Goal: Task Accomplishment & Management: Use online tool/utility

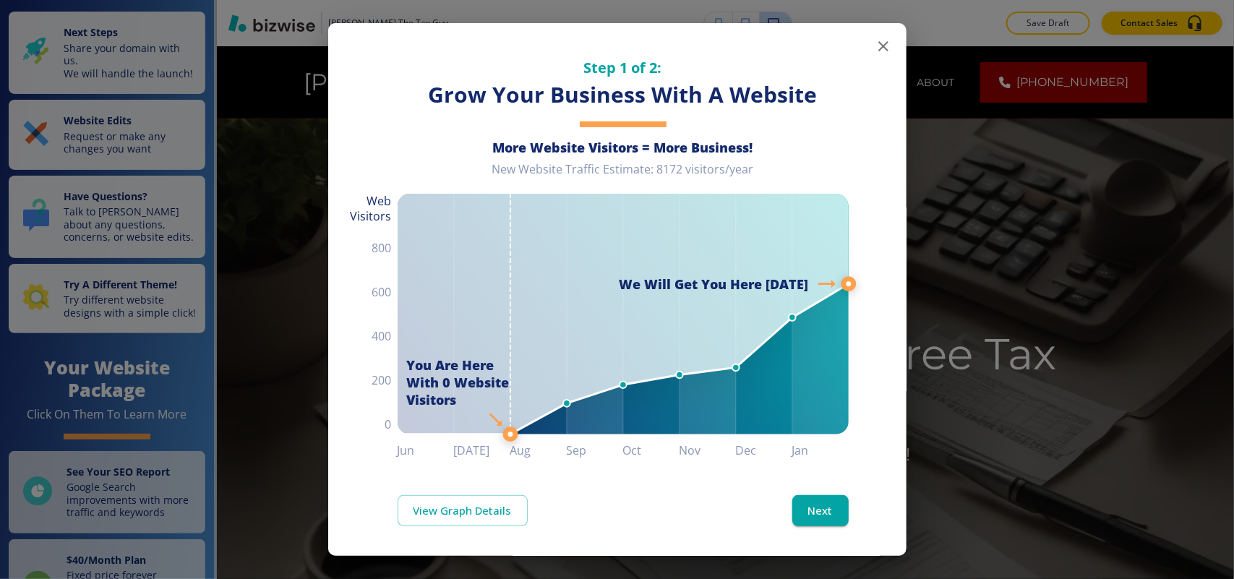
click at [878, 45] on icon "button" at bounding box center [883, 46] width 10 height 10
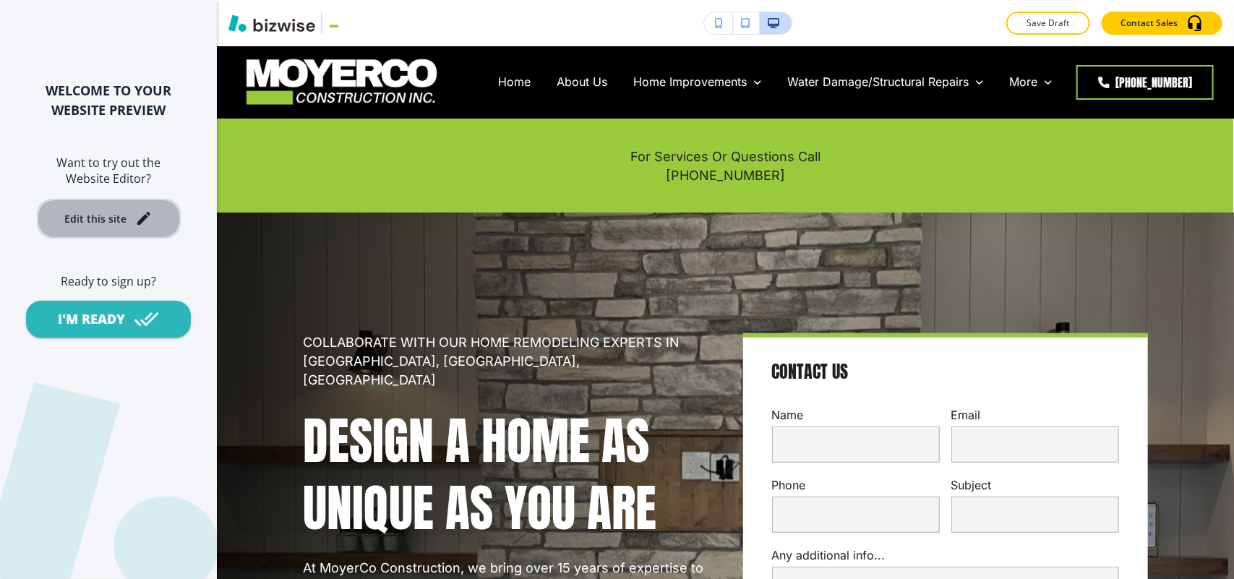
click at [107, 222] on div "Edit this site" at bounding box center [95, 218] width 62 height 11
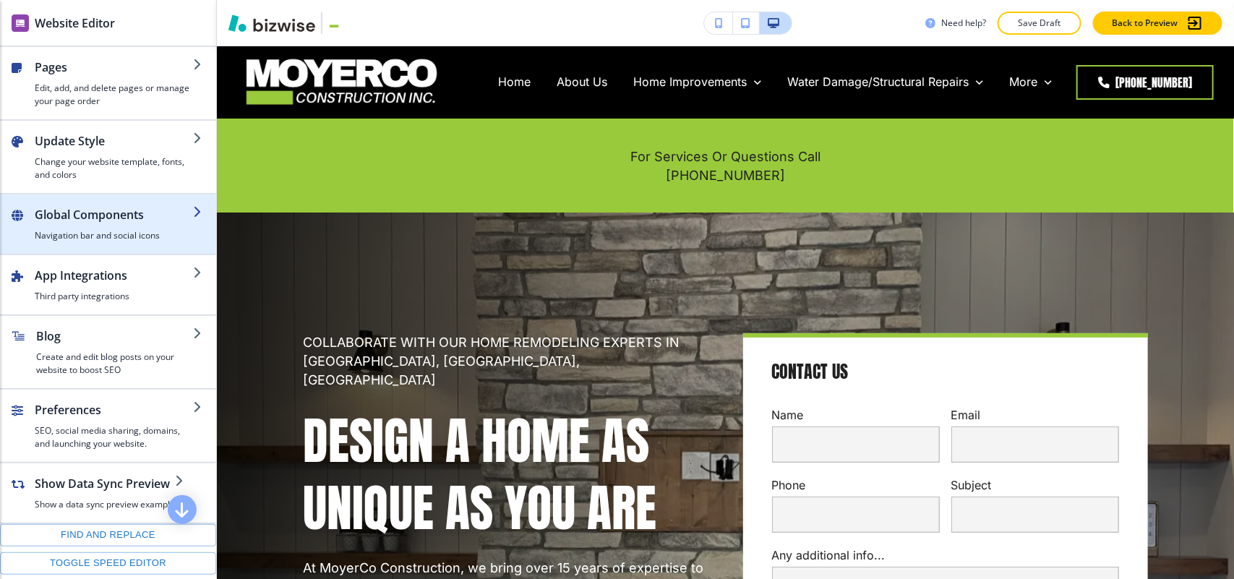
click at [100, 231] on h4 "Navigation bar and social icons" at bounding box center [114, 235] width 158 height 13
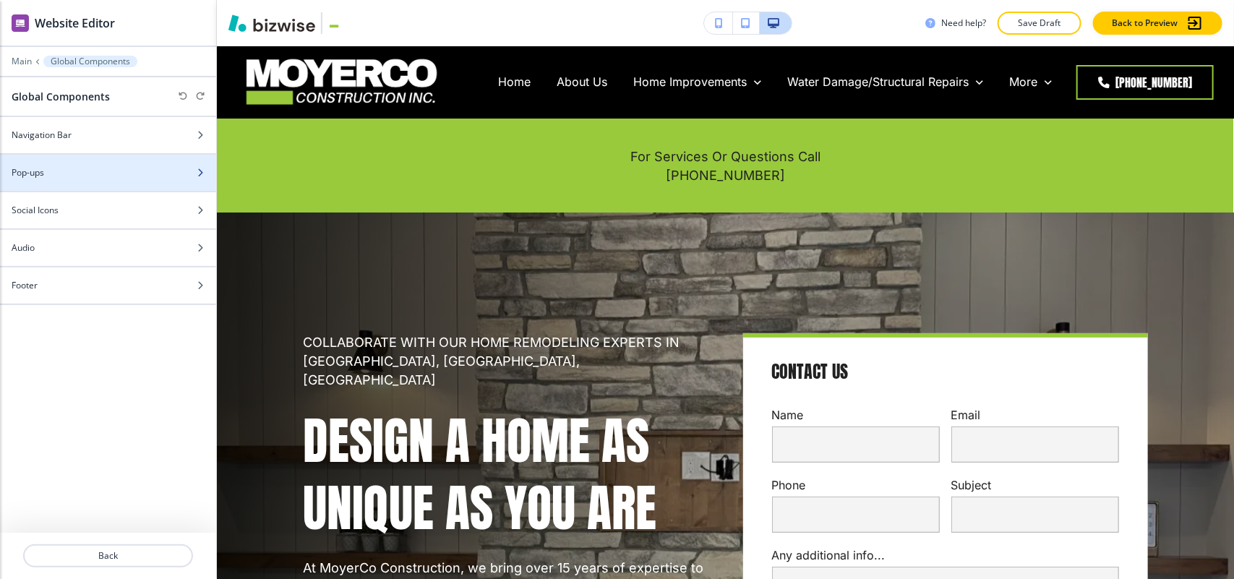
click at [66, 173] on div "Pop-ups" at bounding box center [92, 172] width 184 height 13
click at [71, 170] on h2 "Add new Pop-up" at bounding box center [59, 169] width 67 height 13
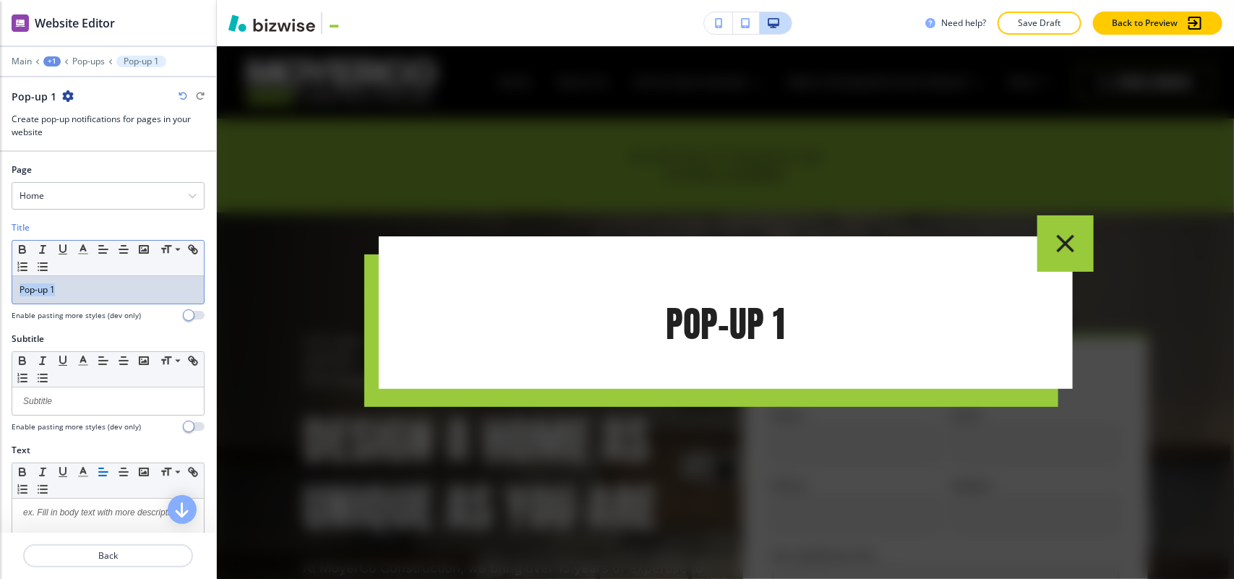
drag, startPoint x: 81, startPoint y: 289, endPoint x: 0, endPoint y: 284, distance: 81.1
click at [0, 284] on div "Title Small Normal Large Huge Pop-up 1 Enable pasting more styles (dev only)" at bounding box center [108, 276] width 216 height 111
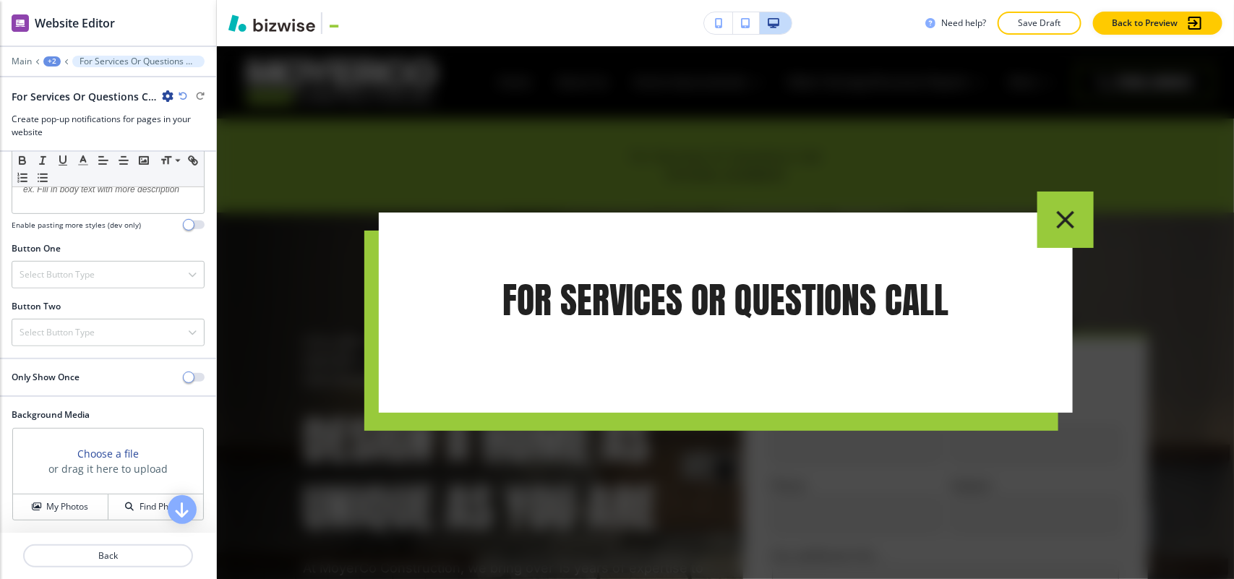
scroll to position [327, 0]
click at [71, 276] on h4 "Select Button Type" at bounding box center [57, 274] width 75 height 13
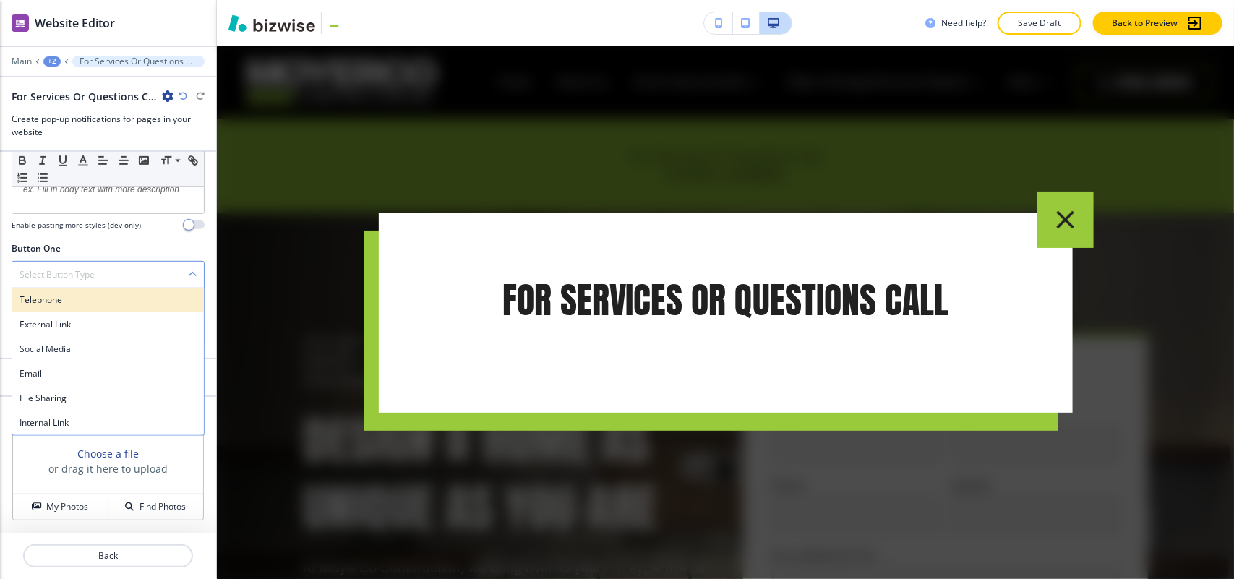
click at [66, 301] on h4 "Telephone" at bounding box center [108, 299] width 177 height 13
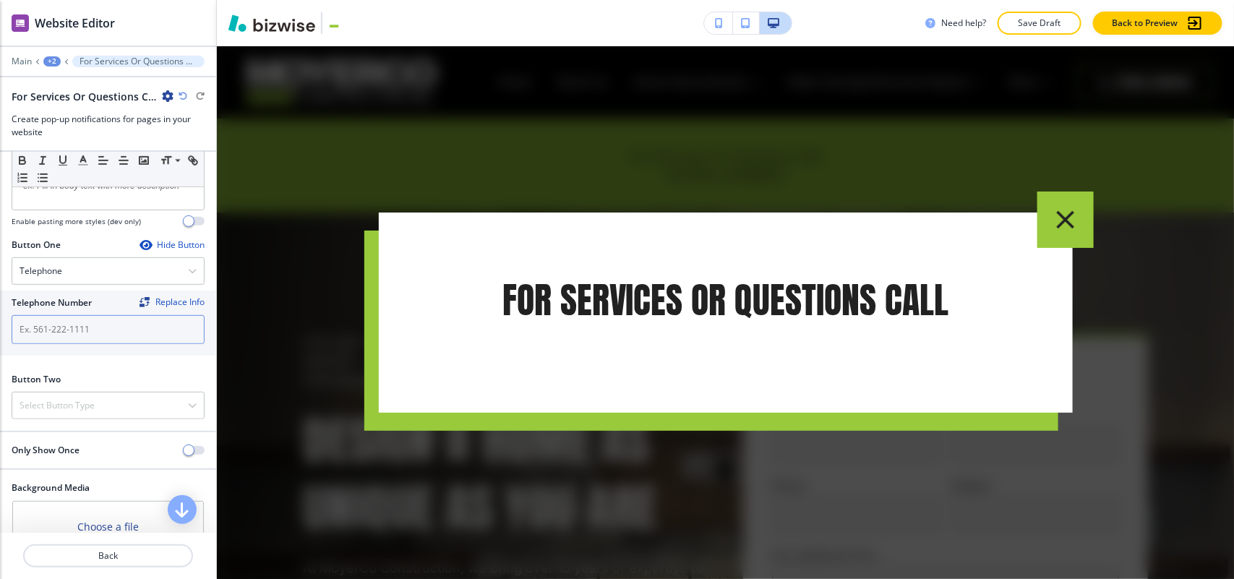
click at [65, 336] on input "text" at bounding box center [108, 329] width 193 height 29
paste input "[PHONE_NUMBER]"
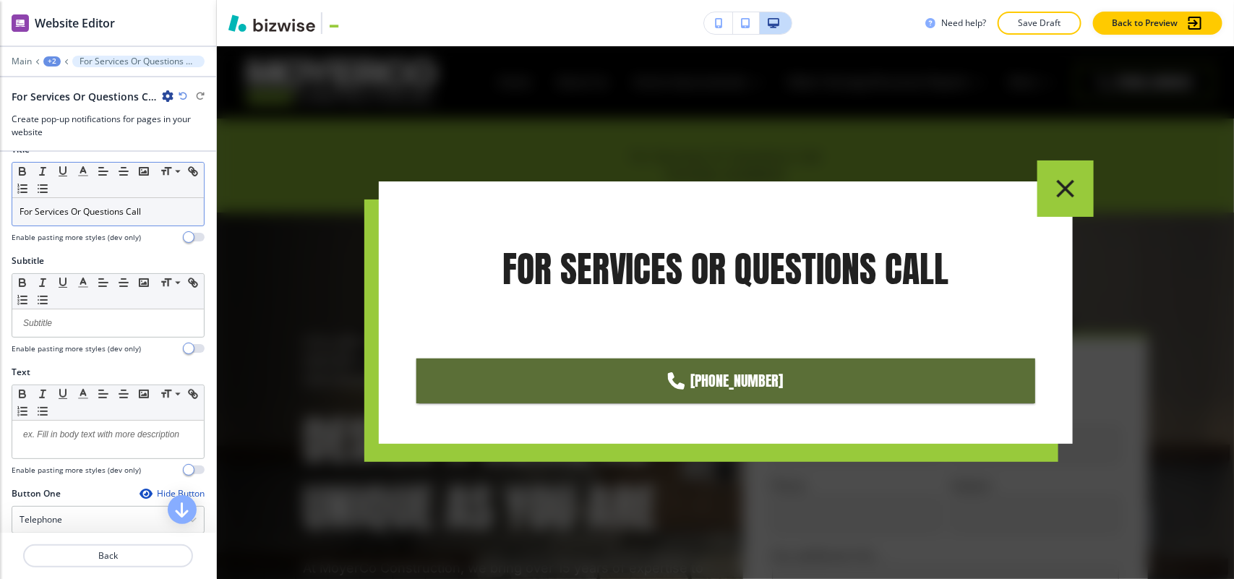
scroll to position [0, 0]
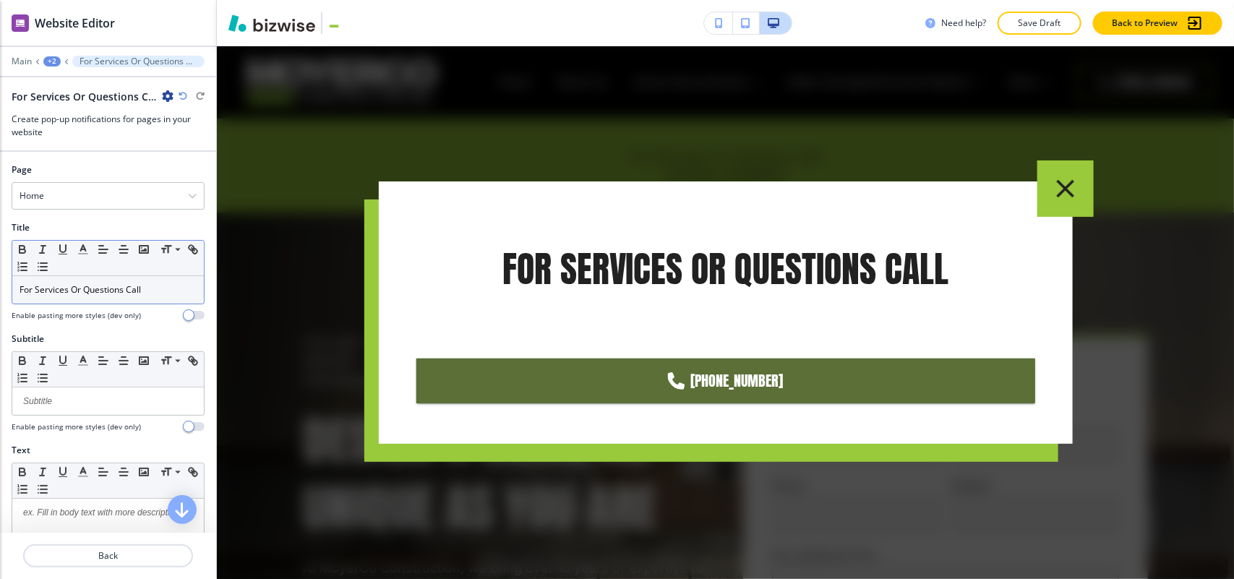
type input "[PHONE_NUMBER]"
click at [153, 282] on div "For Services Or Questions Call" at bounding box center [108, 289] width 192 height 27
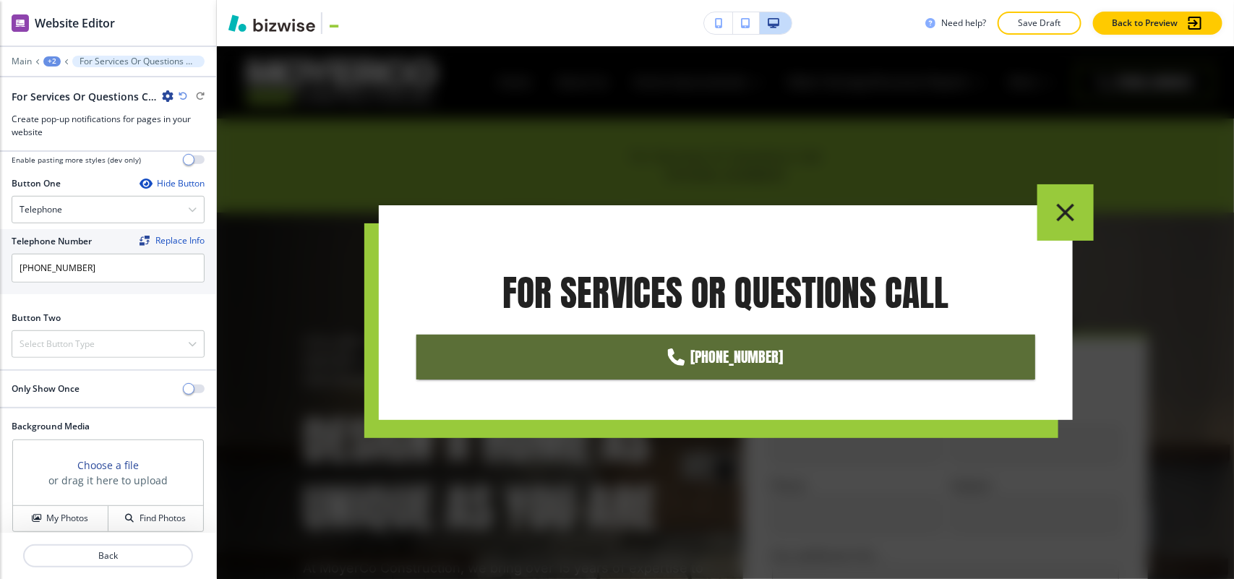
scroll to position [403, 0]
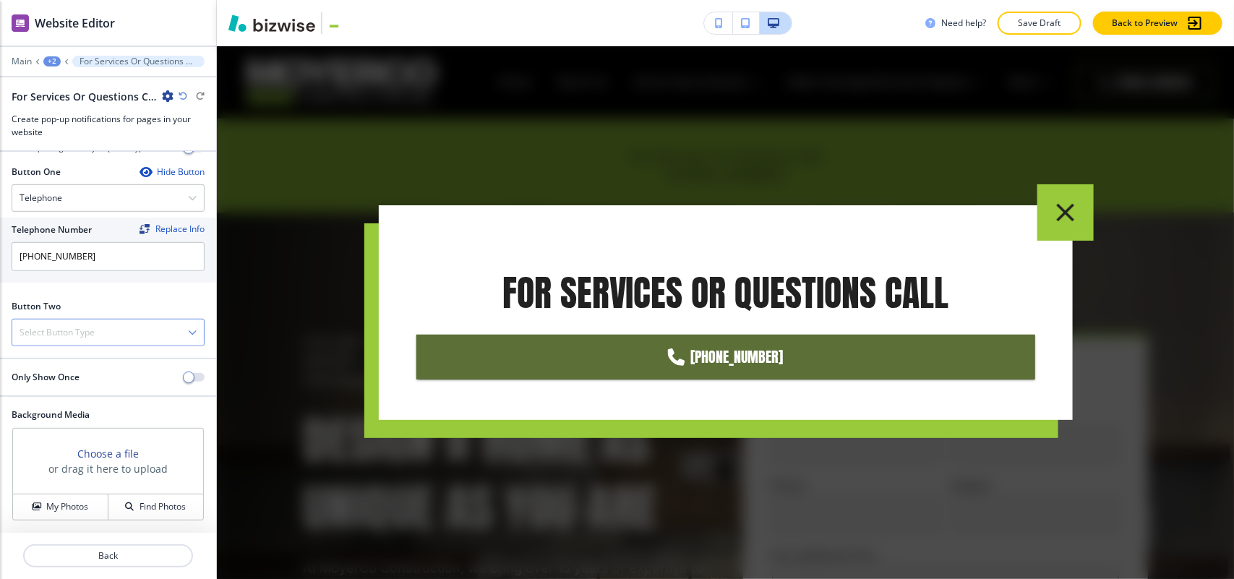
click at [89, 337] on h4 "Select Button Type" at bounding box center [57, 332] width 75 height 13
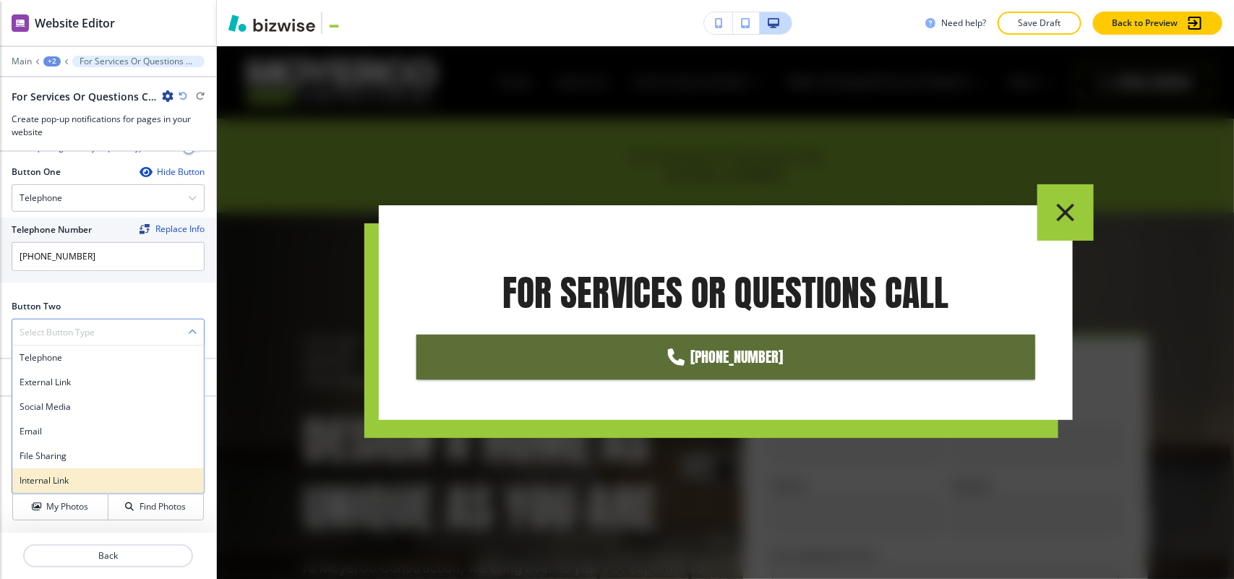
click at [49, 471] on div "Internal Link" at bounding box center [108, 480] width 192 height 25
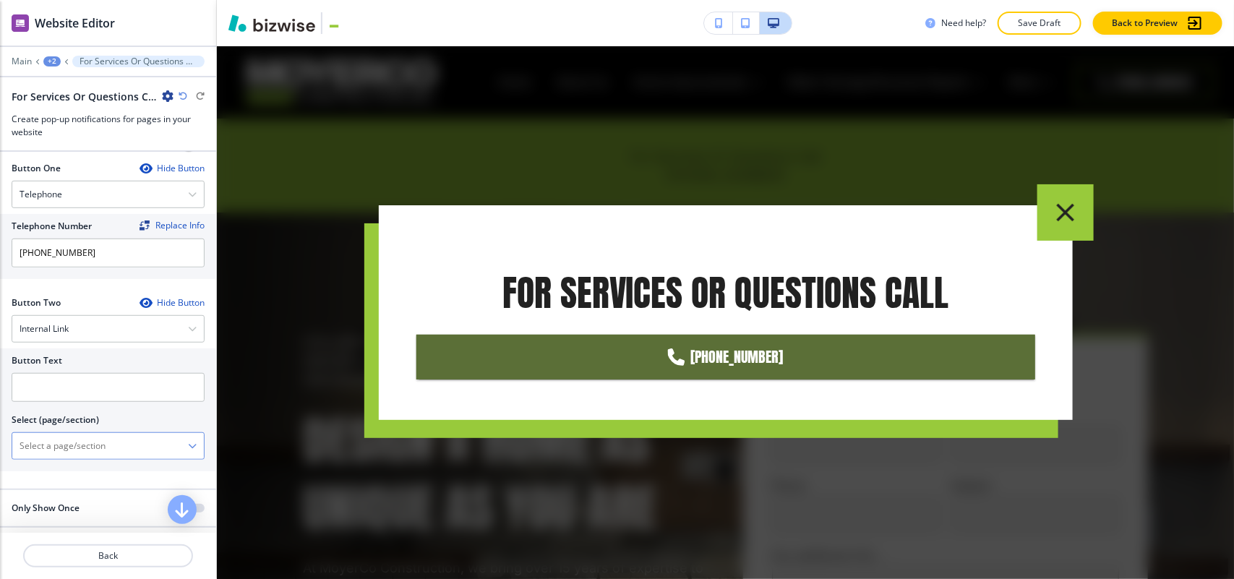
click at [103, 455] on \(page\/section\) "Manual Input" at bounding box center [100, 446] width 176 height 25
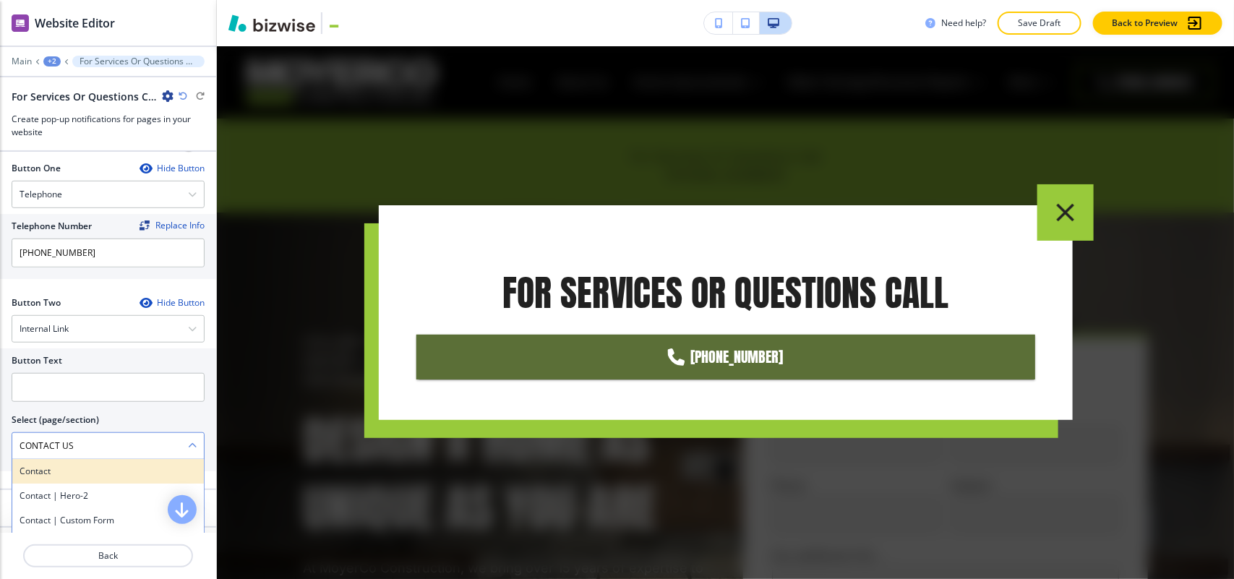
click at [74, 467] on div "Contact" at bounding box center [108, 471] width 192 height 25
type \(page\/section\) "Contact"
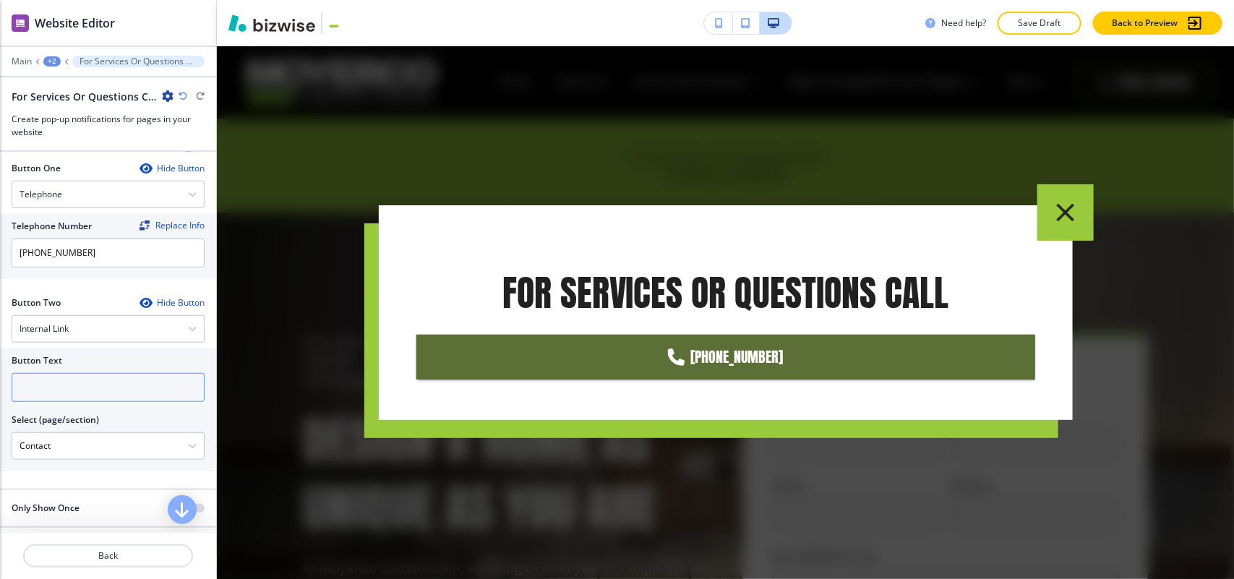
drag, startPoint x: 80, startPoint y: 406, endPoint x: 100, endPoint y: 395, distance: 23.3
click at [100, 395] on div "Button Text Select (page/section) Contact Contact Contact | Hero-2 Contact | Cu…" at bounding box center [108, 403] width 193 height 111
click at [103, 390] on input "text" at bounding box center [108, 387] width 193 height 29
click at [139, 301] on icon "button" at bounding box center [145, 303] width 12 height 12
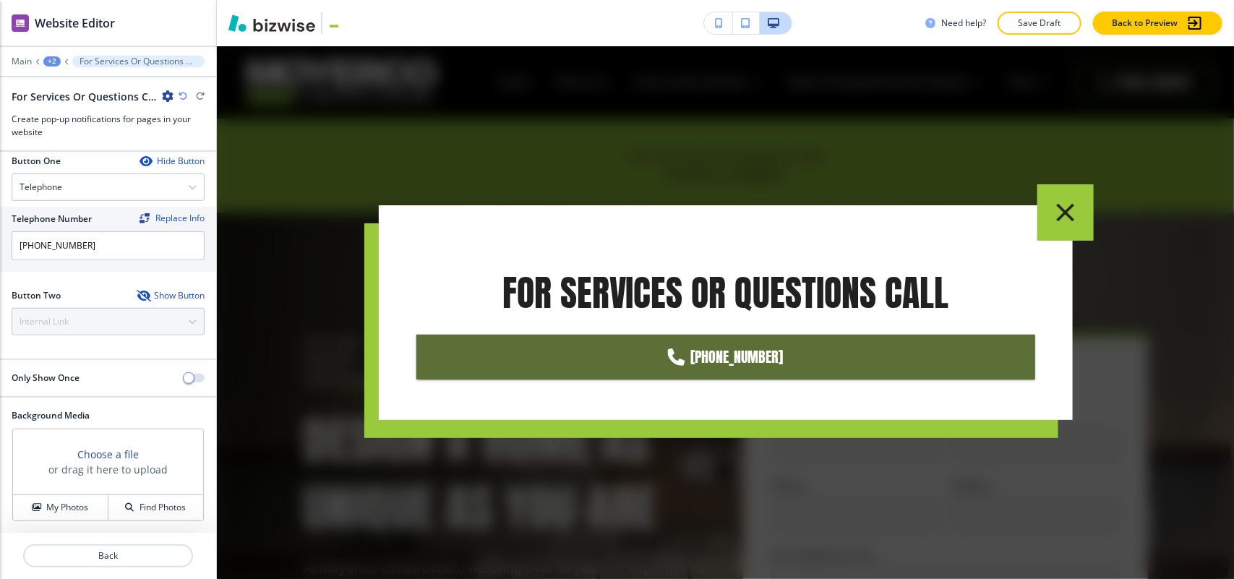
scroll to position [416, 0]
click at [55, 501] on h4 "My Photos" at bounding box center [67, 506] width 42 height 13
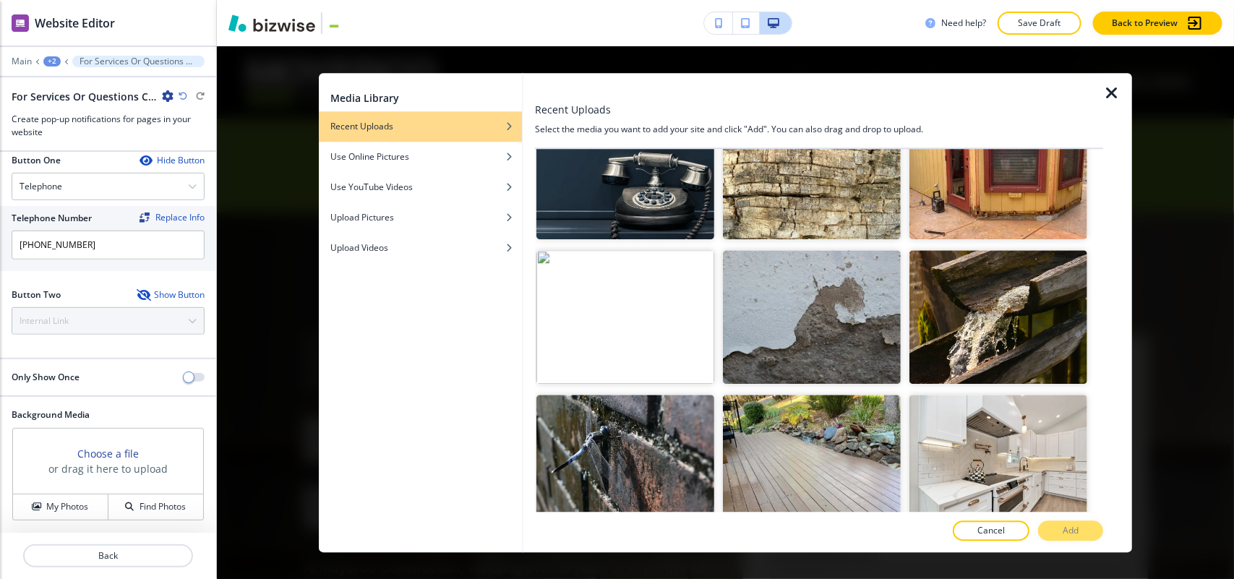
scroll to position [542, 0]
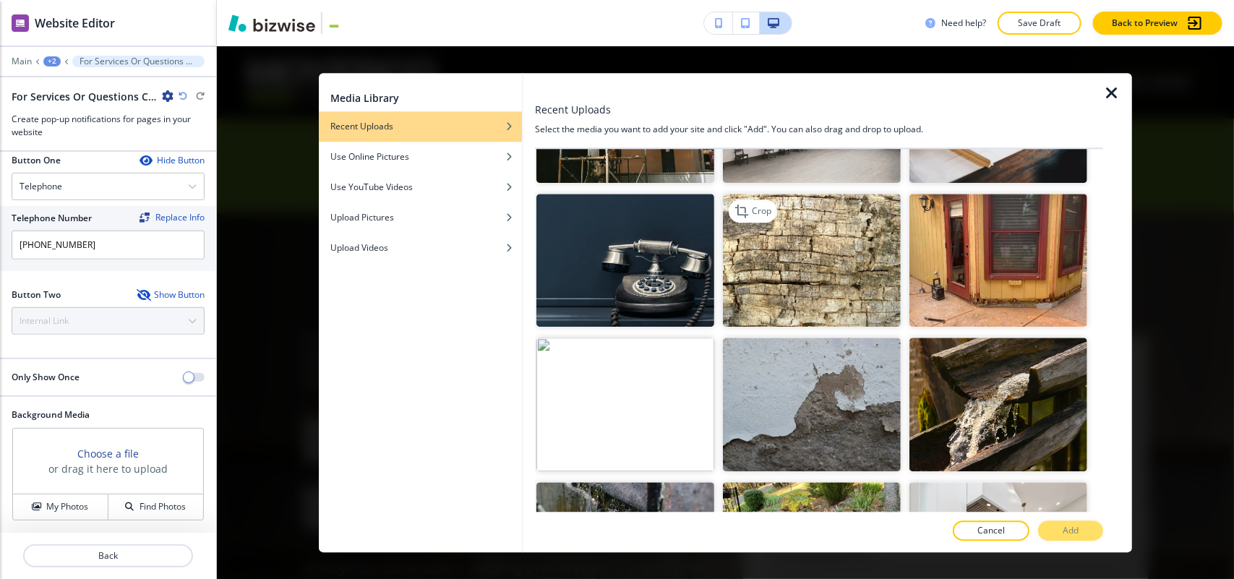
click at [838, 268] on img "button" at bounding box center [812, 261] width 178 height 134
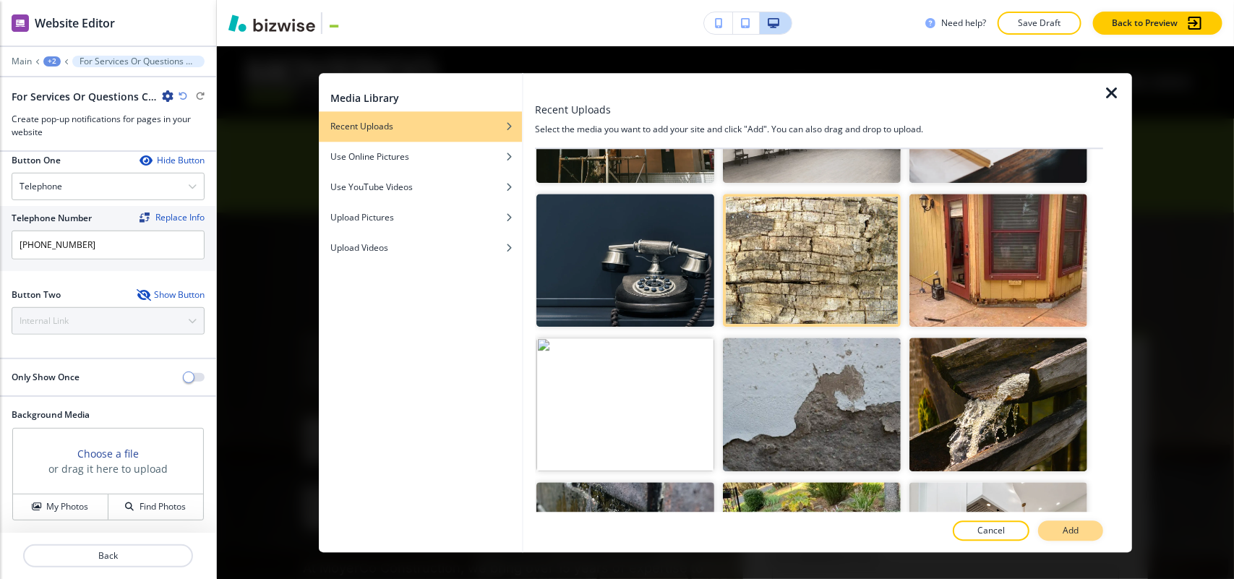
click at [1078, 529] on p "Add" at bounding box center [1070, 530] width 16 height 13
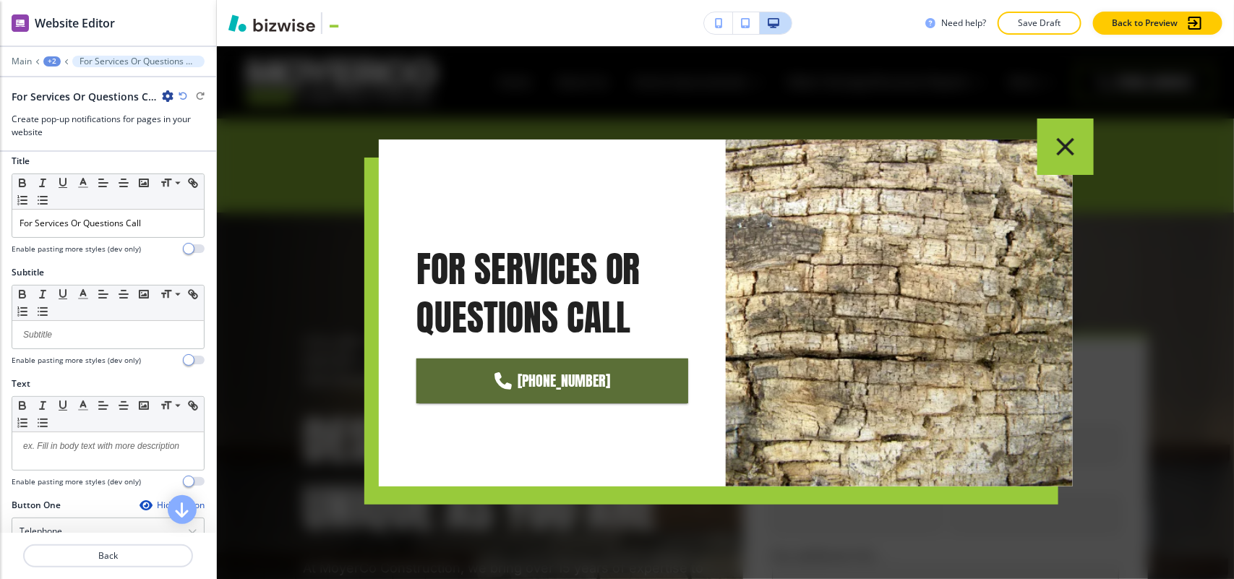
scroll to position [0, 0]
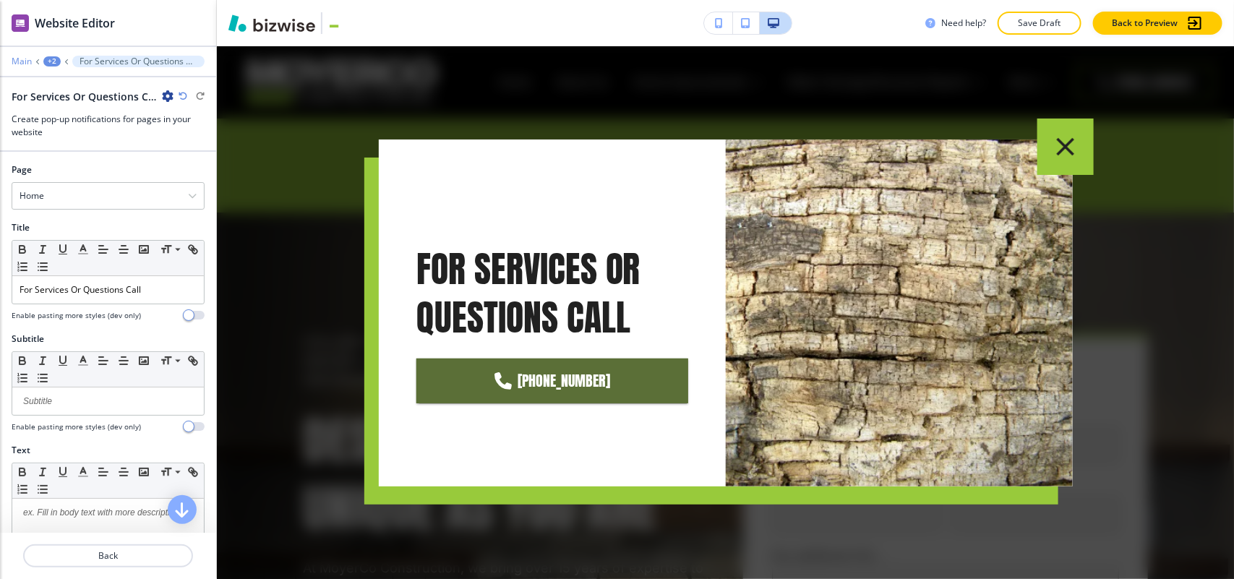
click at [20, 59] on p "Main" at bounding box center [22, 61] width 20 height 10
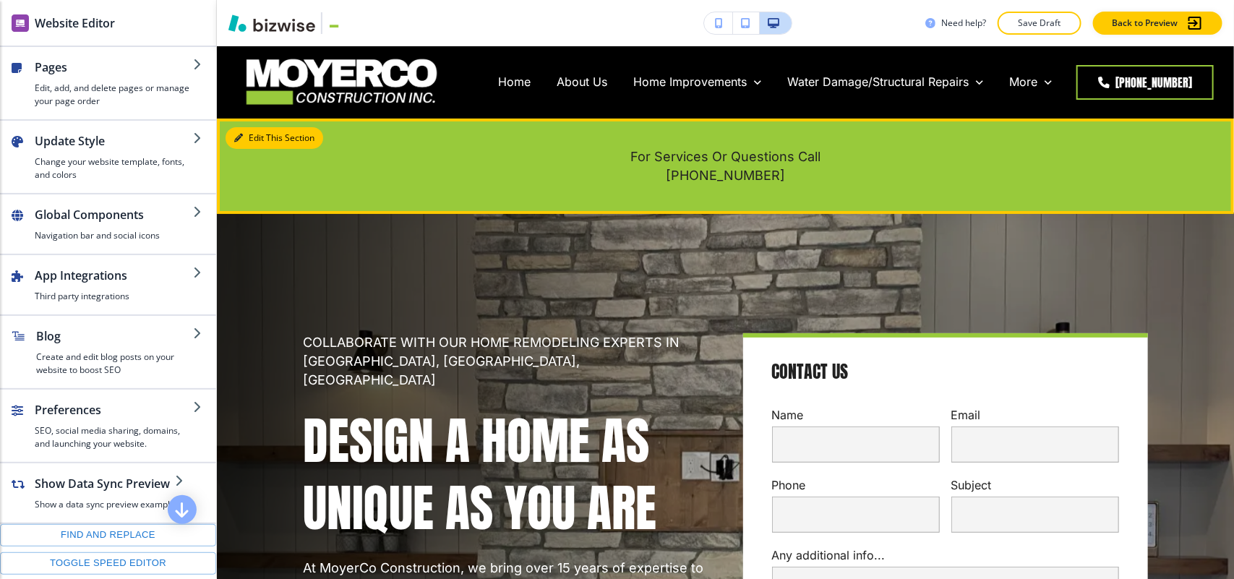
click at [264, 134] on button "Edit This Section" at bounding box center [275, 138] width 98 height 22
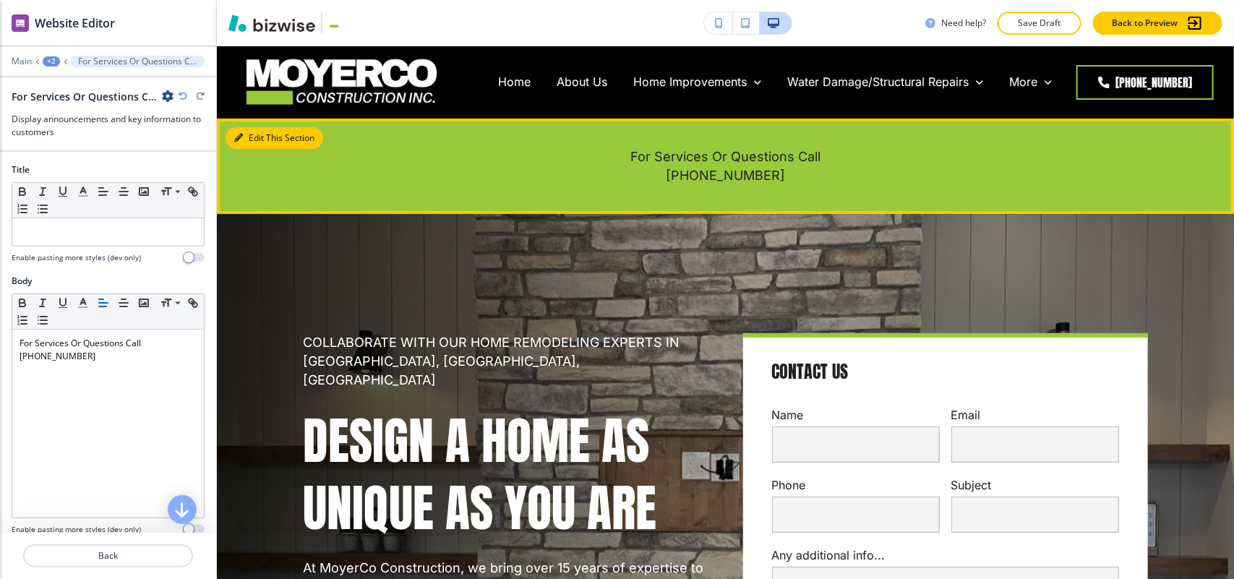
scroll to position [72, 0]
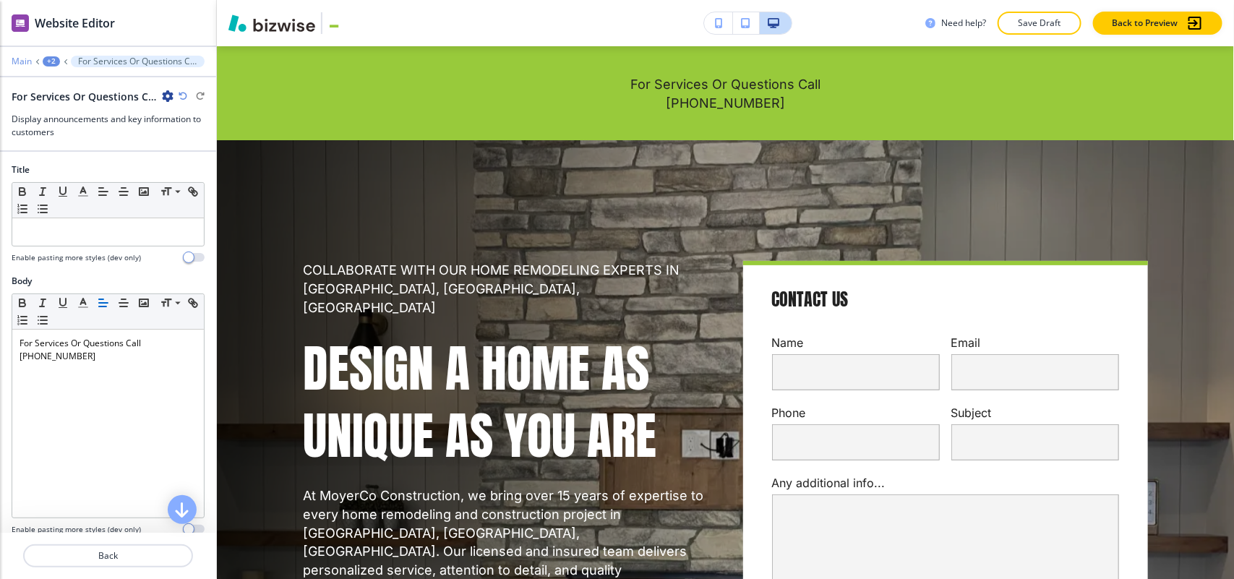
click at [20, 59] on p "Main" at bounding box center [22, 61] width 20 height 10
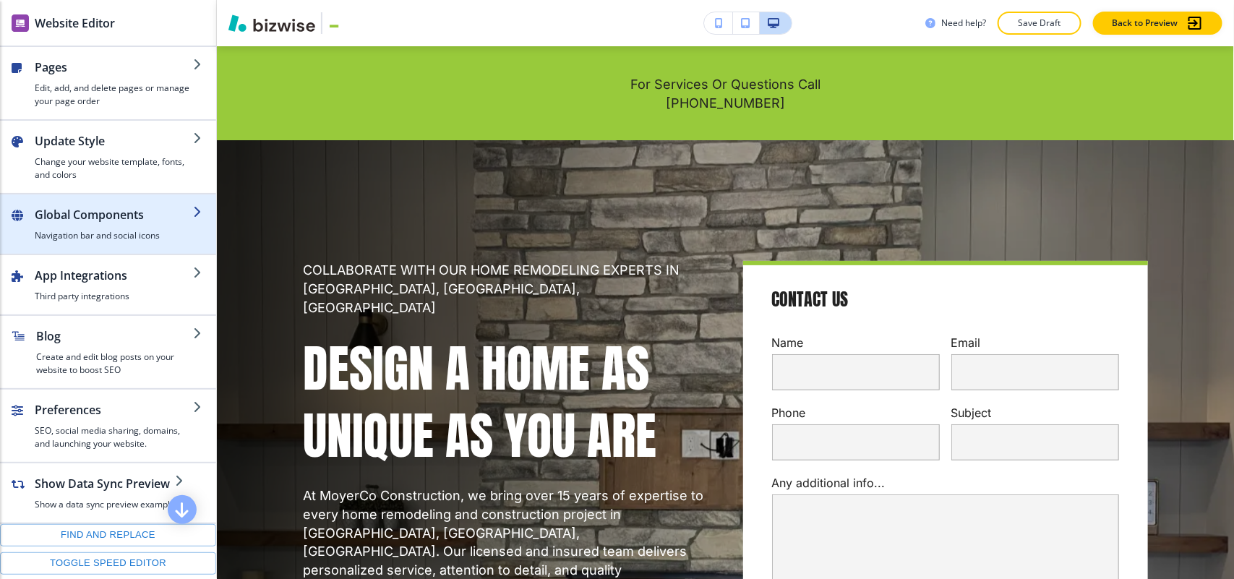
click at [71, 207] on h2 "Global Components" at bounding box center [114, 214] width 158 height 17
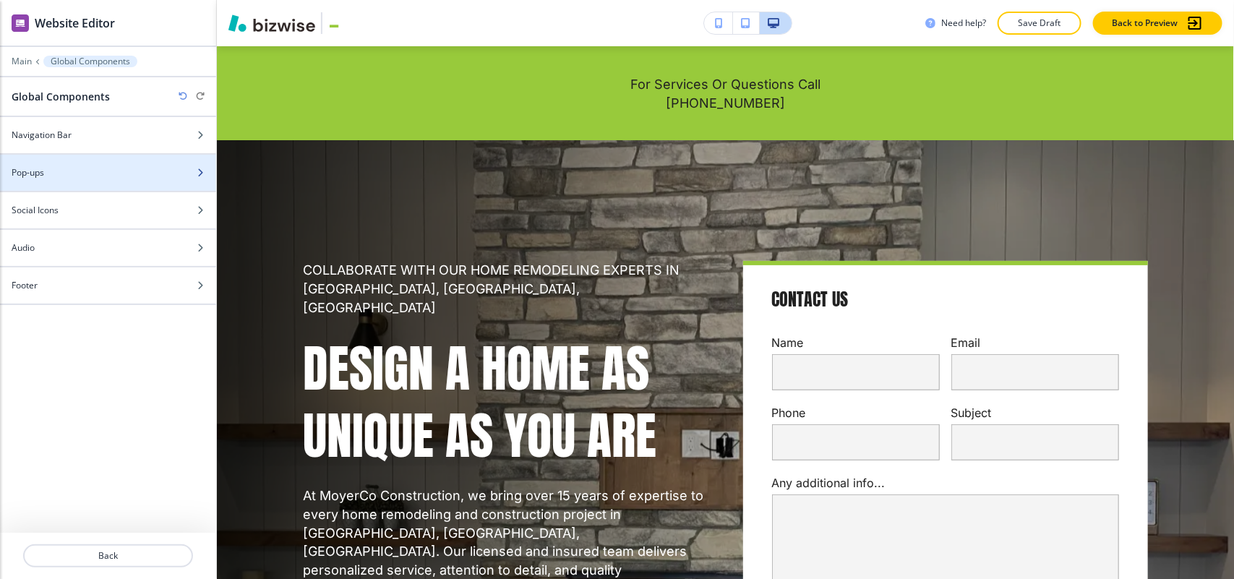
click at [77, 173] on div "Pop-ups" at bounding box center [92, 172] width 184 height 13
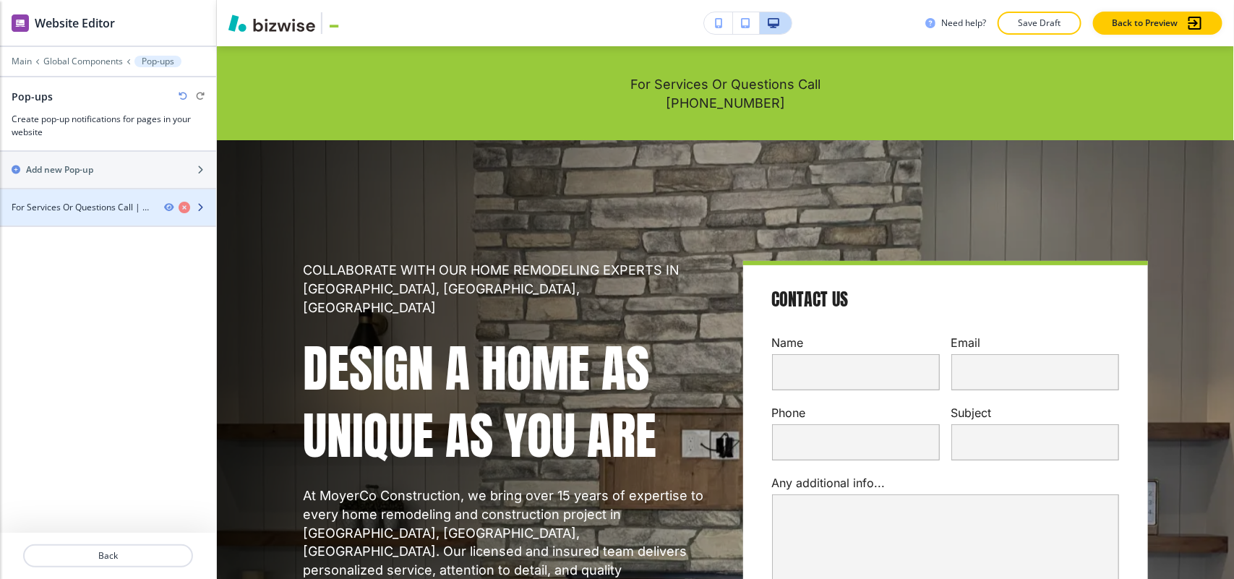
click at [80, 206] on h4 "For Services Or Questions Call | Home" at bounding box center [82, 207] width 141 height 13
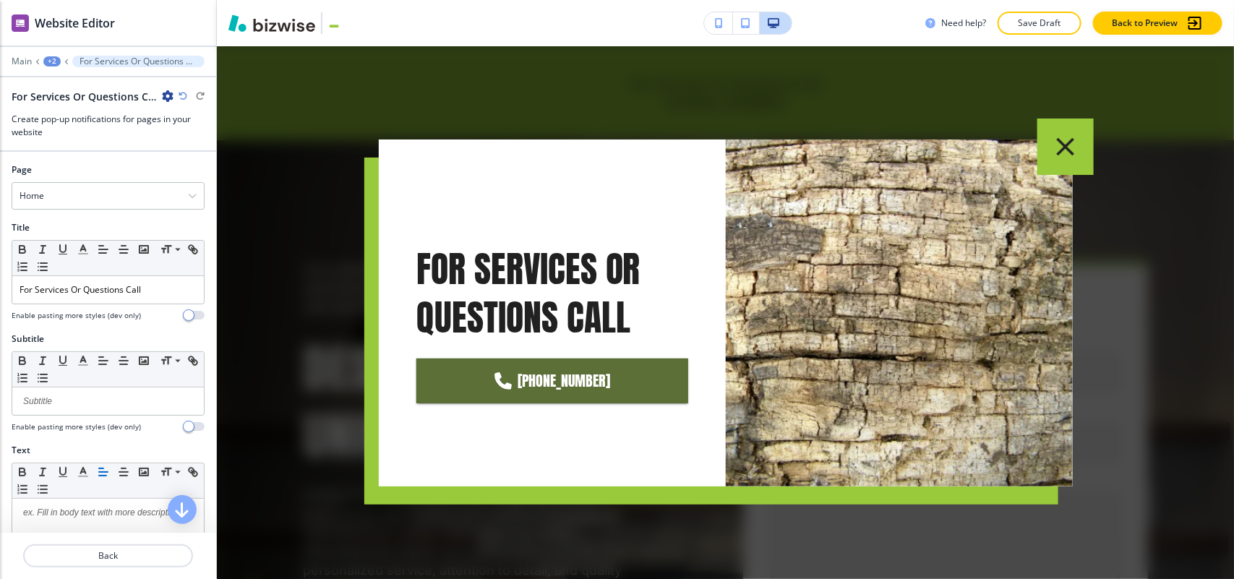
drag, startPoint x: 280, startPoint y: 108, endPoint x: 1158, endPoint y: 536, distance: 976.2
click at [1158, 536] on div "Cancel Copy Capture" at bounding box center [617, 301] width 1234 height 579
click at [1062, 132] on icon "button" at bounding box center [1065, 144] width 30 height 30
click at [22, 58] on p "Main" at bounding box center [22, 61] width 20 height 10
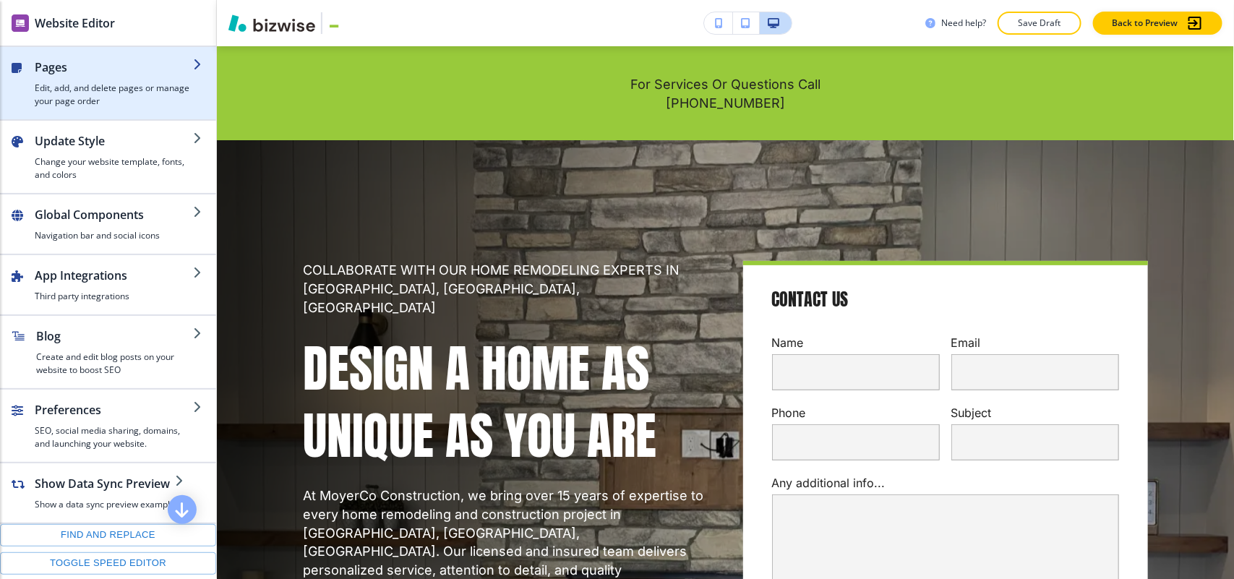
click at [95, 69] on h2 "Pages" at bounding box center [114, 67] width 158 height 17
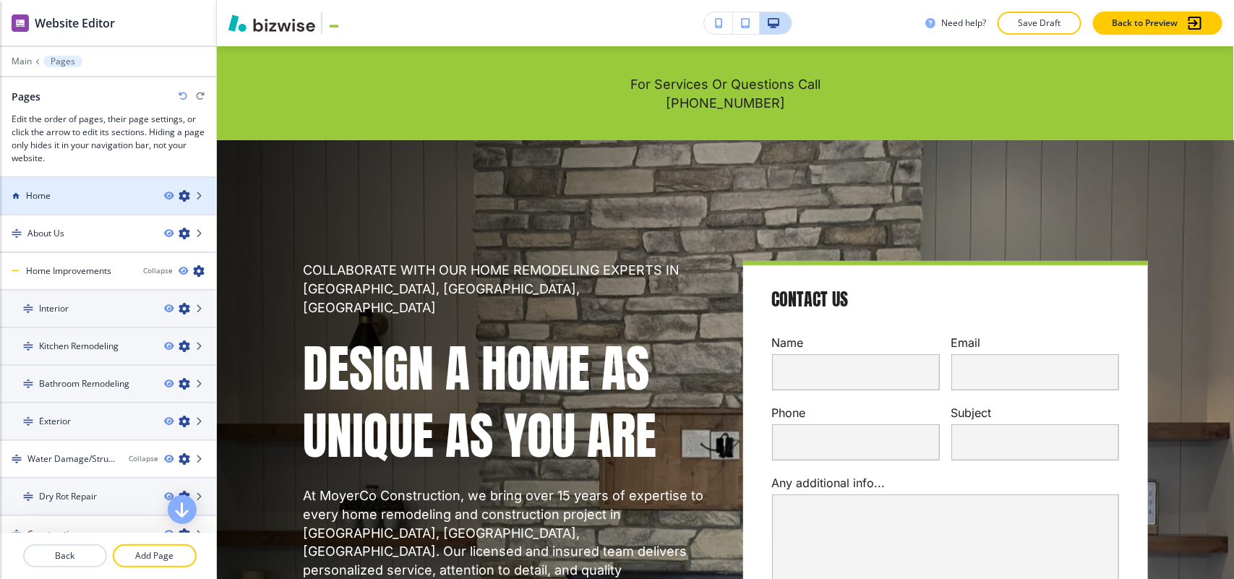
click at [76, 200] on div "Home" at bounding box center [76, 195] width 153 height 13
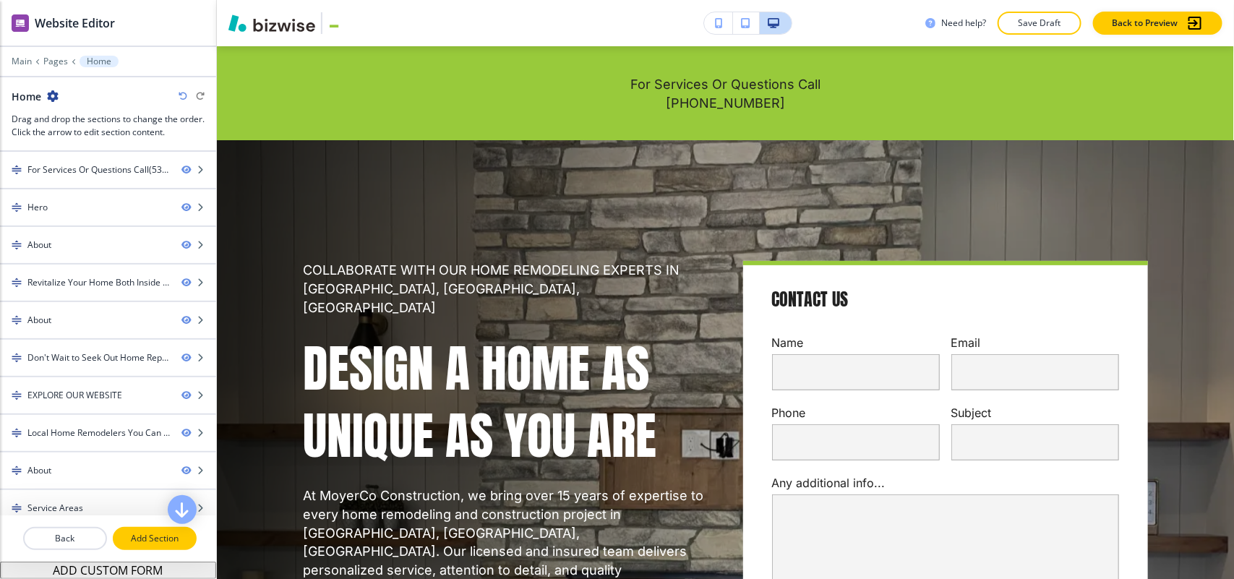
click at [148, 543] on p "Add Section" at bounding box center [154, 538] width 81 height 13
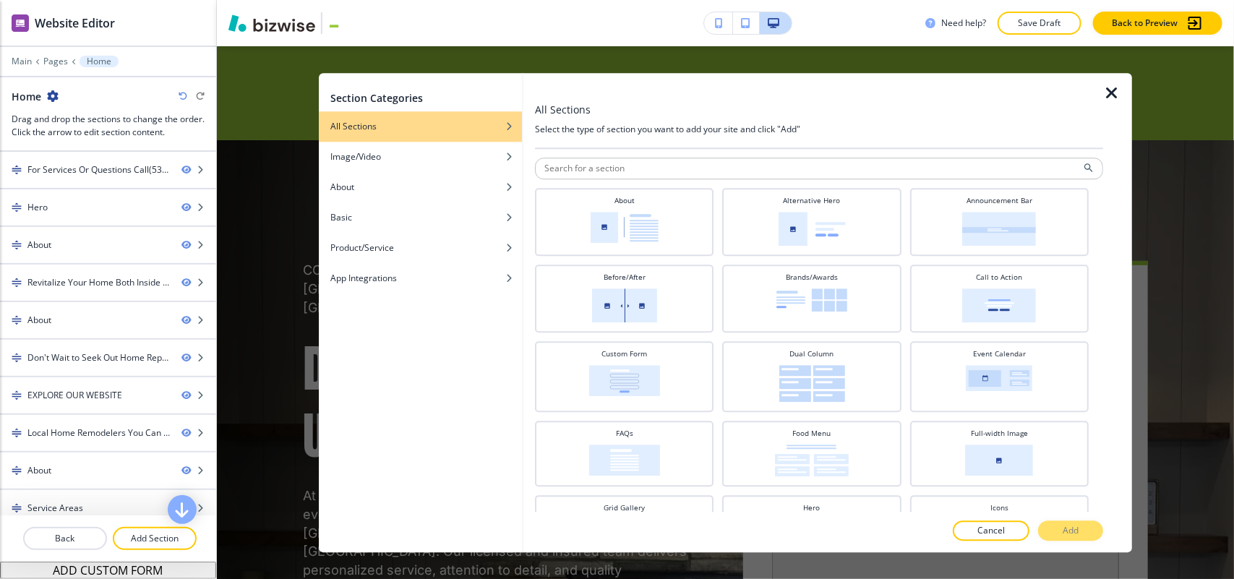
click at [1103, 91] on icon "button" at bounding box center [1111, 93] width 17 height 17
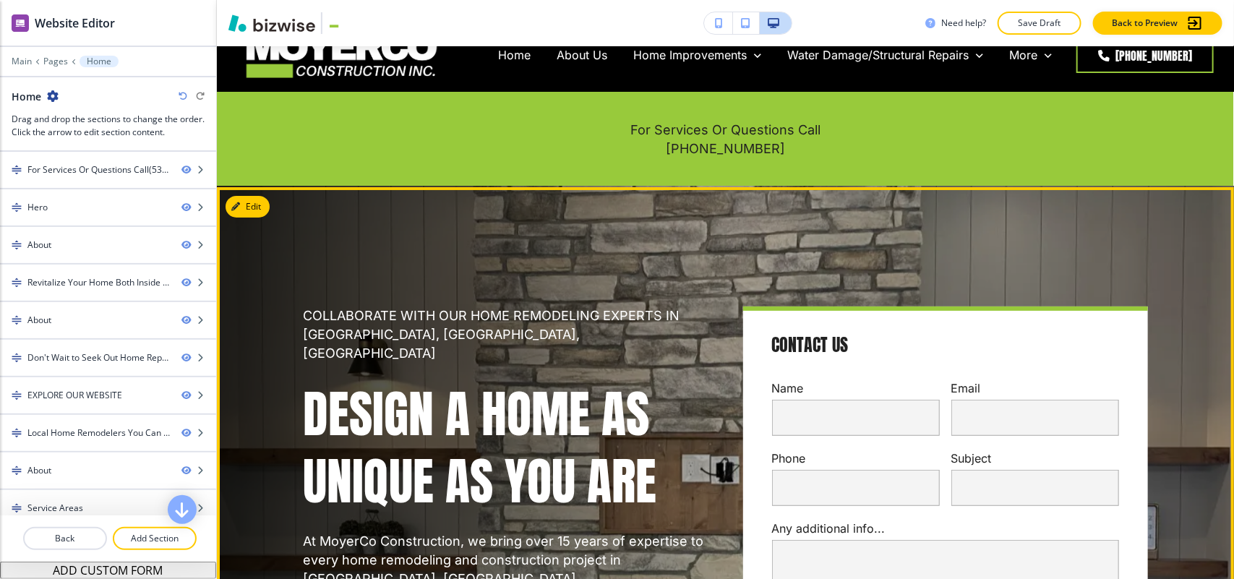
scroll to position [0, 0]
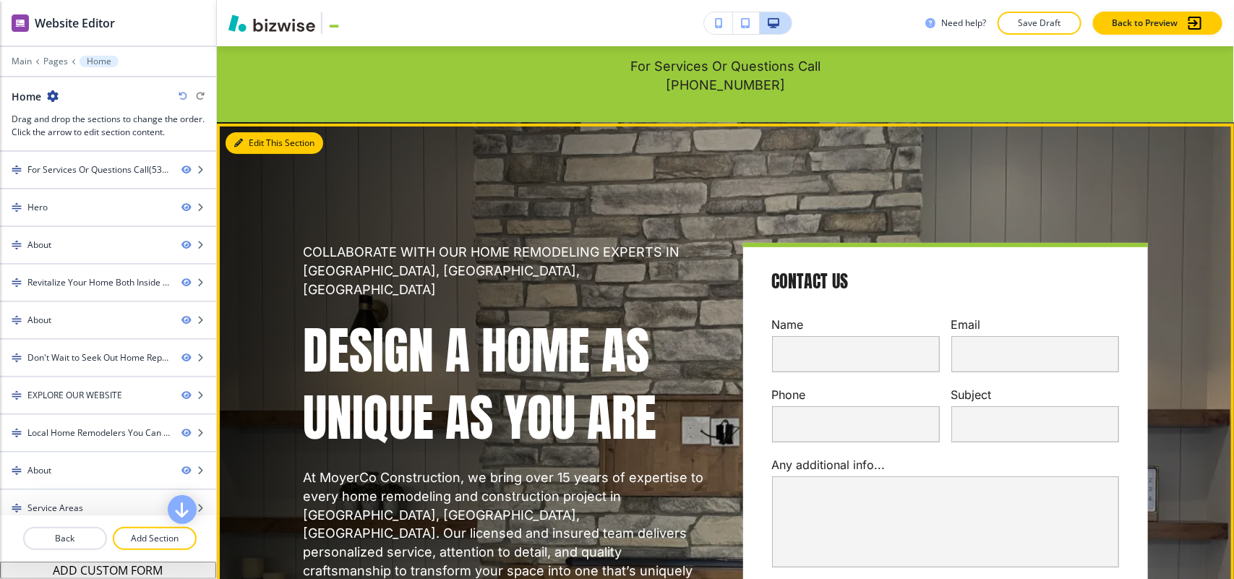
click at [251, 147] on button "Edit This Section" at bounding box center [275, 143] width 98 height 22
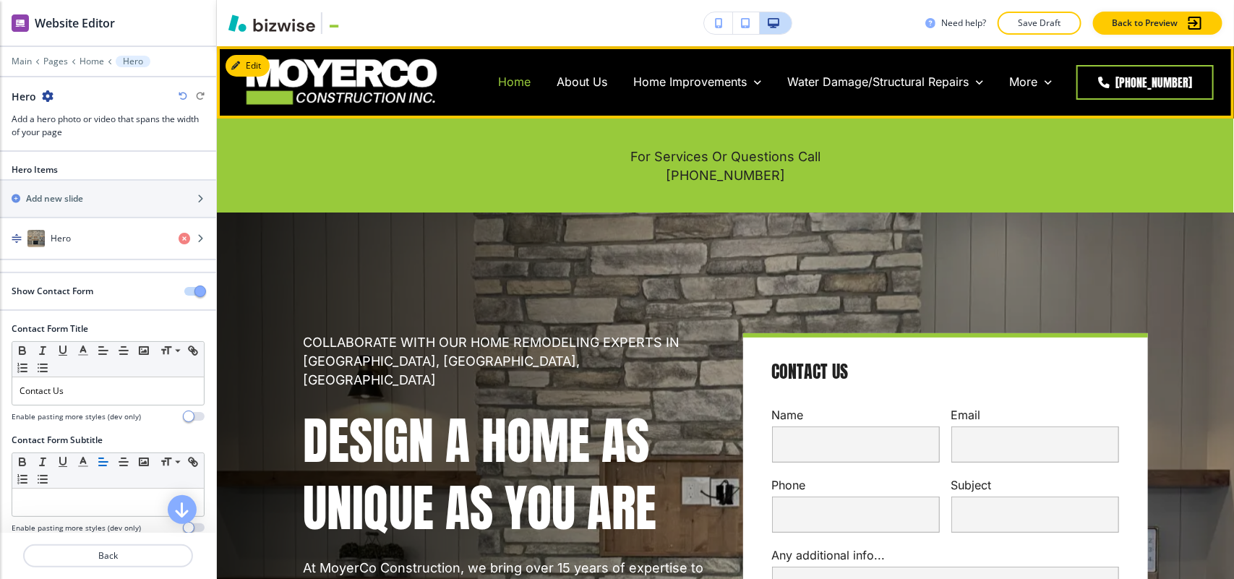
click at [510, 84] on p "Home" at bounding box center [514, 82] width 33 height 17
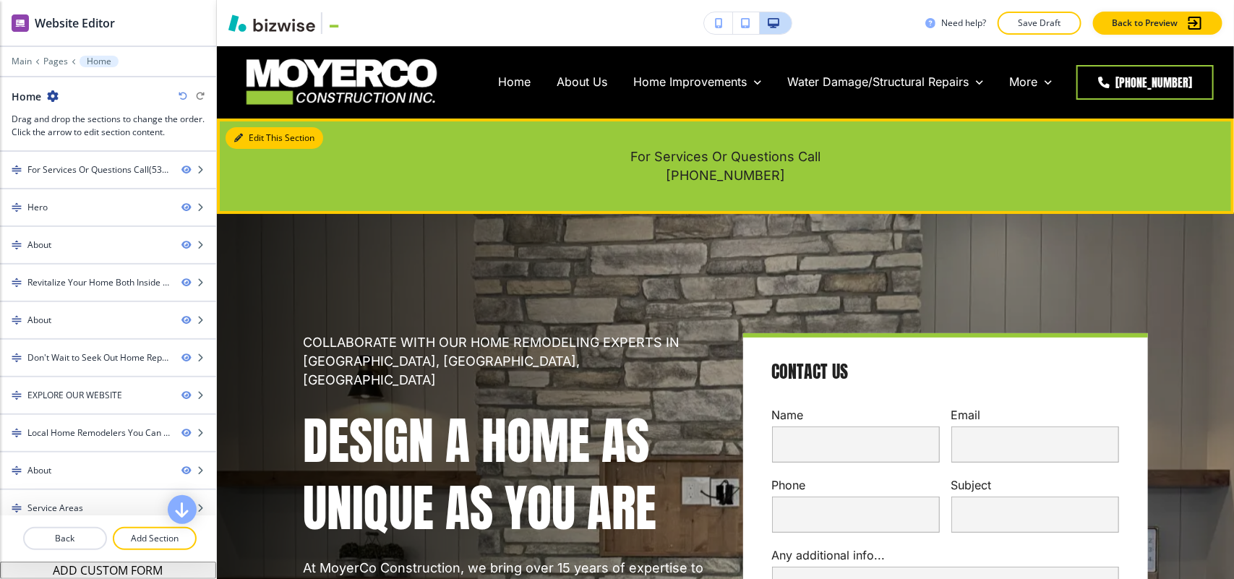
click at [258, 142] on button "Edit This Section" at bounding box center [275, 138] width 98 height 22
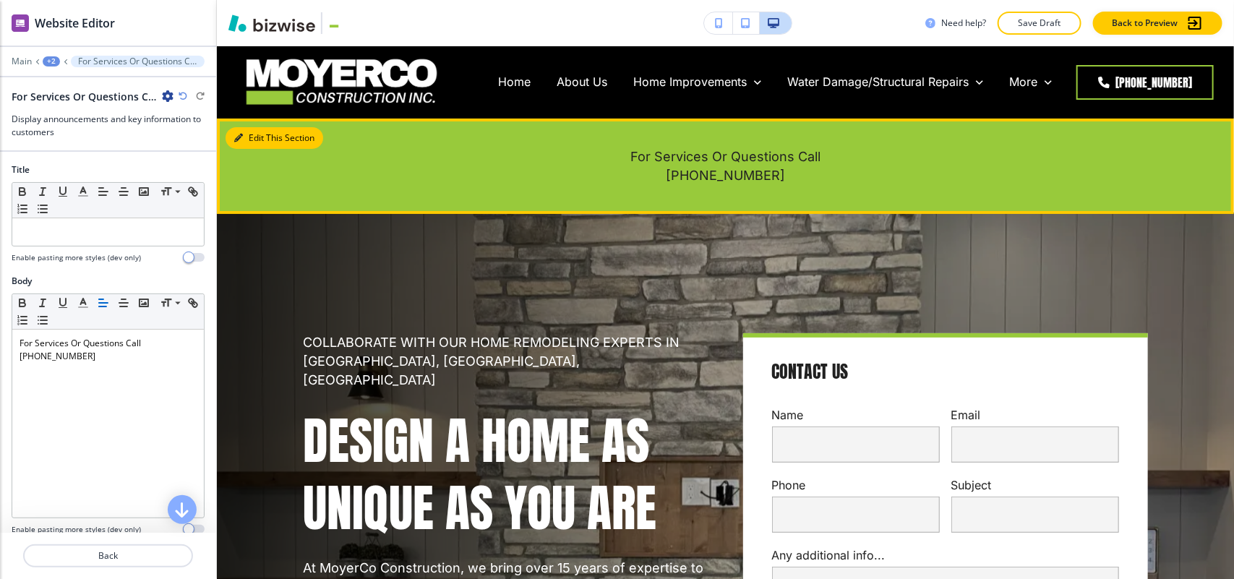
scroll to position [72, 0]
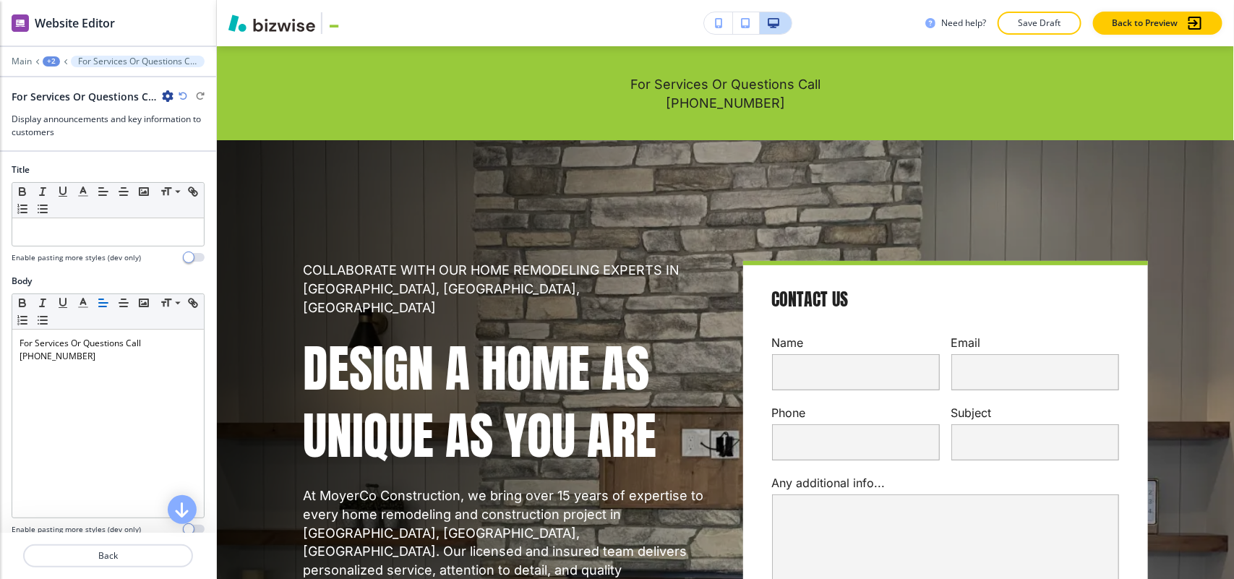
click at [171, 90] on icon "button" at bounding box center [168, 96] width 12 height 12
click at [186, 170] on p "Delete Section" at bounding box center [208, 172] width 74 height 13
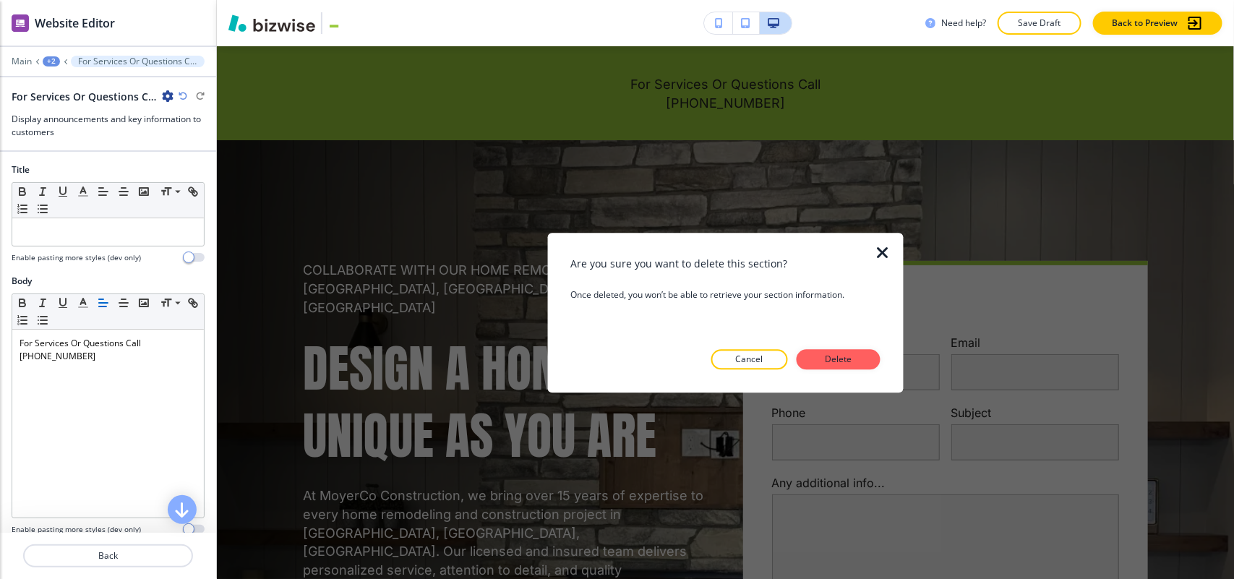
click at [843, 369] on div at bounding box center [724, 380] width 309 height 23
click at [825, 363] on p "Delete" at bounding box center [838, 359] width 35 height 13
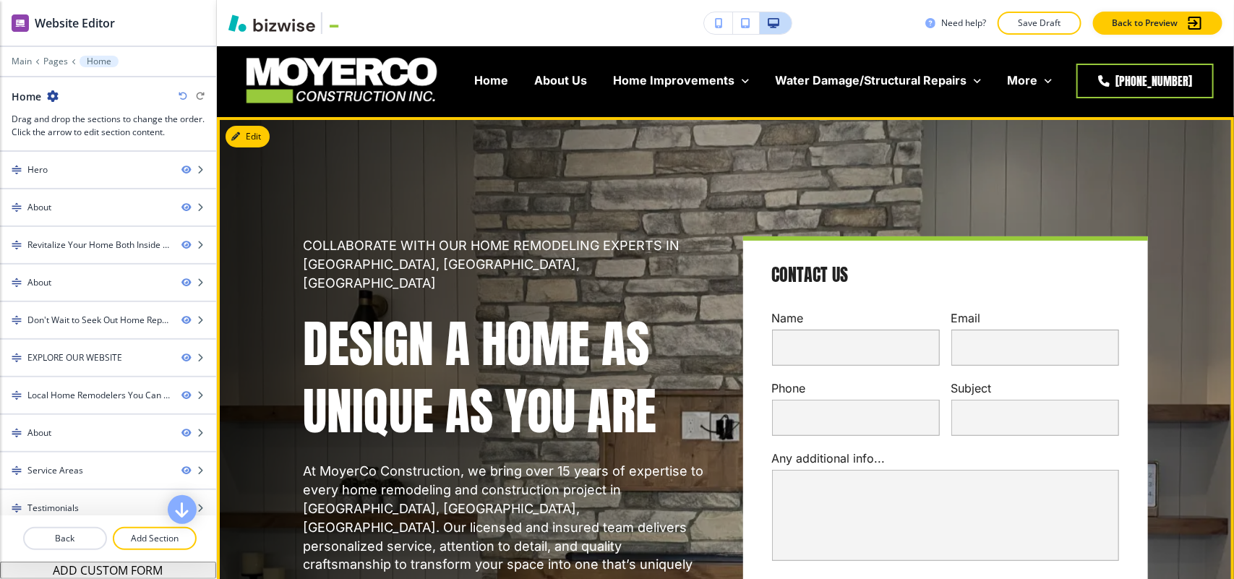
scroll to position [0, 0]
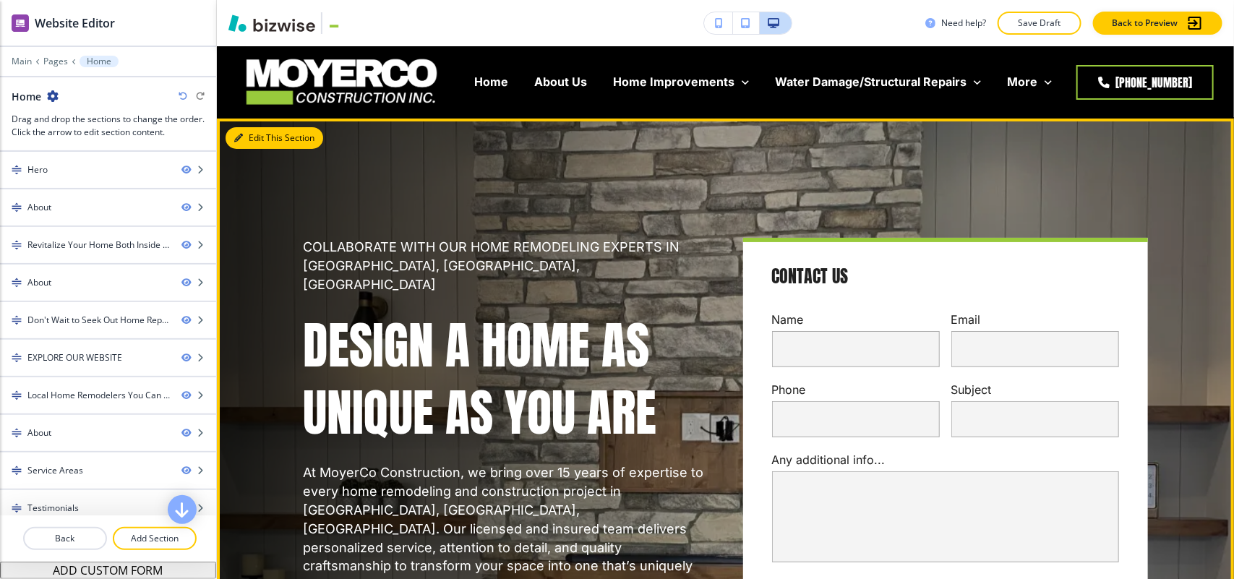
click at [250, 129] on button "Edit This Section" at bounding box center [275, 138] width 98 height 22
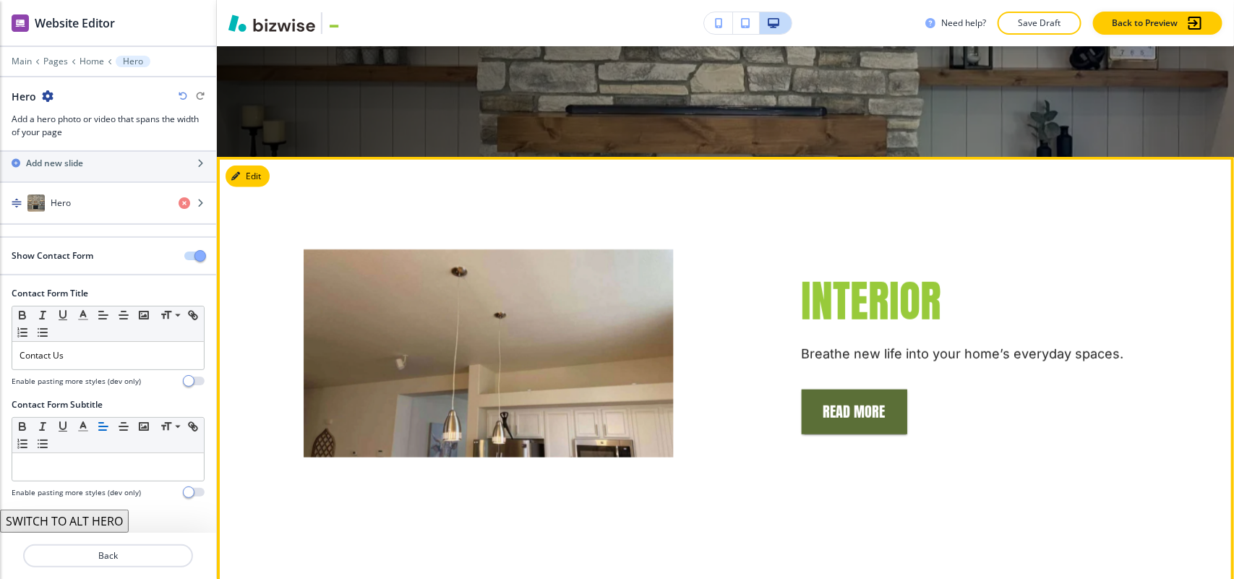
scroll to position [524, 0]
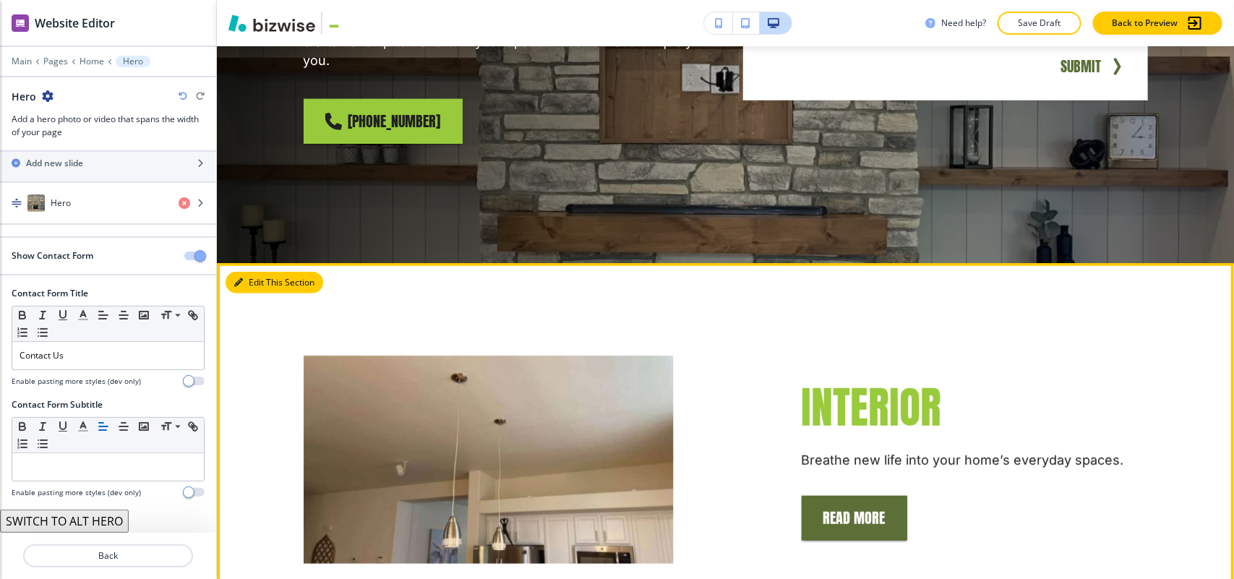
click at [264, 272] on button "Edit This Section" at bounding box center [275, 283] width 98 height 22
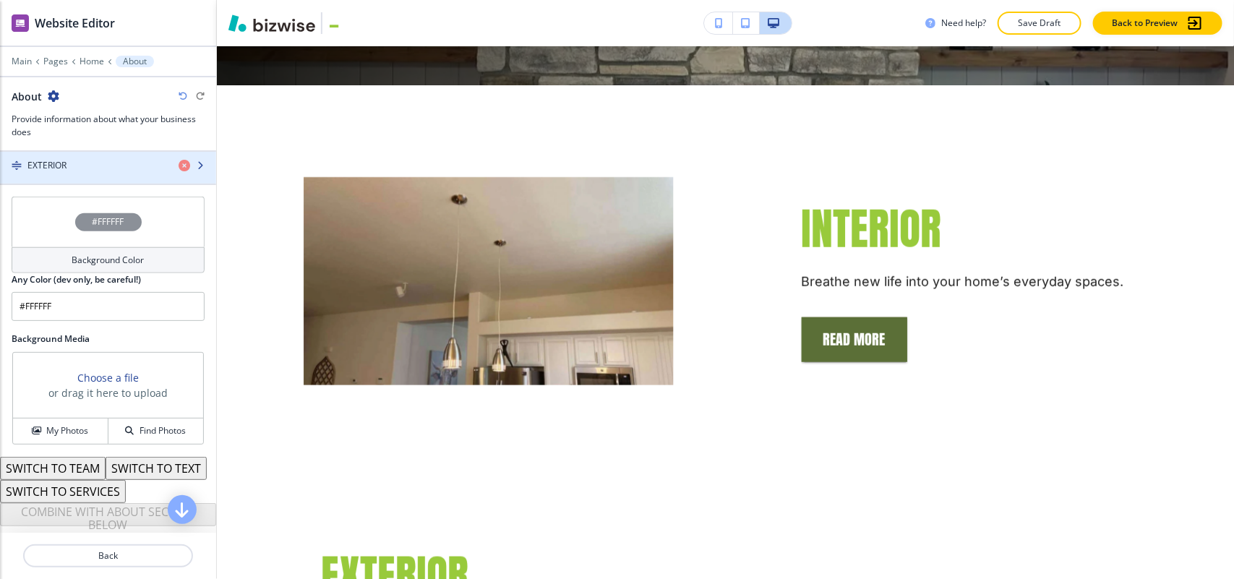
scroll to position [640, 0]
drag, startPoint x: 241, startPoint y: 88, endPoint x: 1151, endPoint y: 501, distance: 999.2
click at [1148, 507] on div "Cancel Copy Capture" at bounding box center [617, 301] width 1234 height 579
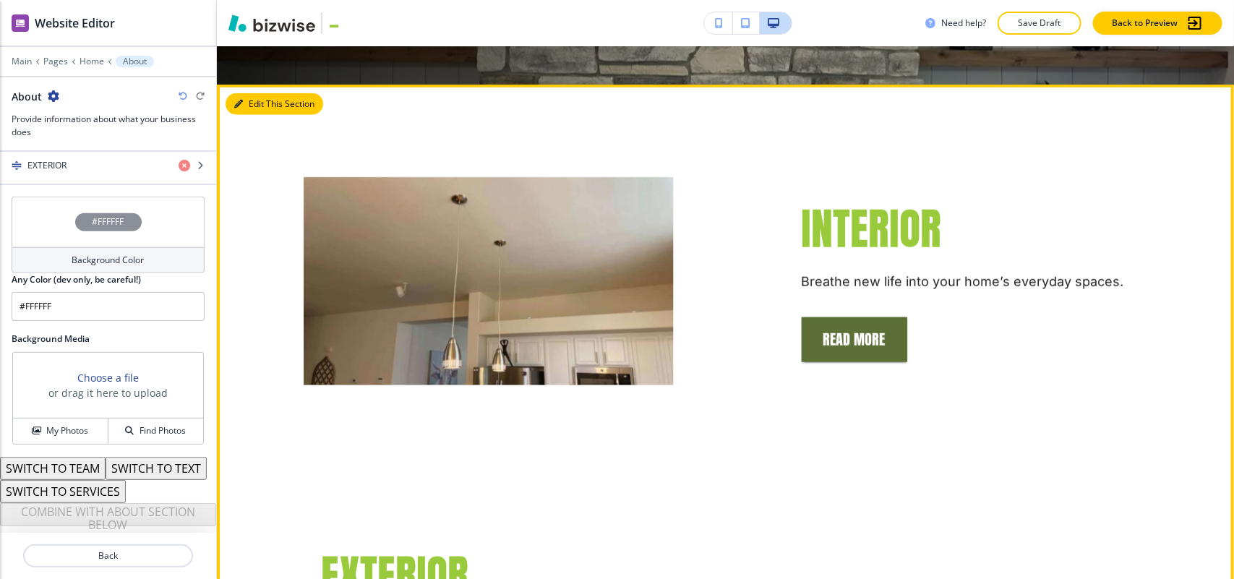
click at [250, 93] on button "Edit This Section" at bounding box center [275, 104] width 98 height 22
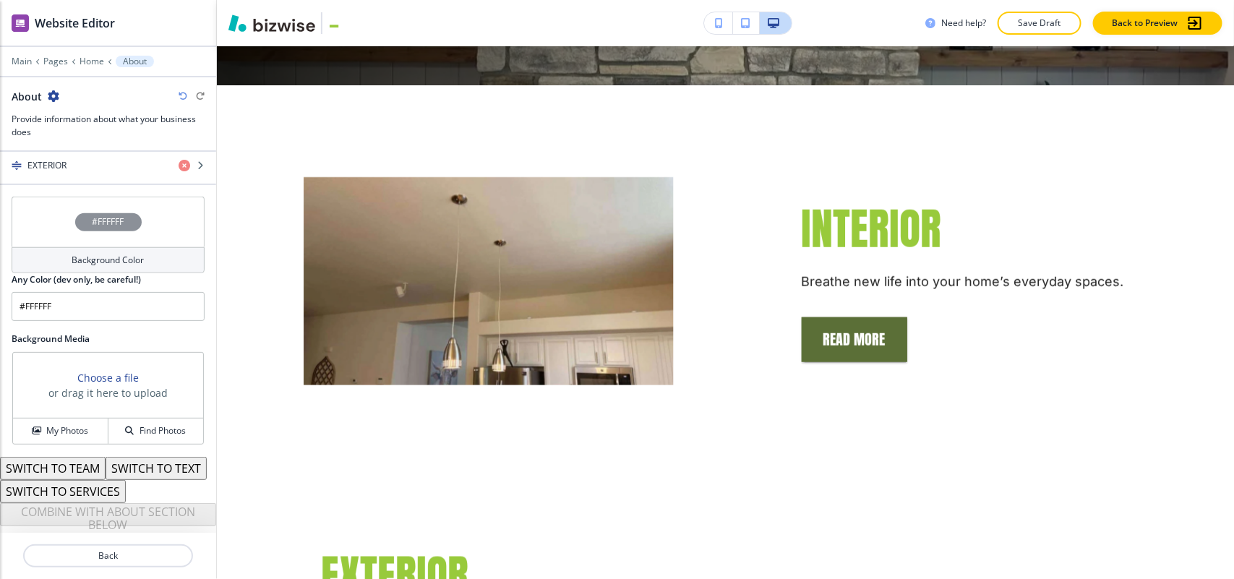
click at [94, 489] on button "SWITCH TO SERVICES" at bounding box center [63, 491] width 126 height 23
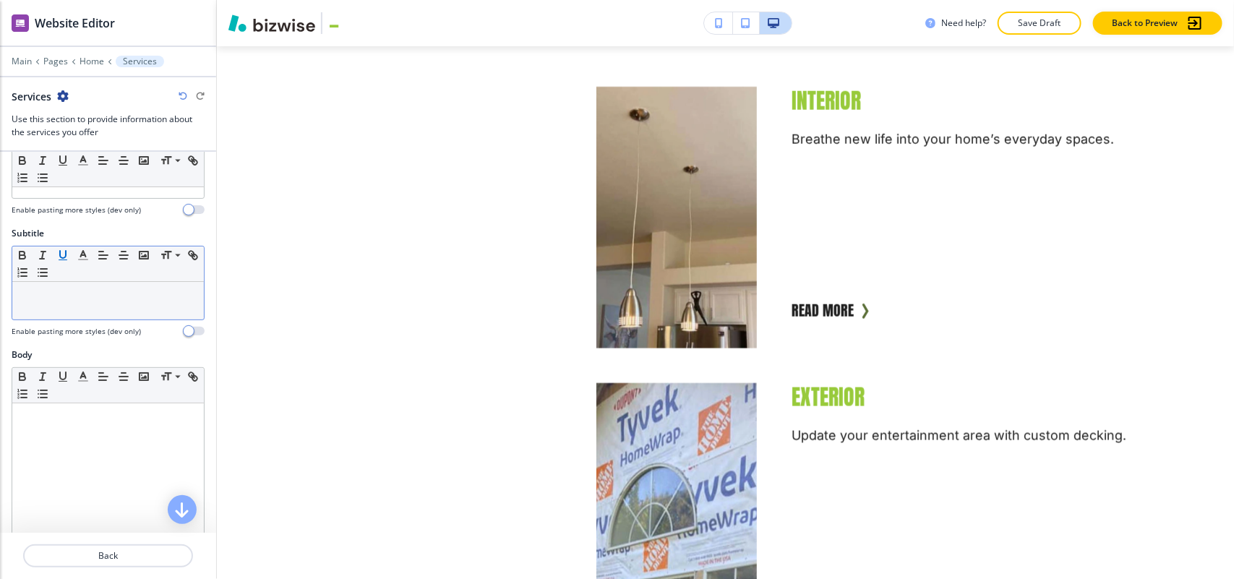
scroll to position [0, 0]
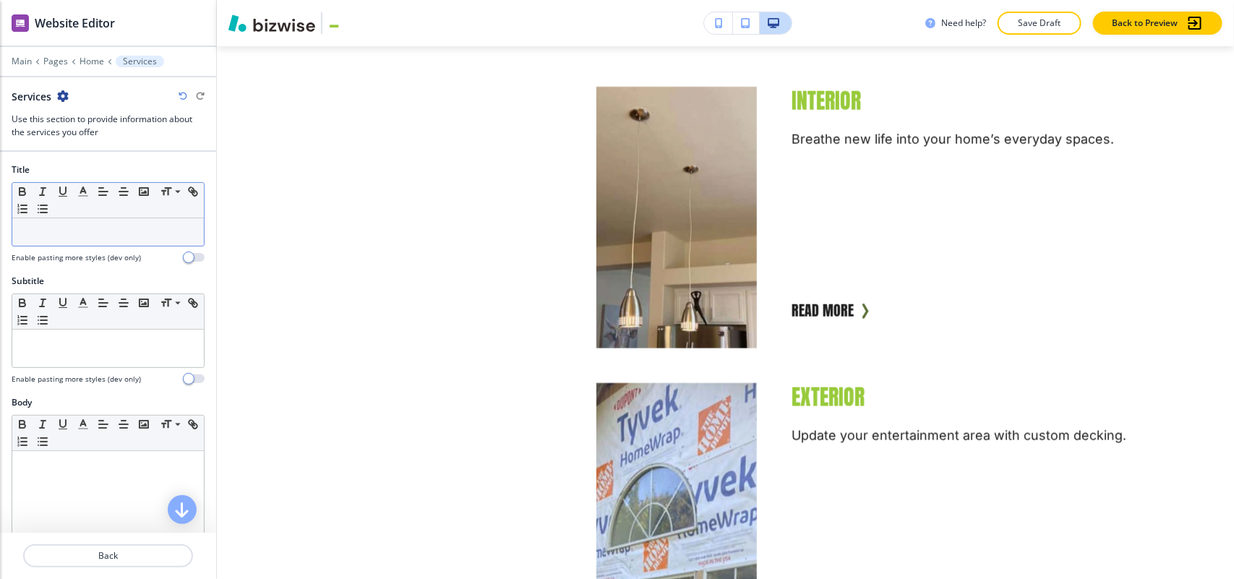
click at [59, 222] on div at bounding box center [108, 231] width 192 height 27
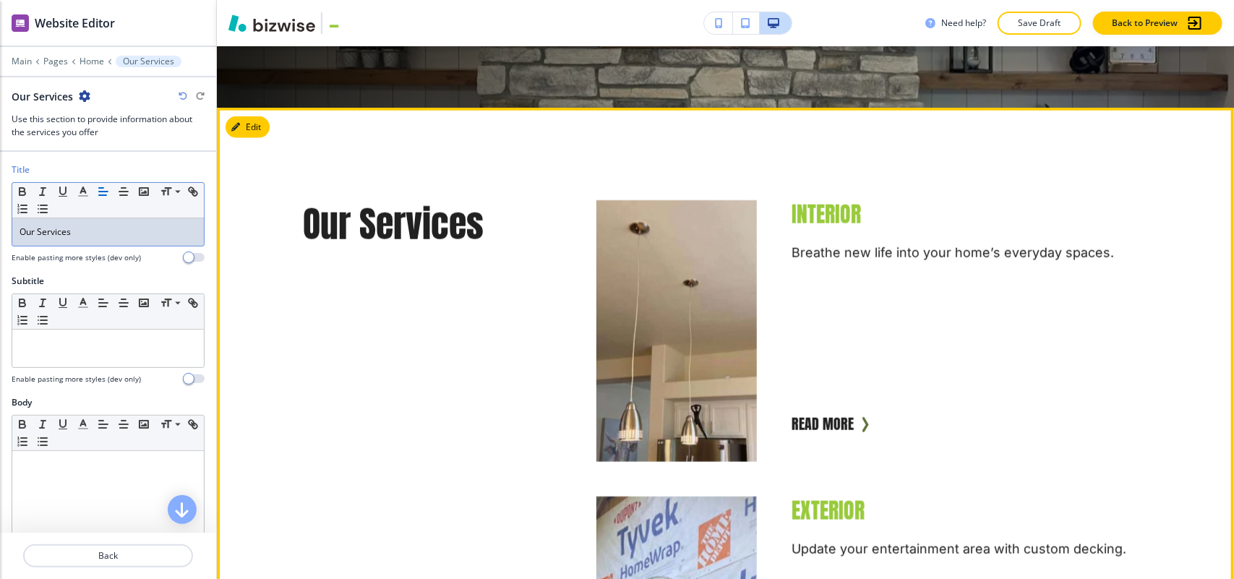
scroll to position [813, 0]
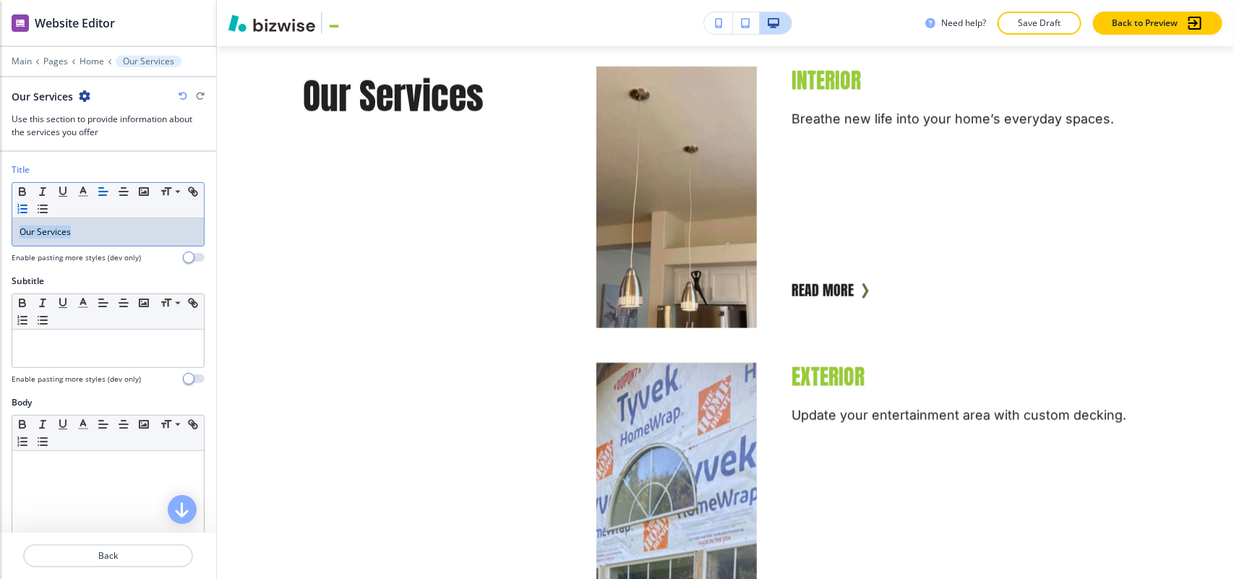
drag, startPoint x: 98, startPoint y: 236, endPoint x: 51, endPoint y: 212, distance: 52.4
click at [0, 226] on div "Title Small Normal Large Huge Our Services Enable pasting more styles (dev only)" at bounding box center [108, 218] width 216 height 111
click at [84, 190] on polyline "button" at bounding box center [83, 190] width 5 height 6
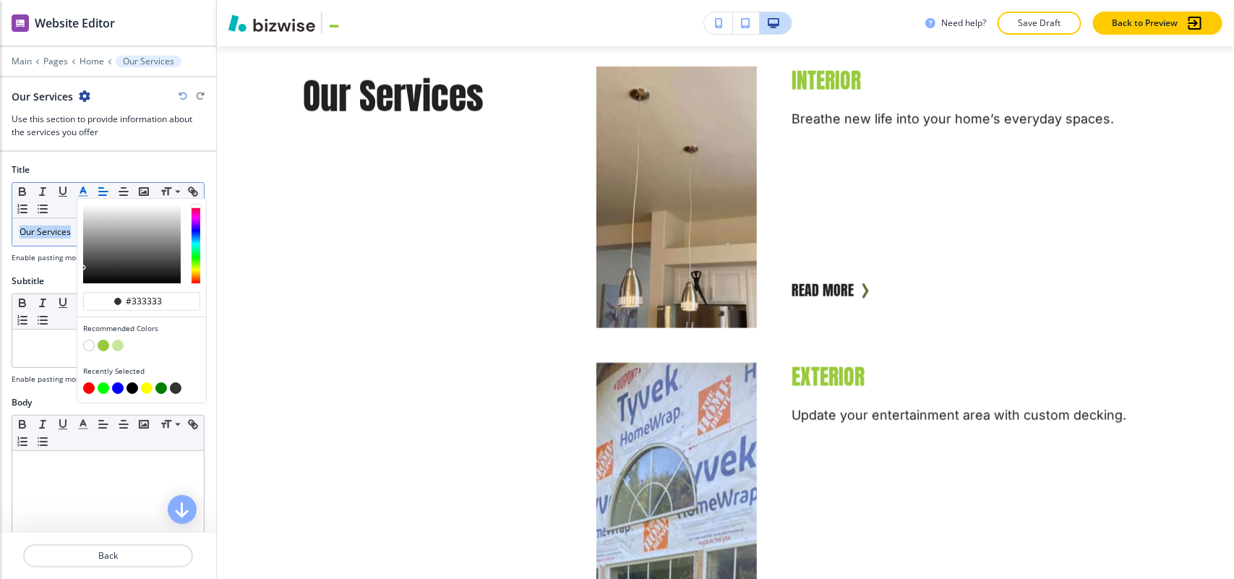
click at [103, 347] on button "button" at bounding box center [104, 346] width 12 height 12
type input "#98ca3b"
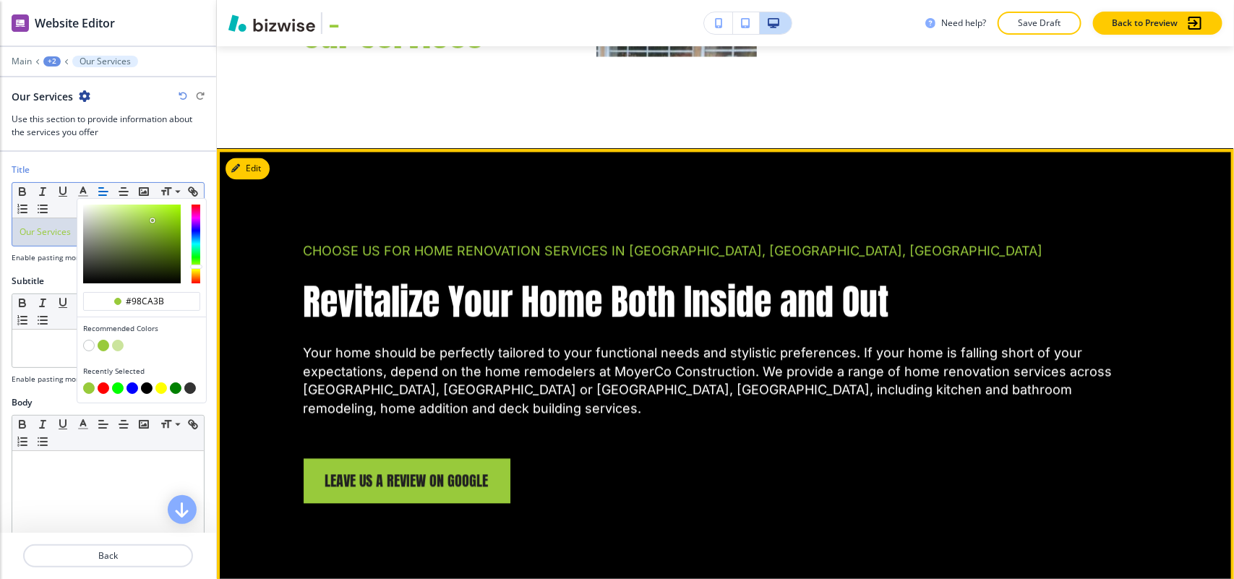
scroll to position [1355, 0]
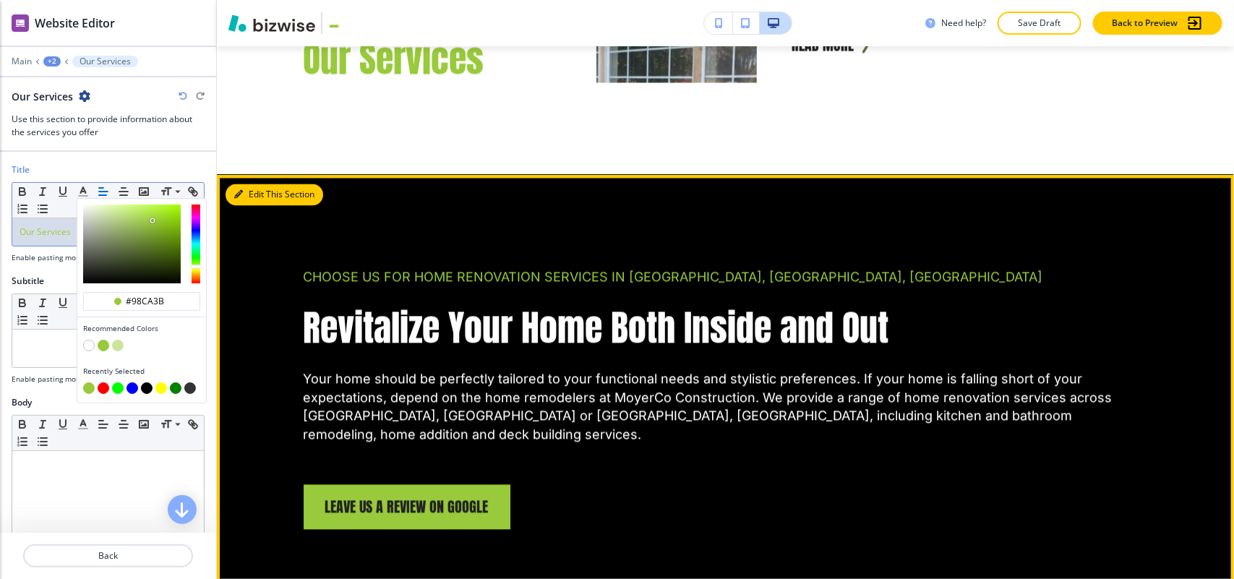
click at [248, 184] on button "Edit This Section" at bounding box center [275, 195] width 98 height 22
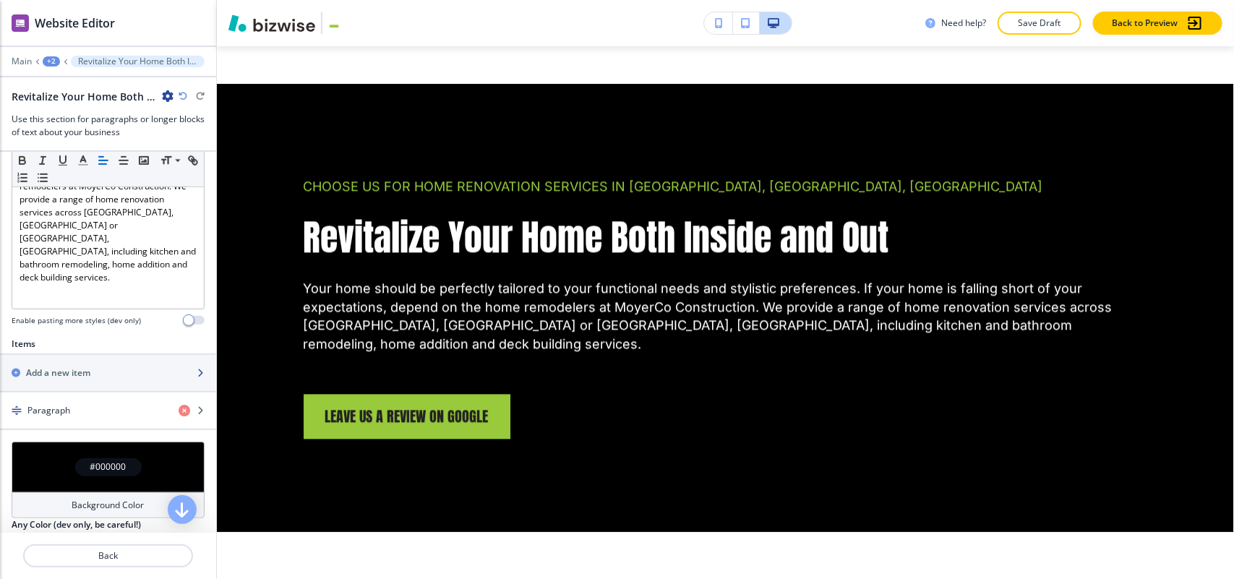
scroll to position [353, 0]
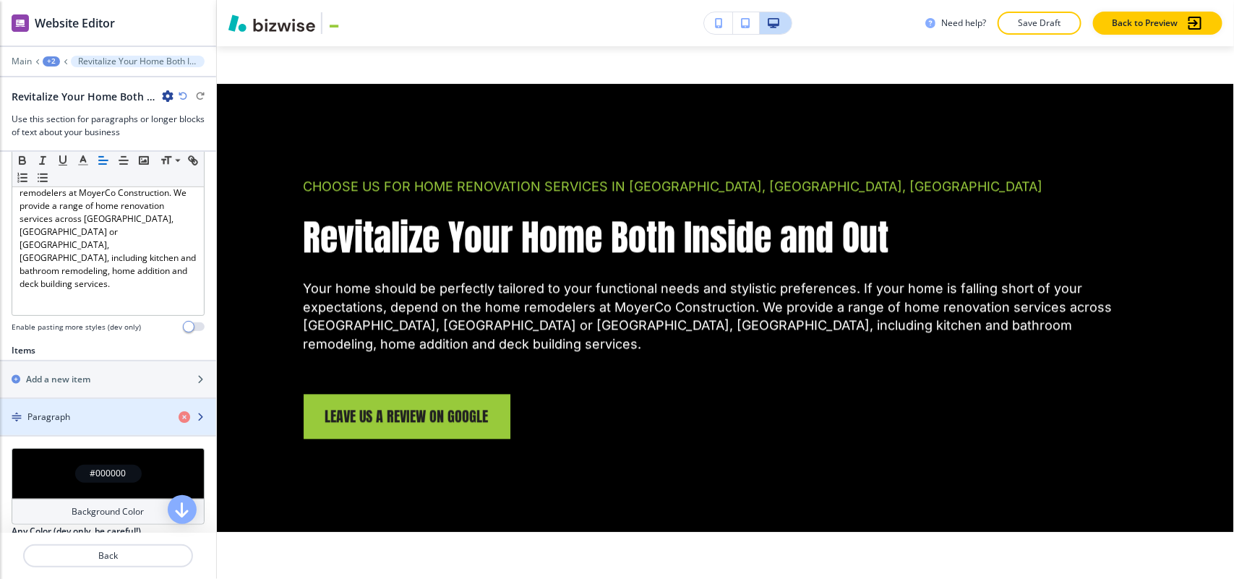
click at [69, 418] on div "Paragraph" at bounding box center [83, 417] width 167 height 13
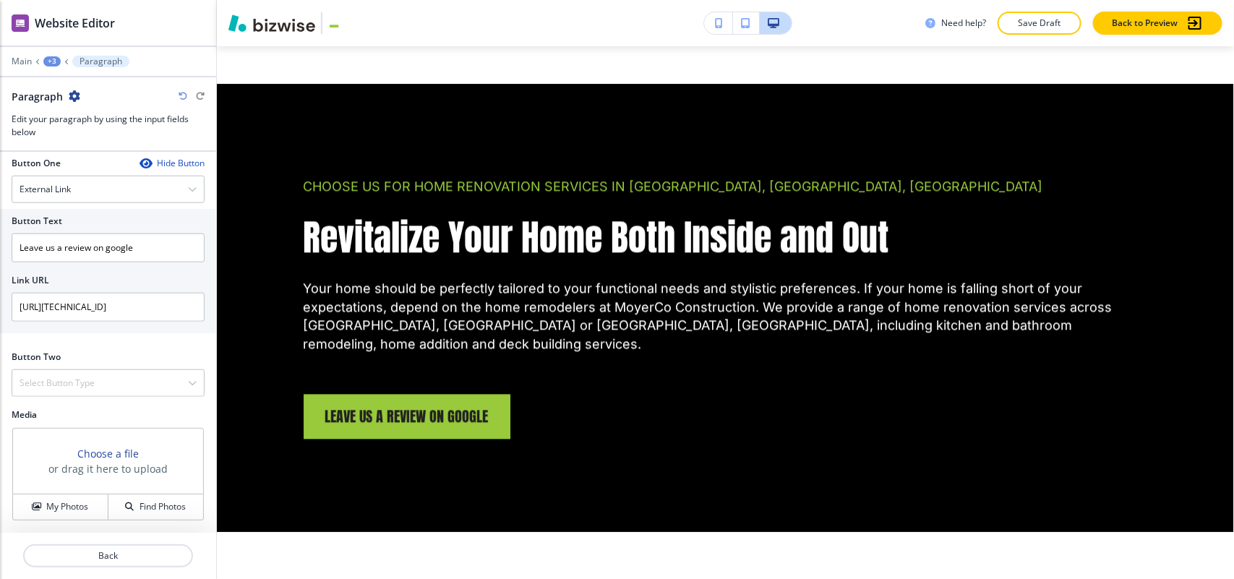
scroll to position [536, 0]
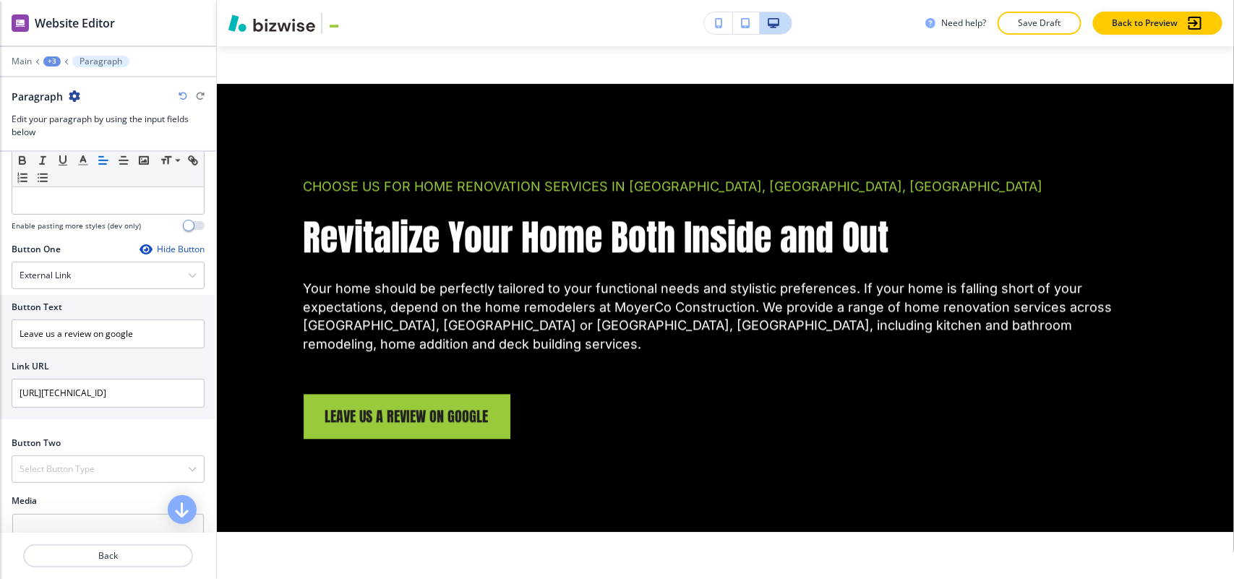
drag, startPoint x: 1, startPoint y: 260, endPoint x: 215, endPoint y: 443, distance: 281.4
click at [215, 443] on div "Cancel Copy Capture" at bounding box center [617, 301] width 1234 height 579
drag, startPoint x: 113, startPoint y: 400, endPoint x: 189, endPoint y: 399, distance: 75.2
click at [189, 399] on input "[URL][TECHNICAL_ID]" at bounding box center [108, 393] width 193 height 29
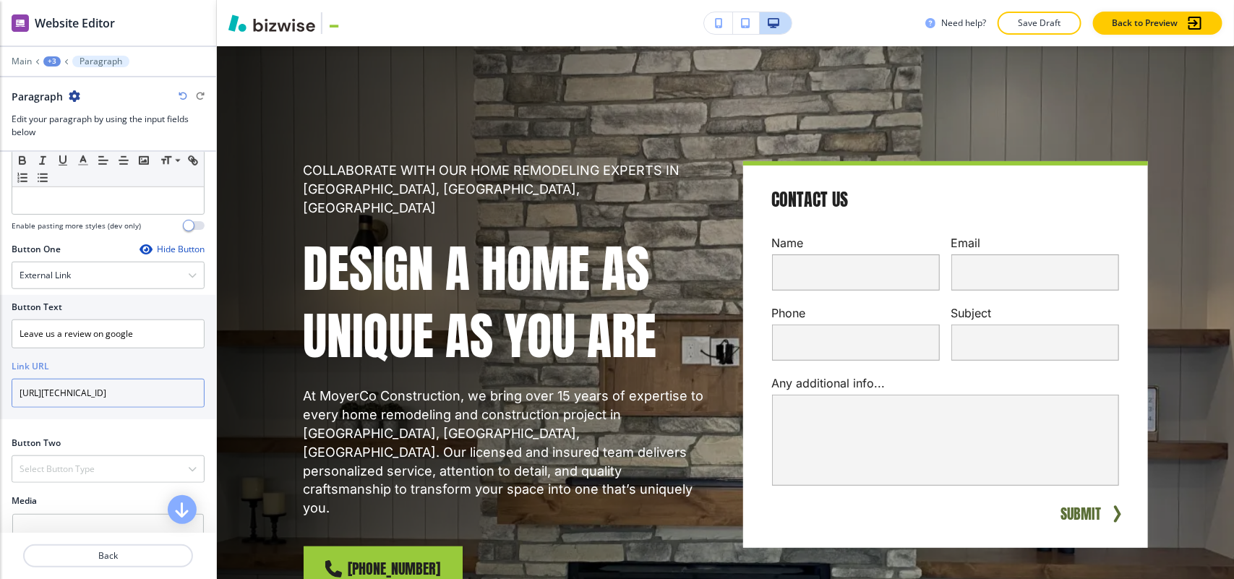
scroll to position [0, 0]
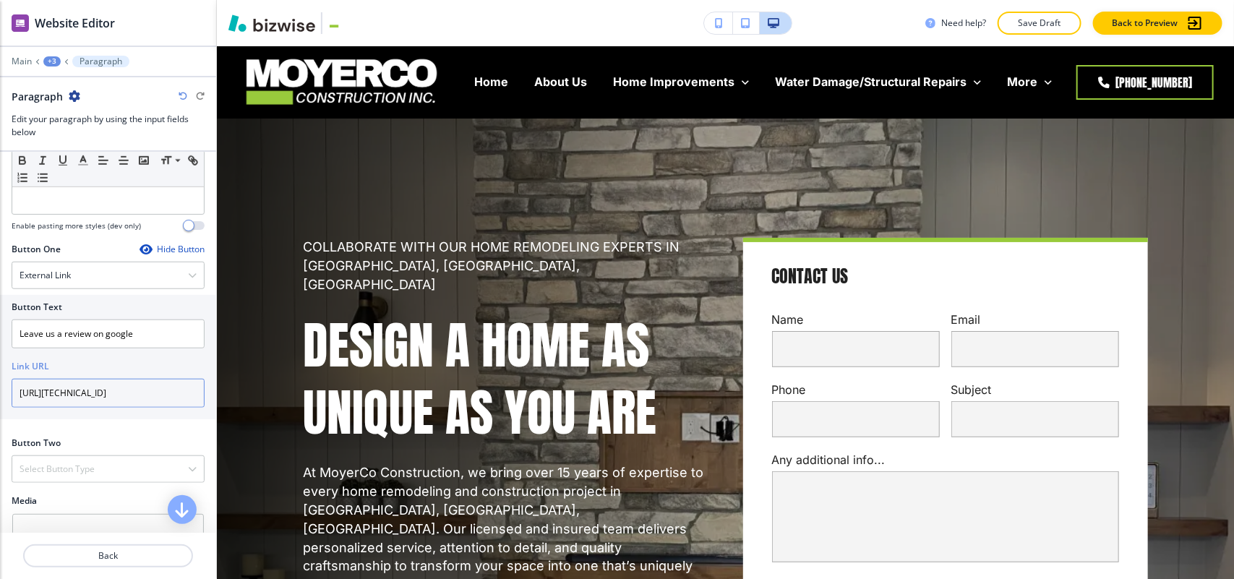
click at [125, 392] on input "[URL][TECHNICAL_ID]" at bounding box center [108, 393] width 193 height 29
paste input "[DOMAIN_NAME][URL]"
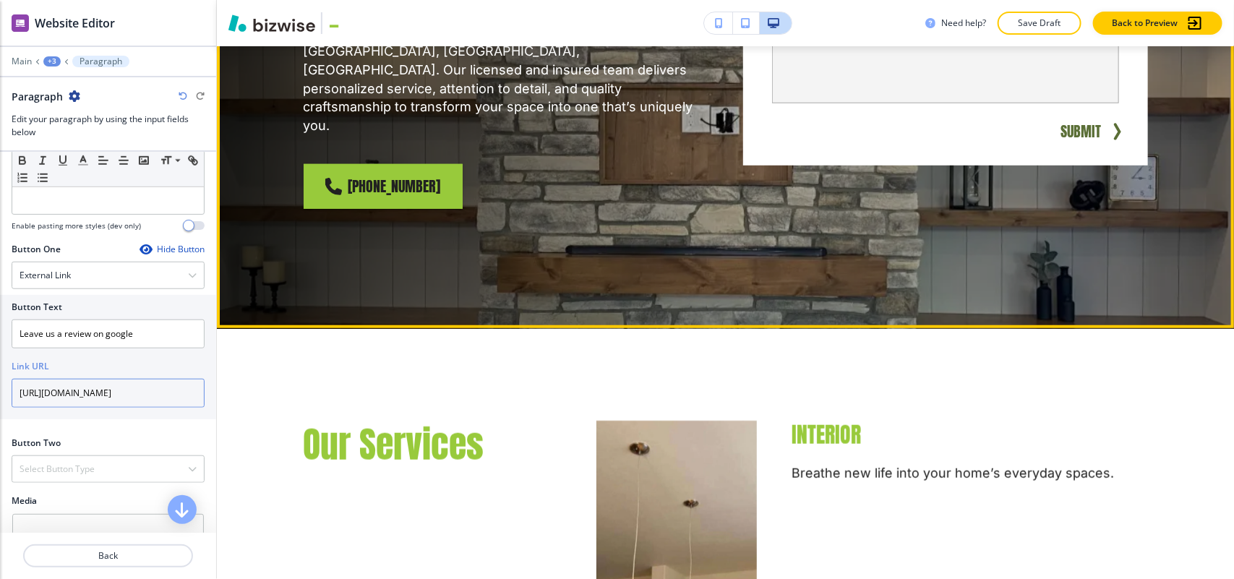
scroll to position [452, 0]
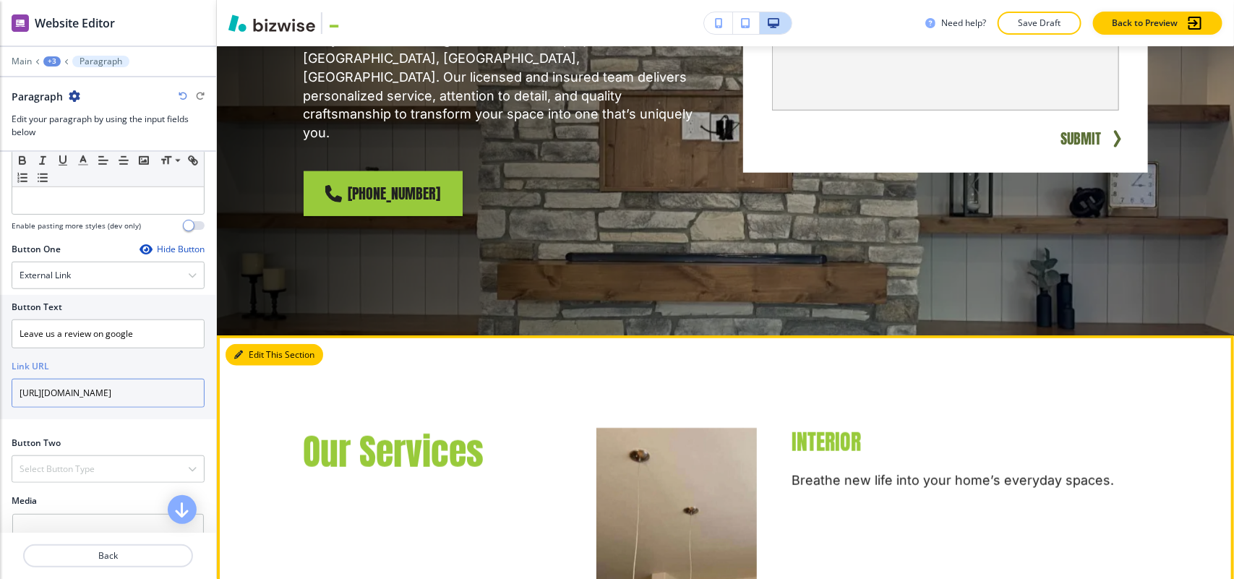
type input "[URL][DOMAIN_NAME]"
click at [253, 344] on button "Edit This Section" at bounding box center [275, 355] width 98 height 22
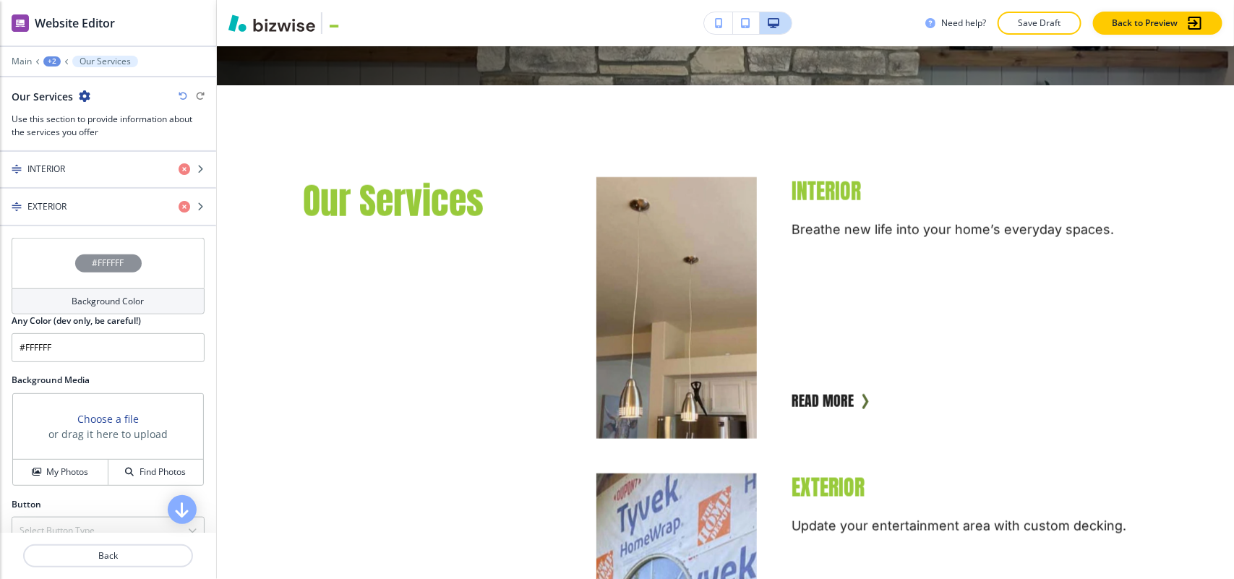
scroll to position [452, 0]
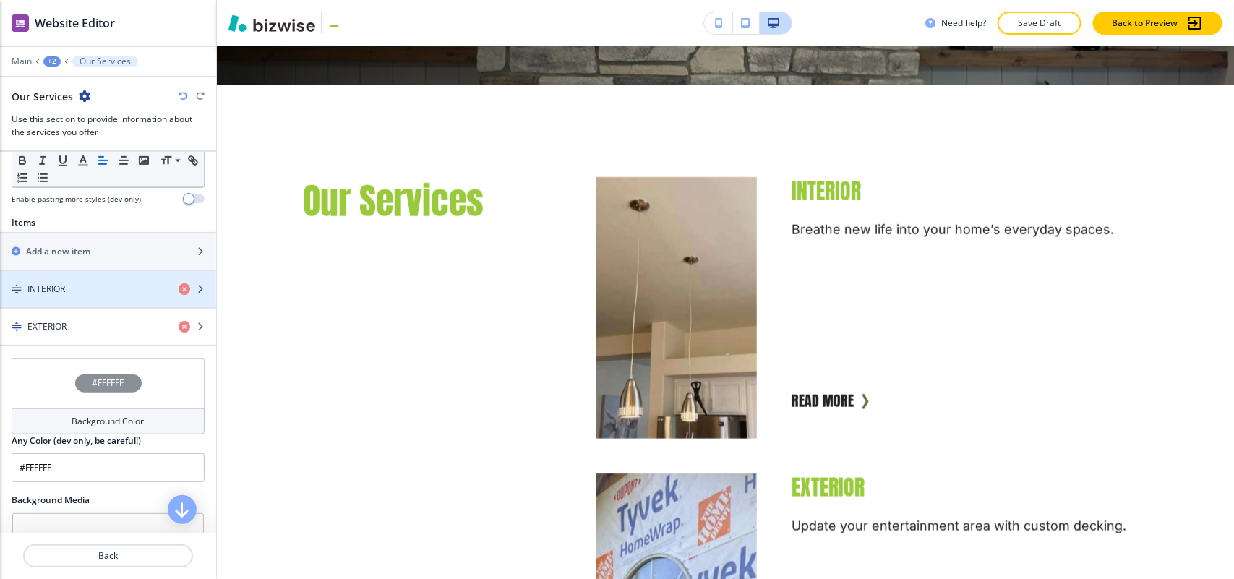
click at [48, 295] on h4 "INTERIOR" at bounding box center [46, 289] width 38 height 13
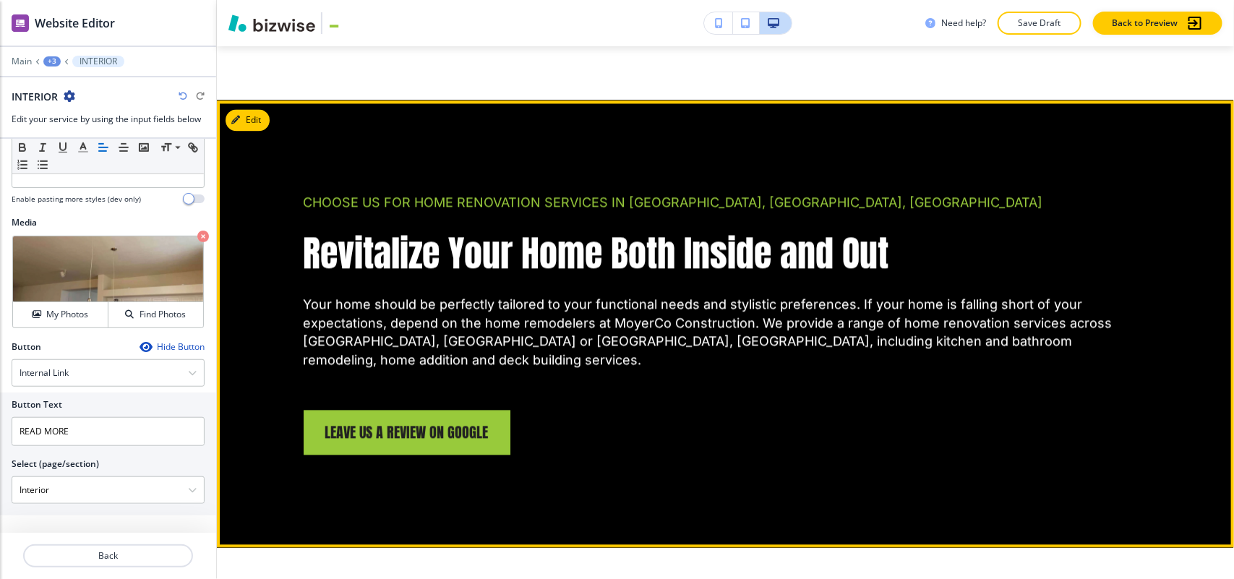
scroll to position [1425, 0]
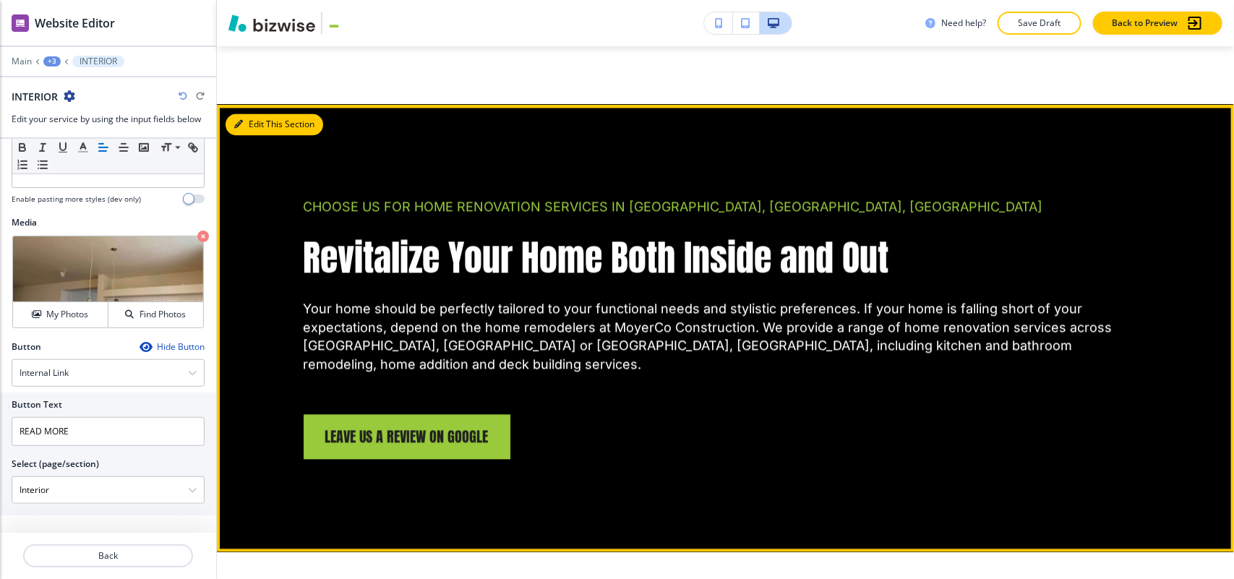
click at [252, 113] on button "Edit This Section" at bounding box center [275, 124] width 98 height 22
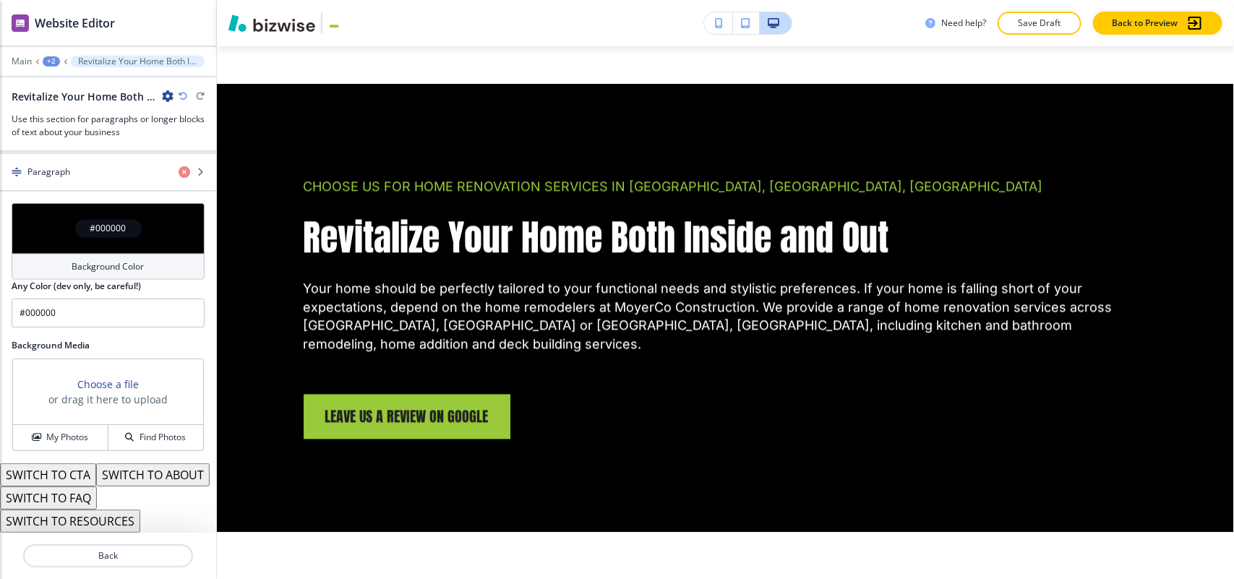
scroll to position [533, 0]
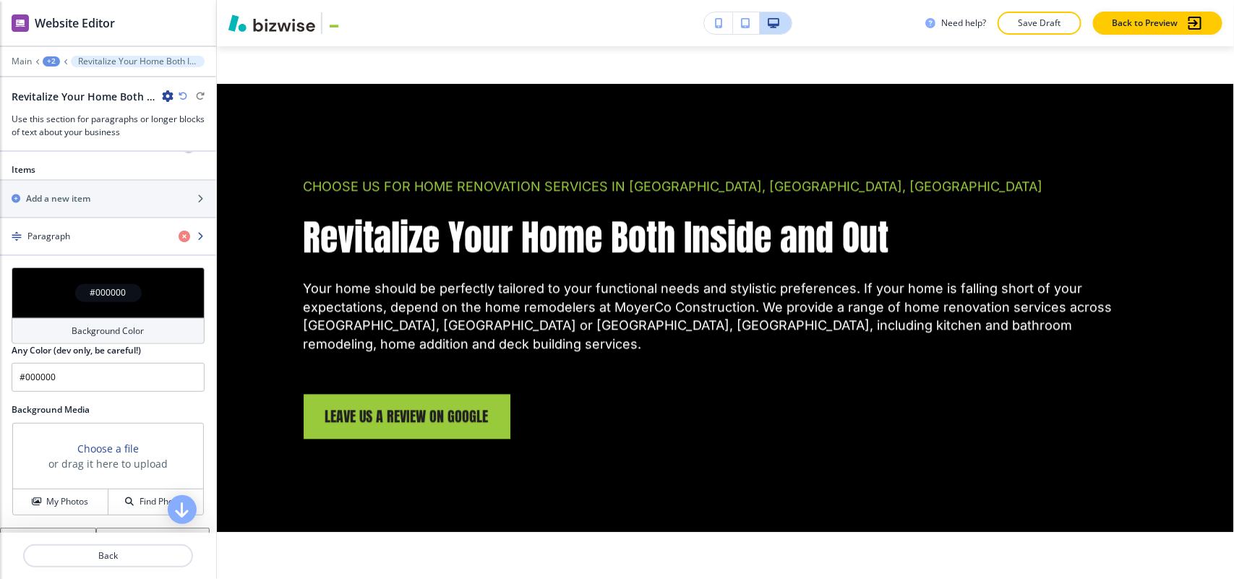
click at [106, 253] on div "button" at bounding box center [108, 249] width 216 height 12
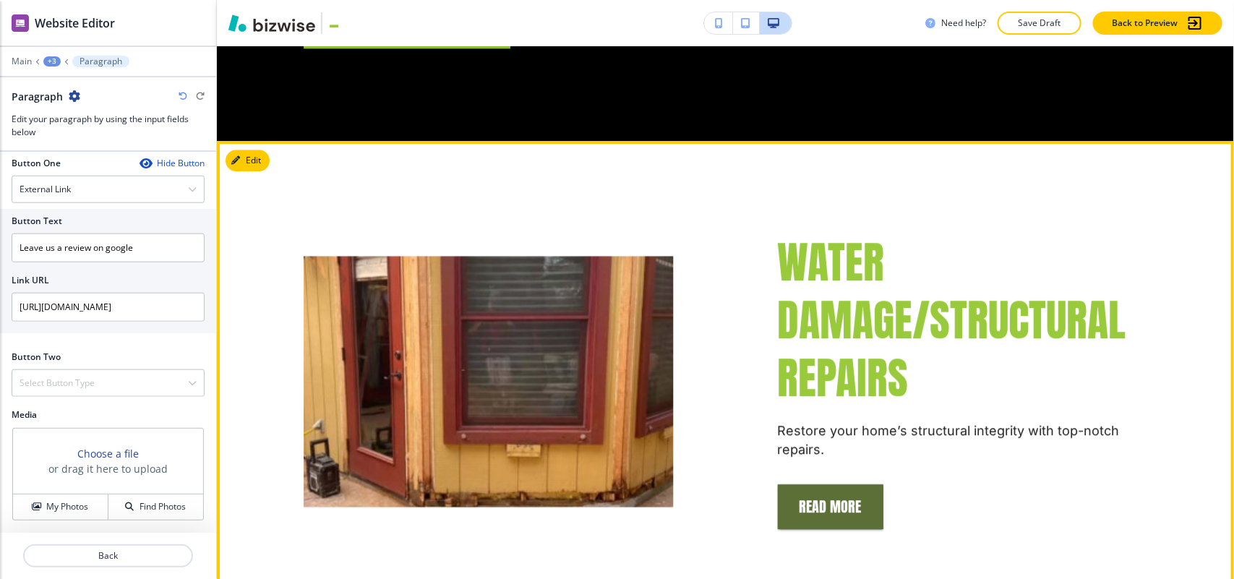
scroll to position [1807, 0]
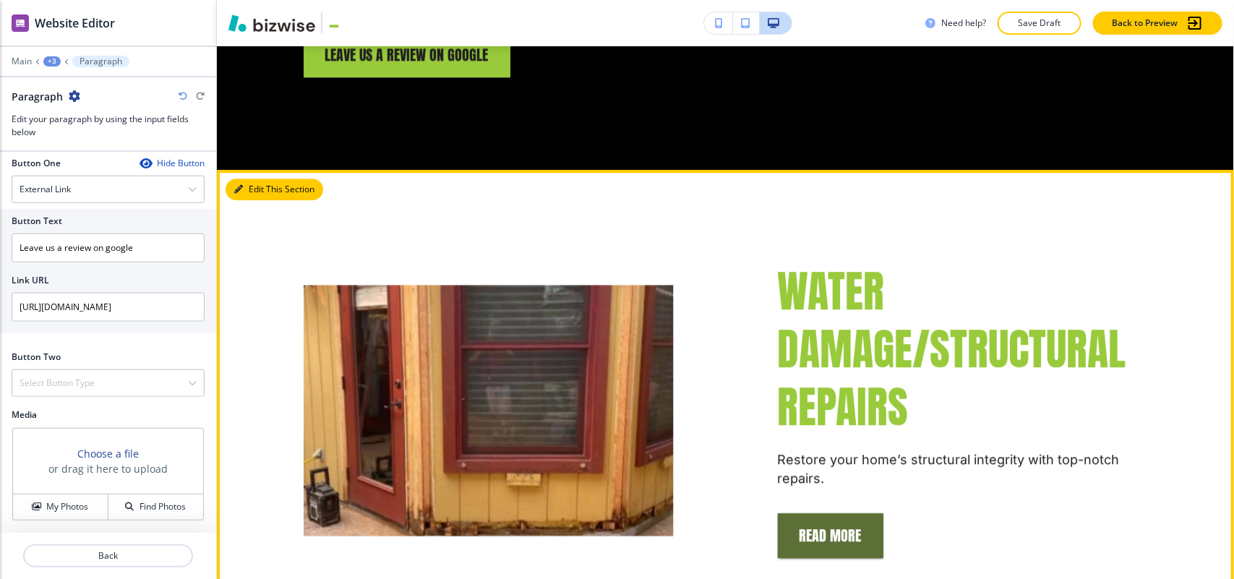
click at [259, 179] on button "Edit This Section" at bounding box center [275, 190] width 98 height 22
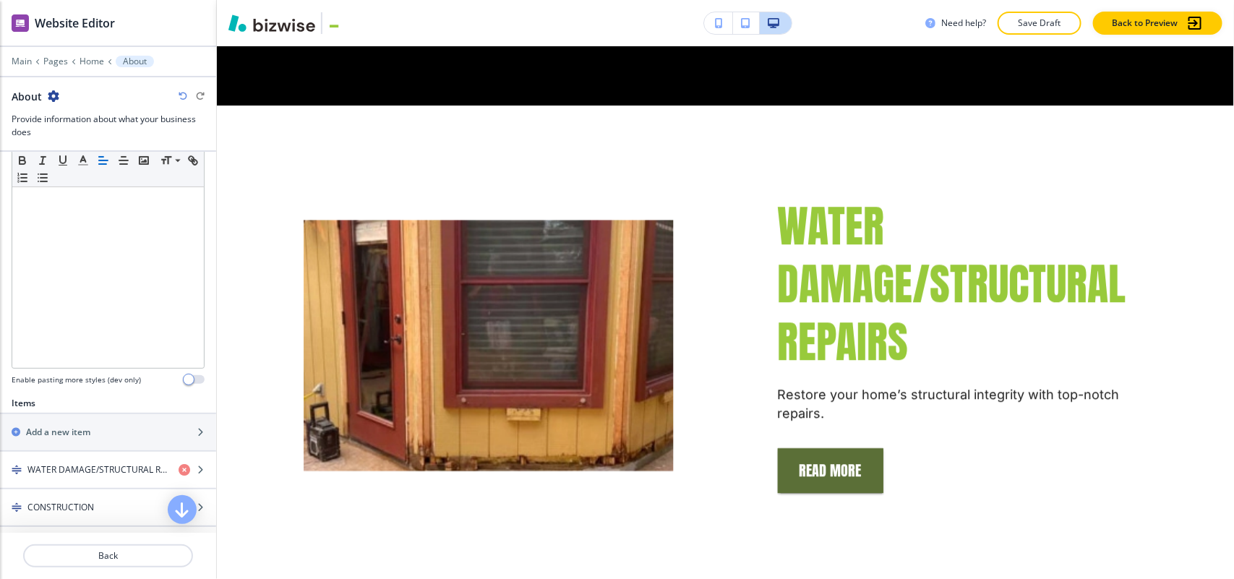
scroll to position [542, 0]
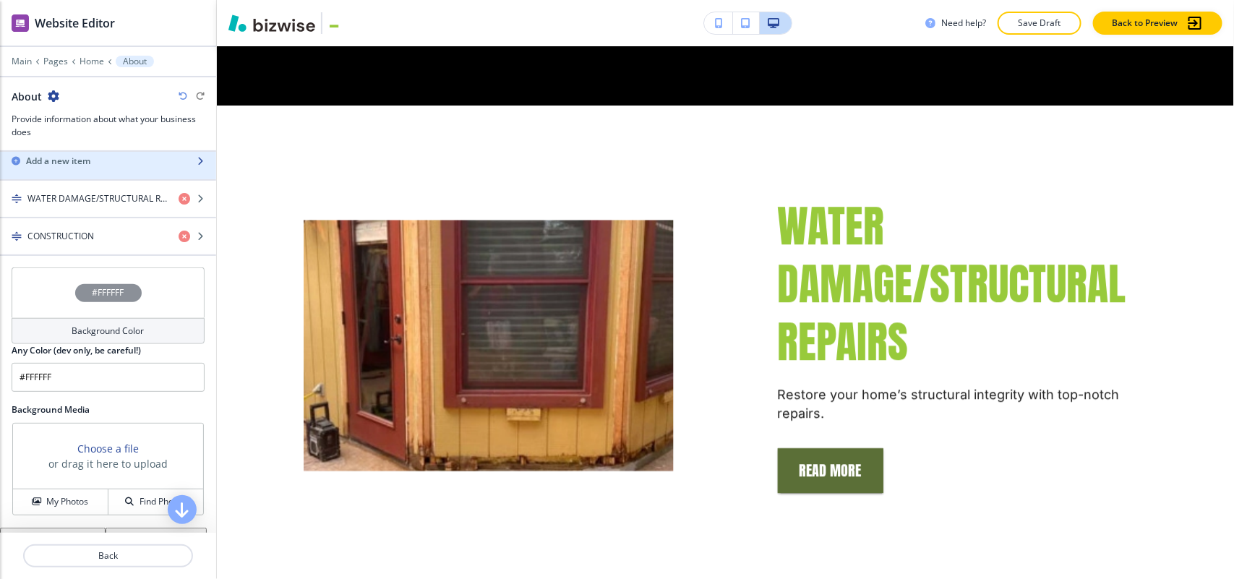
click at [74, 179] on div "button" at bounding box center [108, 174] width 216 height 12
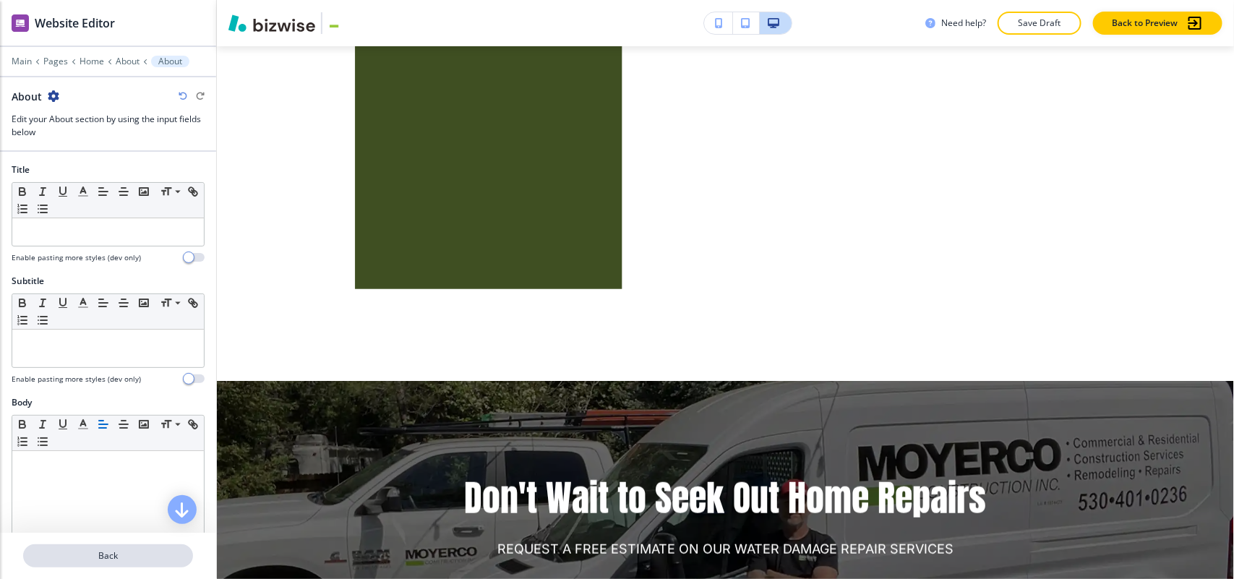
click at [121, 551] on p "Back" at bounding box center [108, 555] width 167 height 13
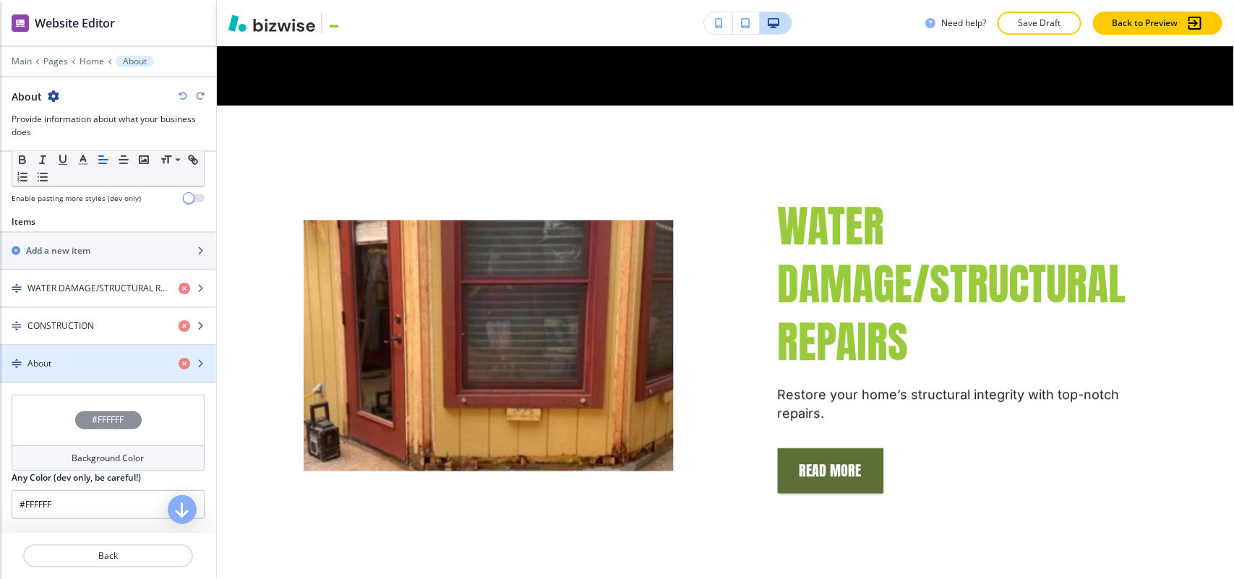
scroll to position [452, 0]
click at [179, 367] on icon "button" at bounding box center [185, 364] width 12 height 12
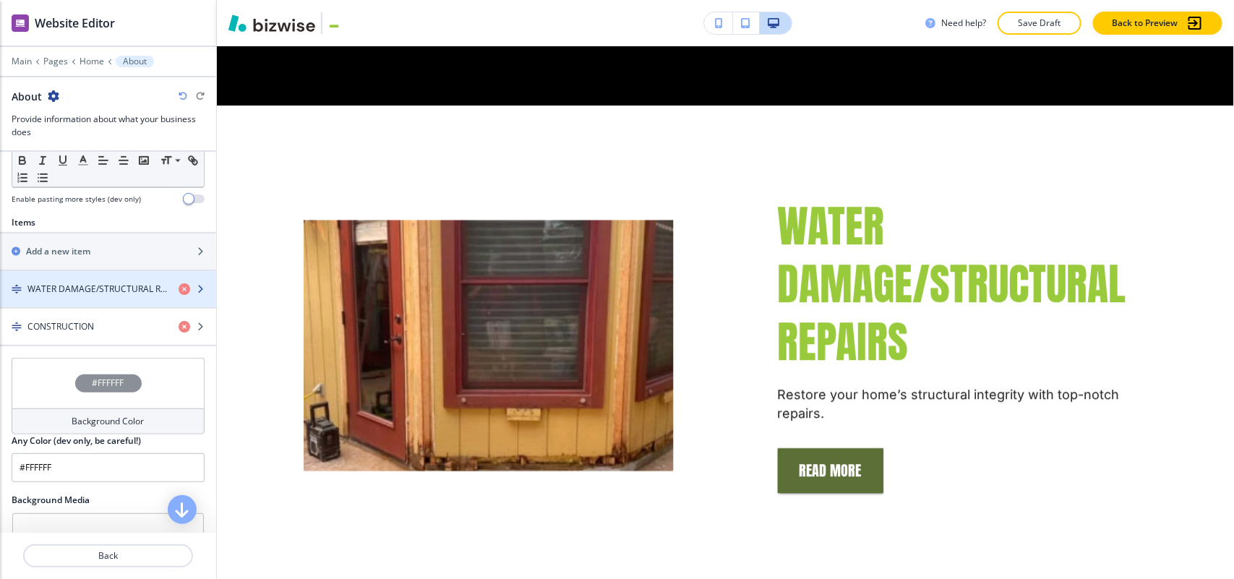
click at [74, 299] on div "button" at bounding box center [108, 302] width 216 height 12
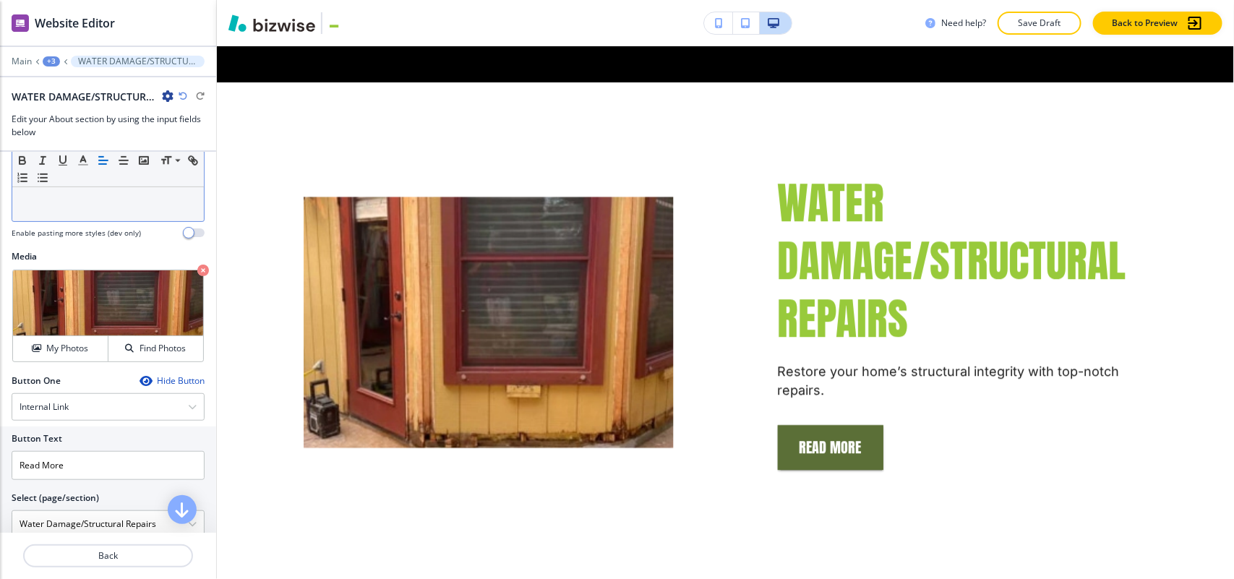
scroll to position [513, 0]
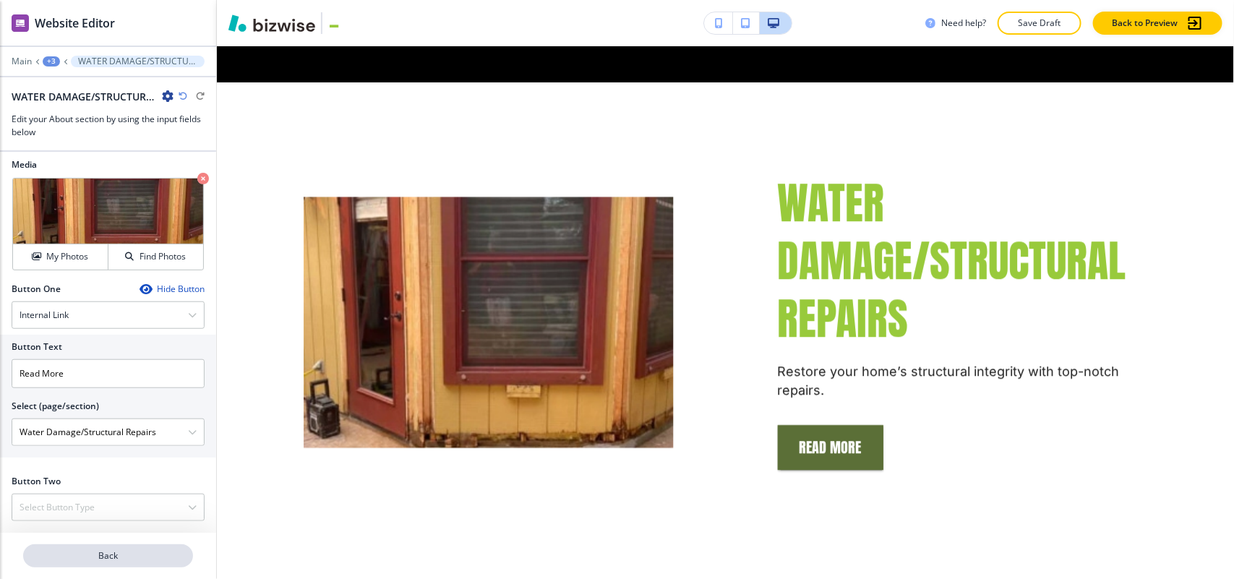
click at [138, 554] on p "Back" at bounding box center [108, 555] width 167 height 13
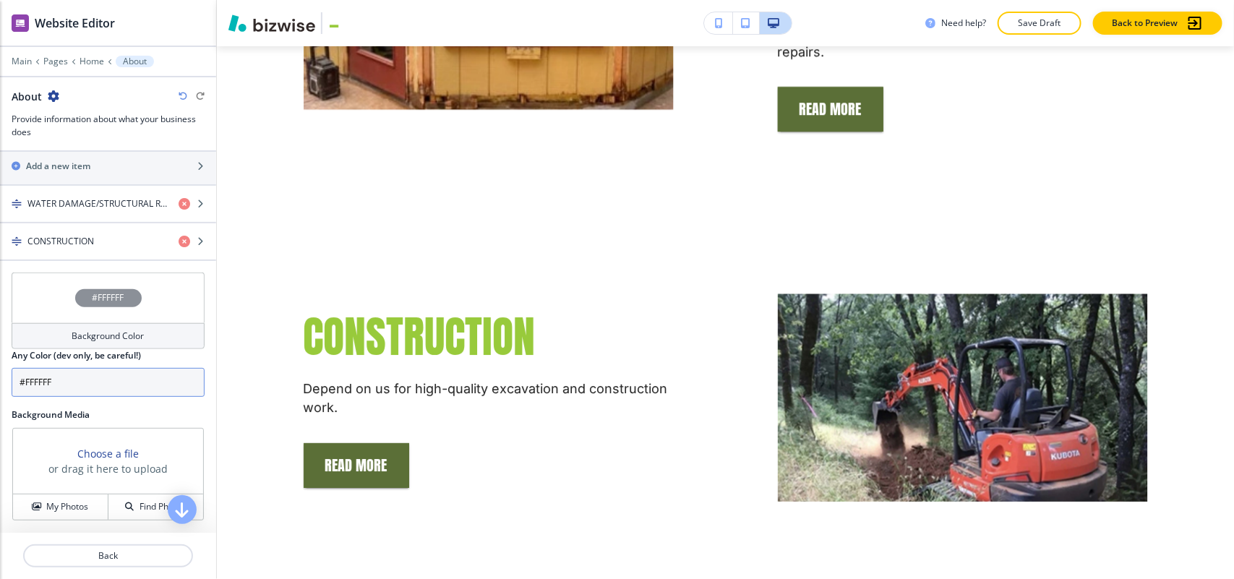
scroll to position [542, 0]
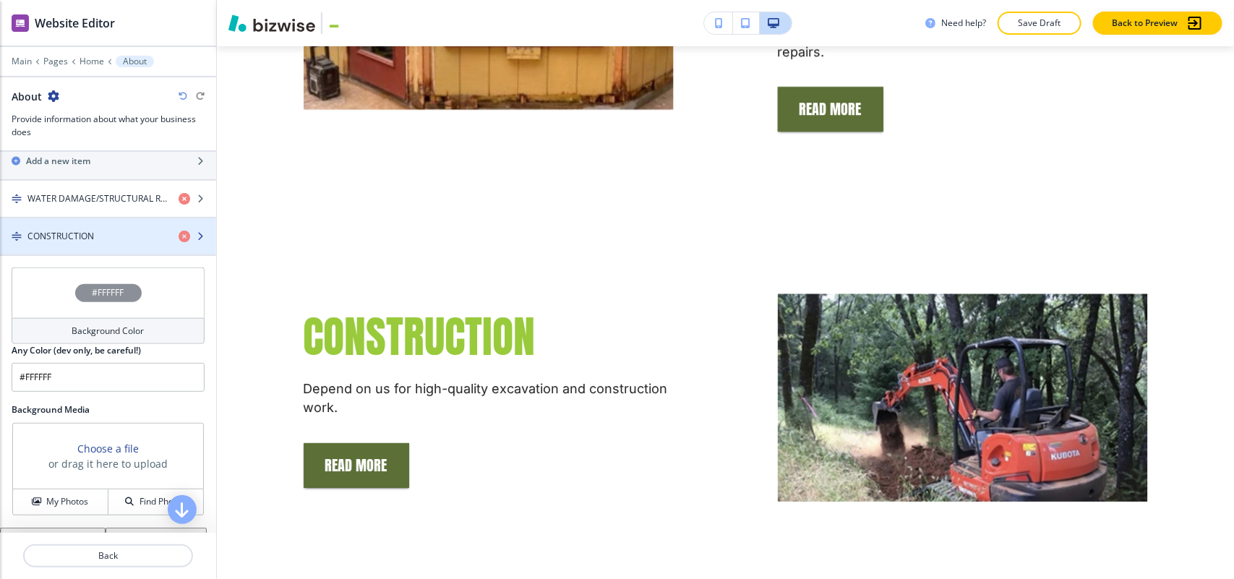
click at [69, 243] on h4 "CONSTRUCTION" at bounding box center [60, 236] width 66 height 13
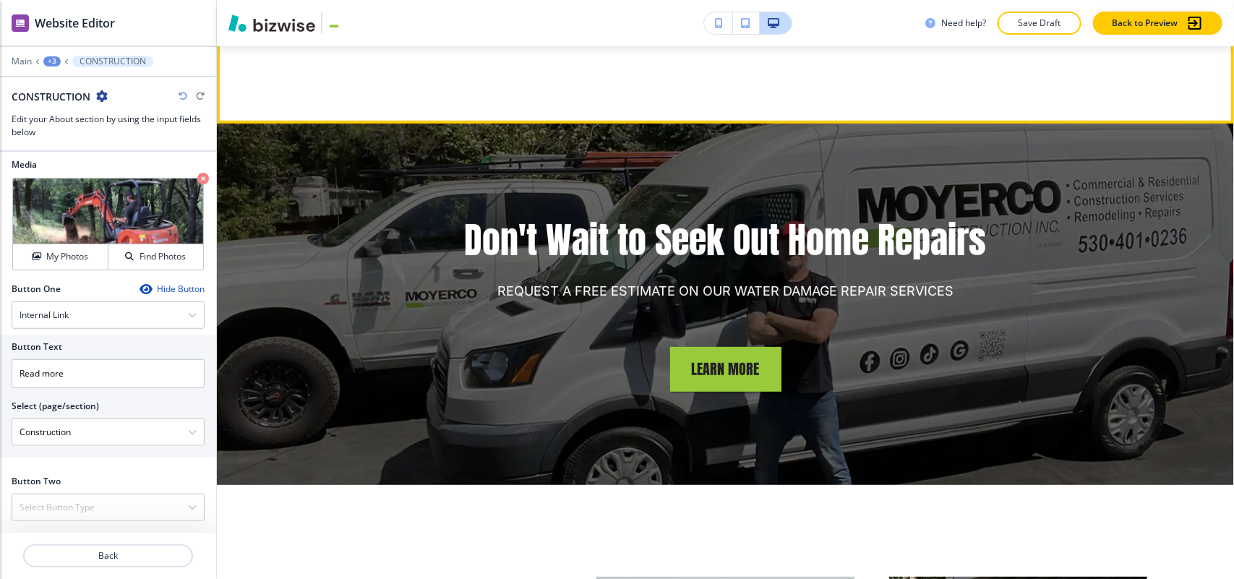
scroll to position [2713, 0]
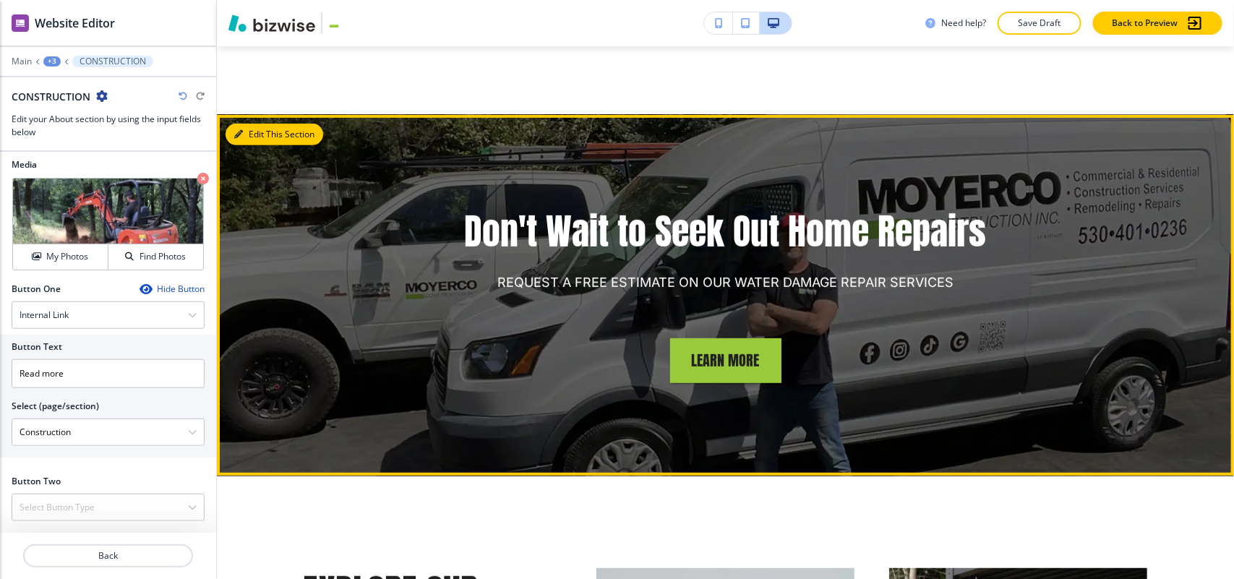
click at [258, 124] on button "Edit This Section" at bounding box center [275, 135] width 98 height 22
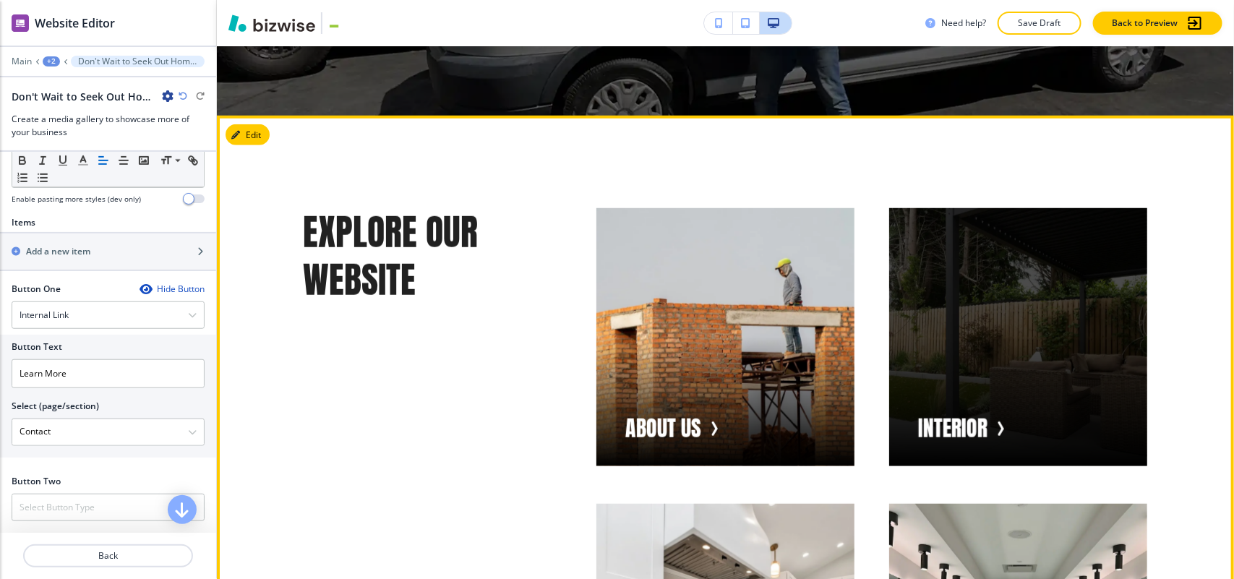
scroll to position [0, 0]
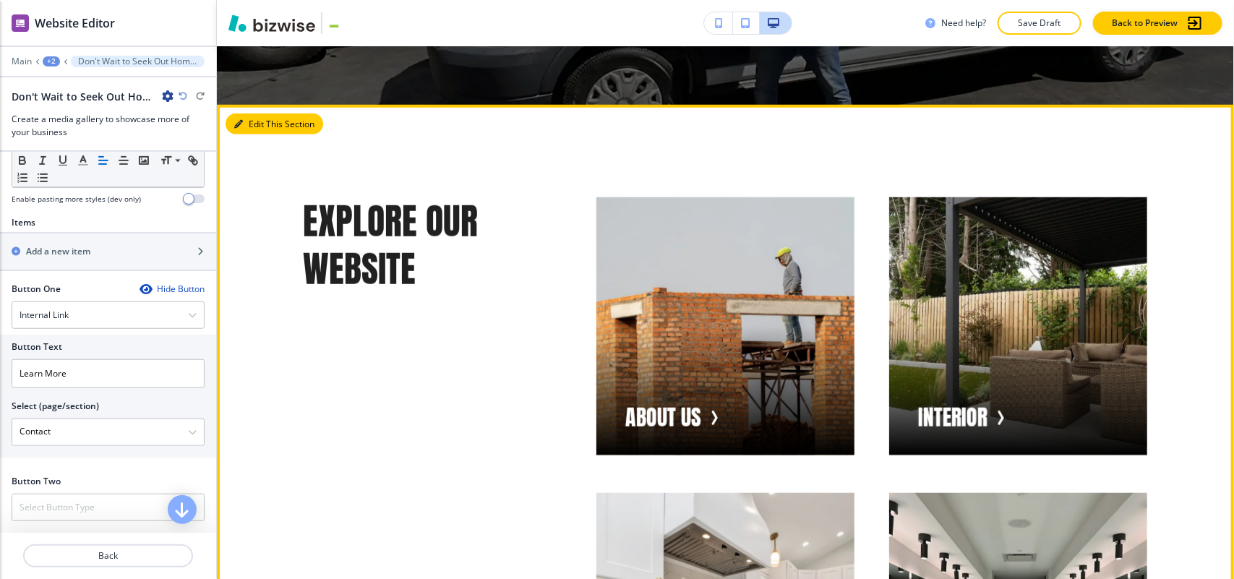
click at [257, 113] on button "Edit This Section" at bounding box center [275, 124] width 98 height 22
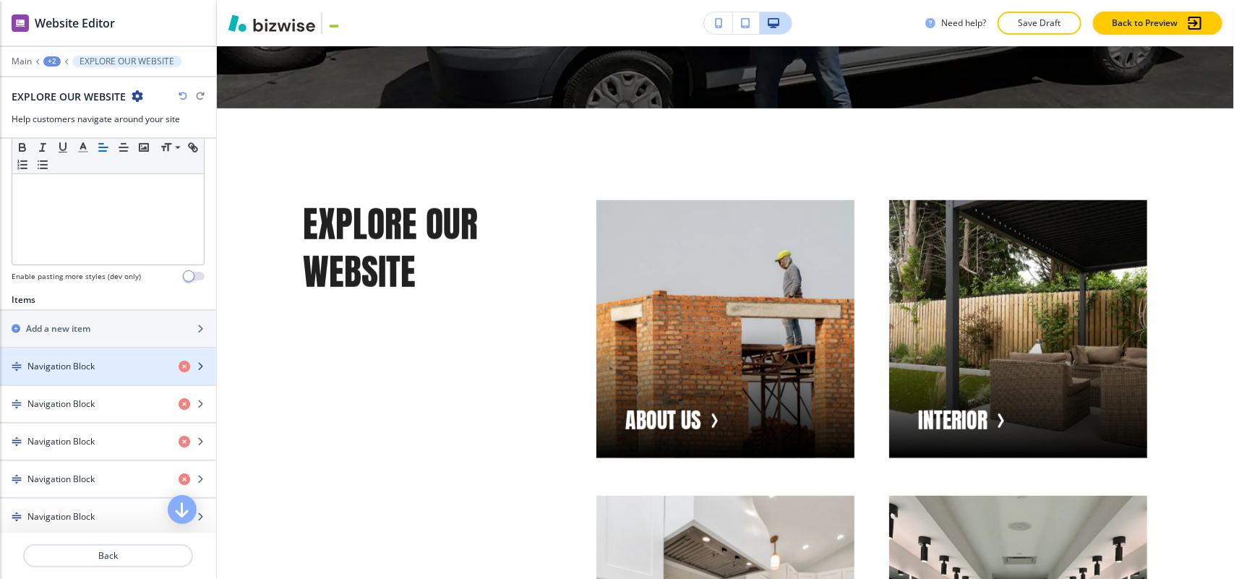
click at [84, 366] on h4 "Navigation Block" at bounding box center [60, 366] width 67 height 13
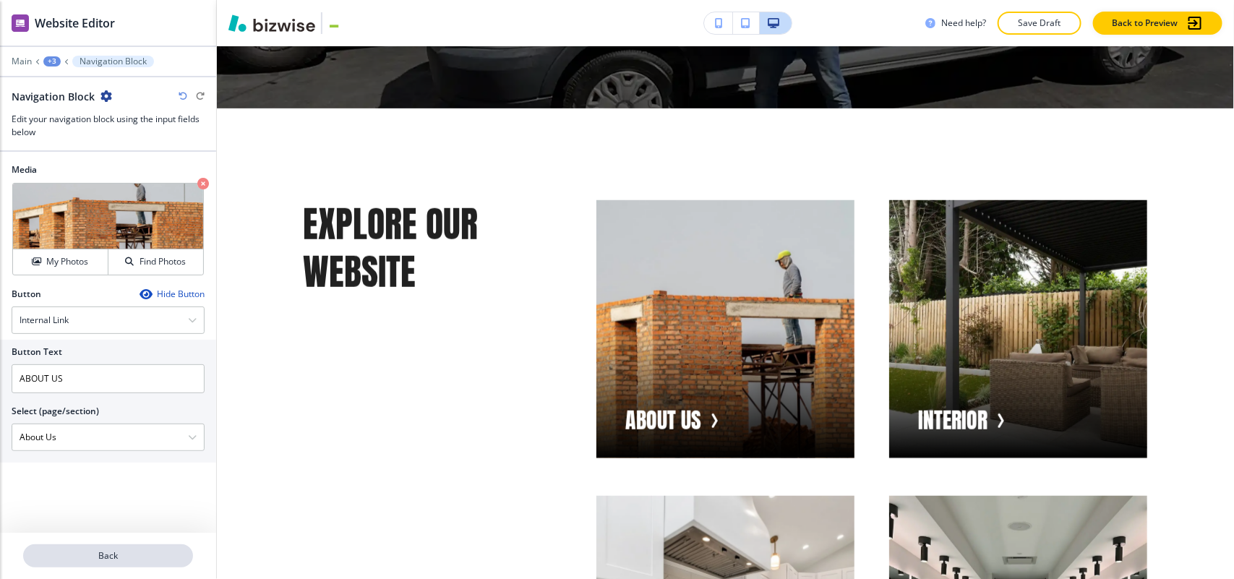
click at [106, 554] on p "Back" at bounding box center [108, 555] width 167 height 13
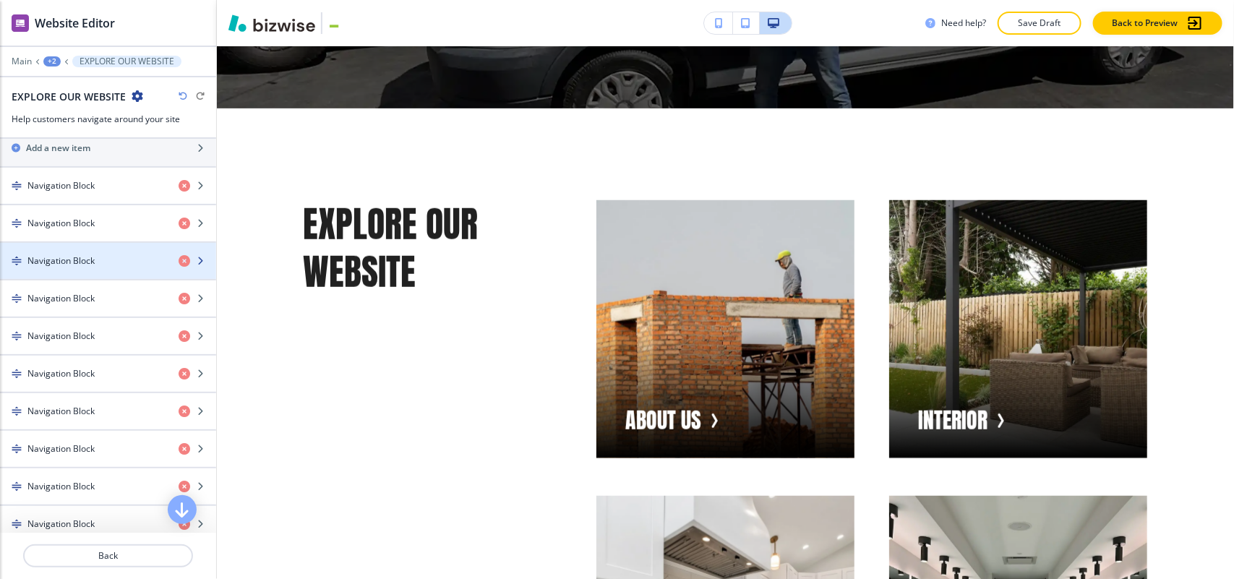
click at [85, 277] on div "button" at bounding box center [108, 273] width 216 height 12
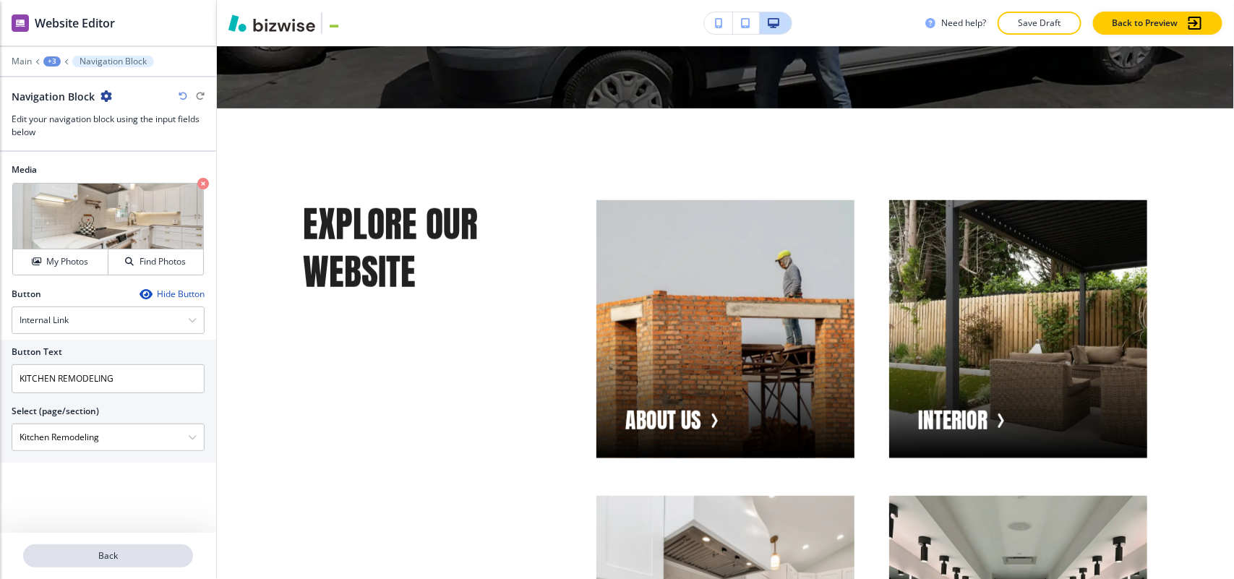
click at [107, 550] on p "Back" at bounding box center [108, 555] width 167 height 13
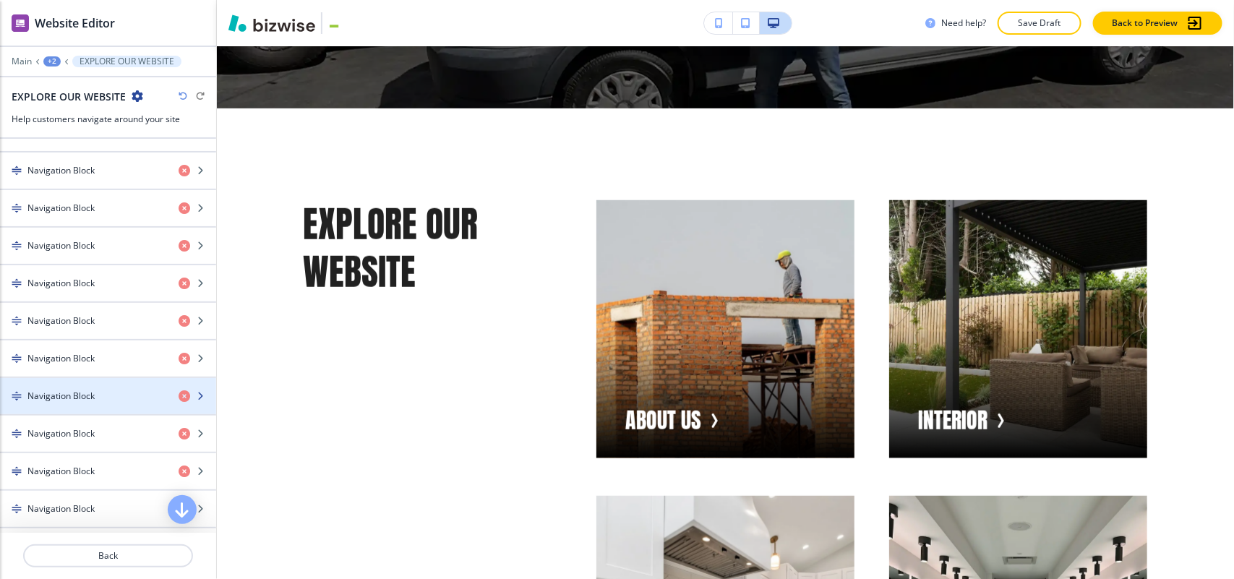
click at [66, 412] on div "button" at bounding box center [108, 409] width 216 height 12
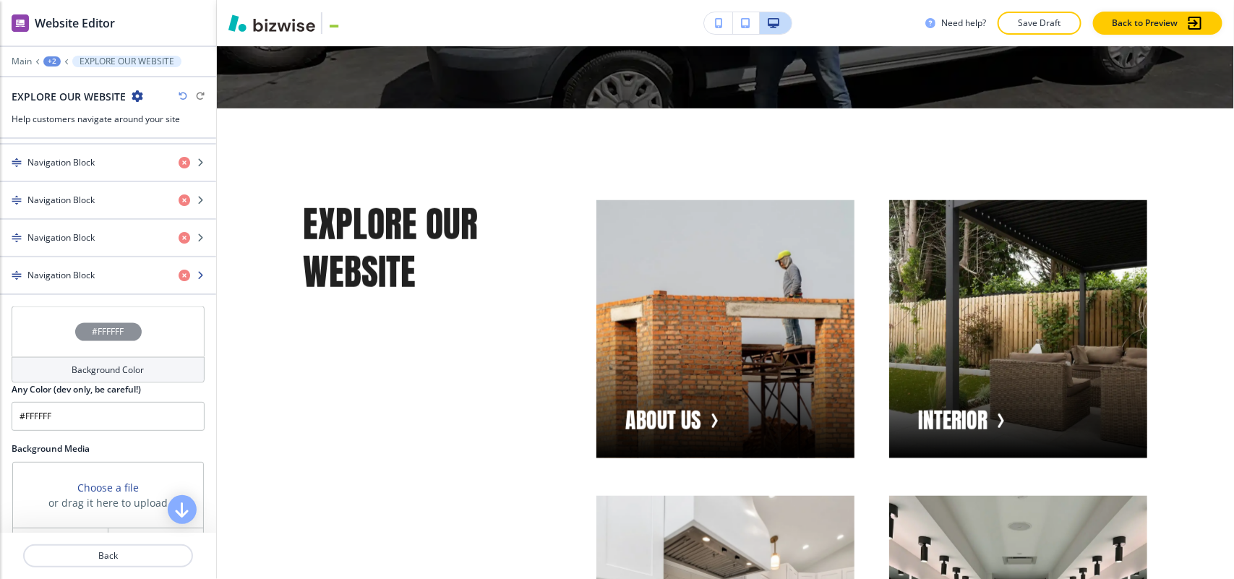
click at [95, 269] on div "button" at bounding box center [108, 263] width 216 height 12
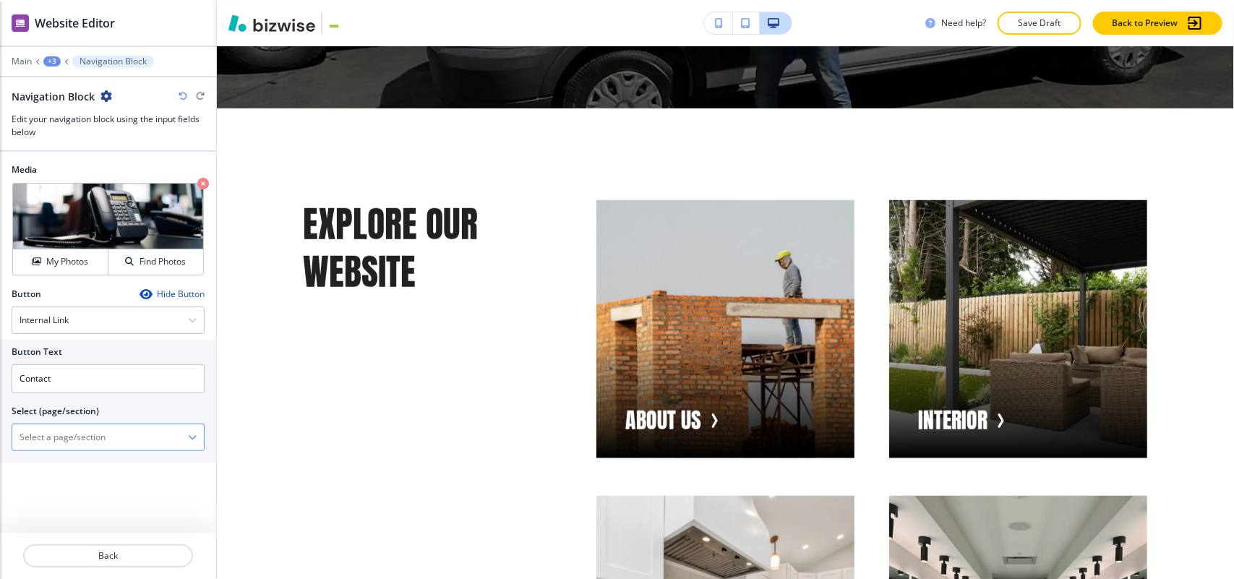
click at [77, 443] on \(page\/section\) "Manual Input" at bounding box center [100, 437] width 176 height 25
click at [58, 488] on h4 "Contact" at bounding box center [108, 487] width 177 height 13
type \(page\/section\) "Contact"
click at [110, 546] on button "Back" at bounding box center [108, 555] width 170 height 23
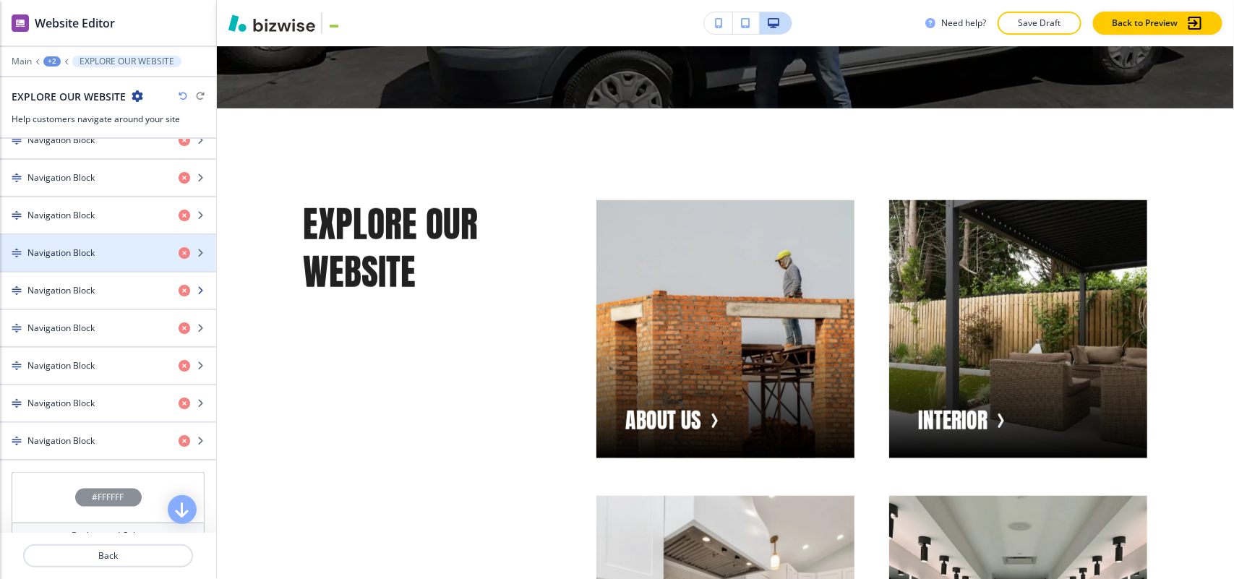
scroll to position [903, 0]
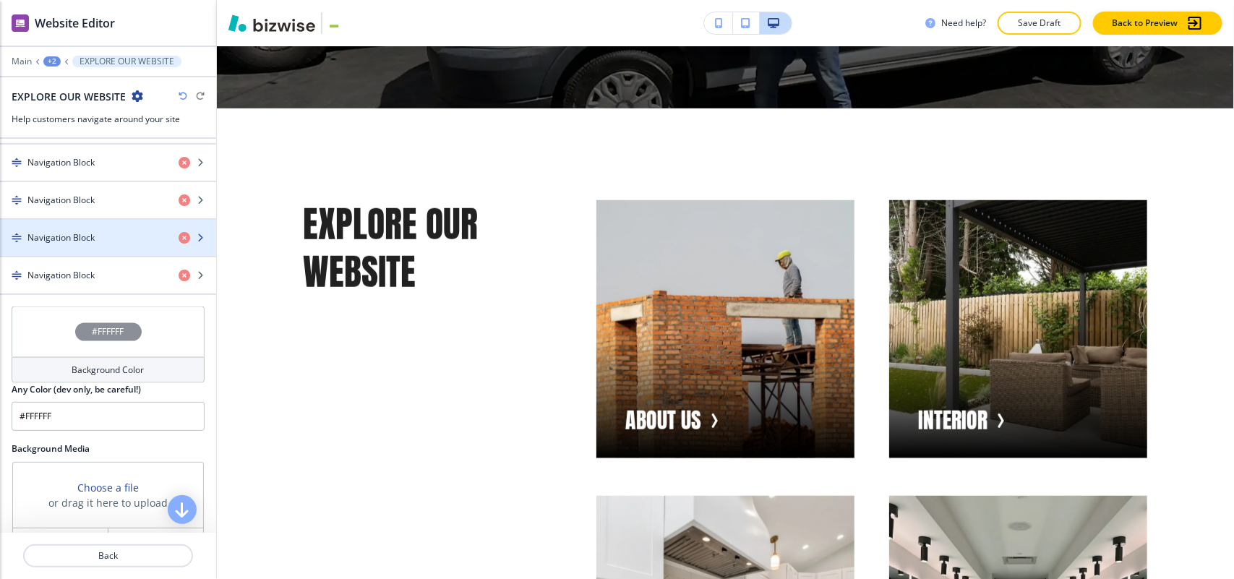
click at [62, 228] on div "button" at bounding box center [108, 226] width 216 height 12
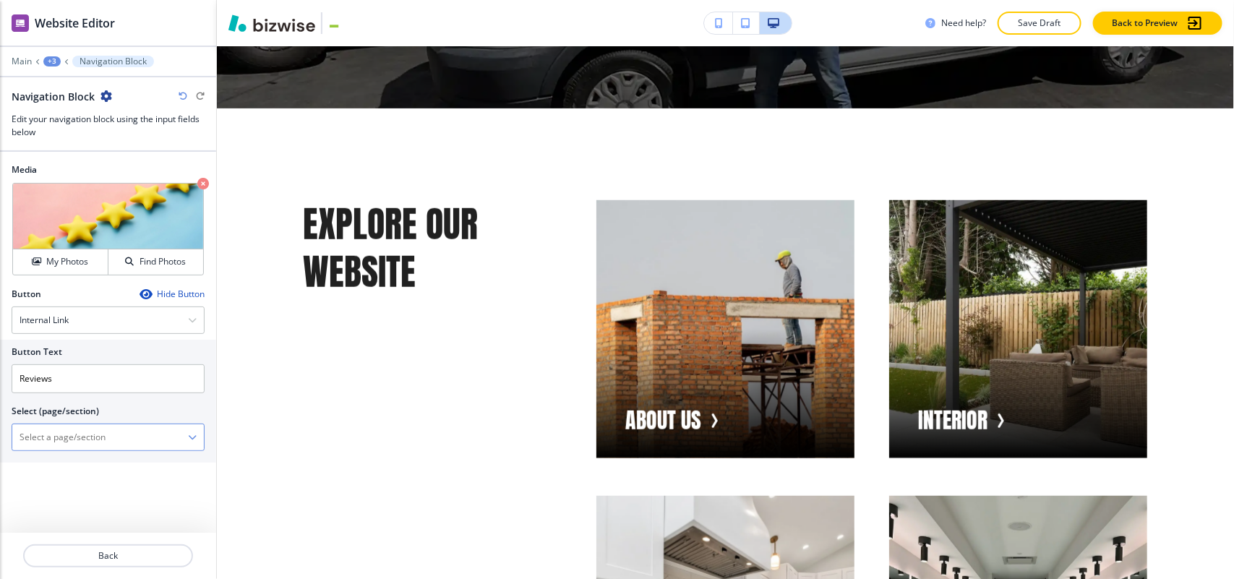
click at [84, 439] on \(page\/section\) "Manual Input" at bounding box center [100, 437] width 176 height 25
drag, startPoint x: 61, startPoint y: 458, endPoint x: 59, endPoint y: 489, distance: 31.2
click at [59, 489] on div "Referrals Reviews Referrals | Hero Referrals | Testimonials-2 Reviews | Hero-1 …" at bounding box center [108, 558] width 193 height 217
click at [59, 488] on h4 "Reviews" at bounding box center [108, 487] width 177 height 13
type \(page\/section\) "Reviews"
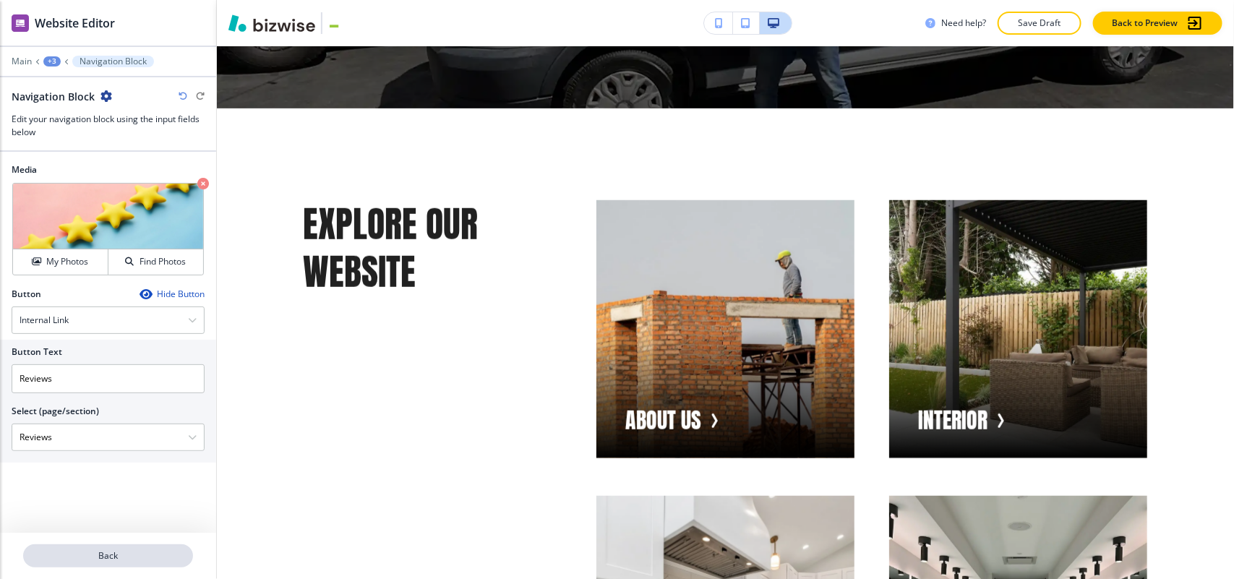
click at [127, 555] on p "Back" at bounding box center [108, 555] width 167 height 13
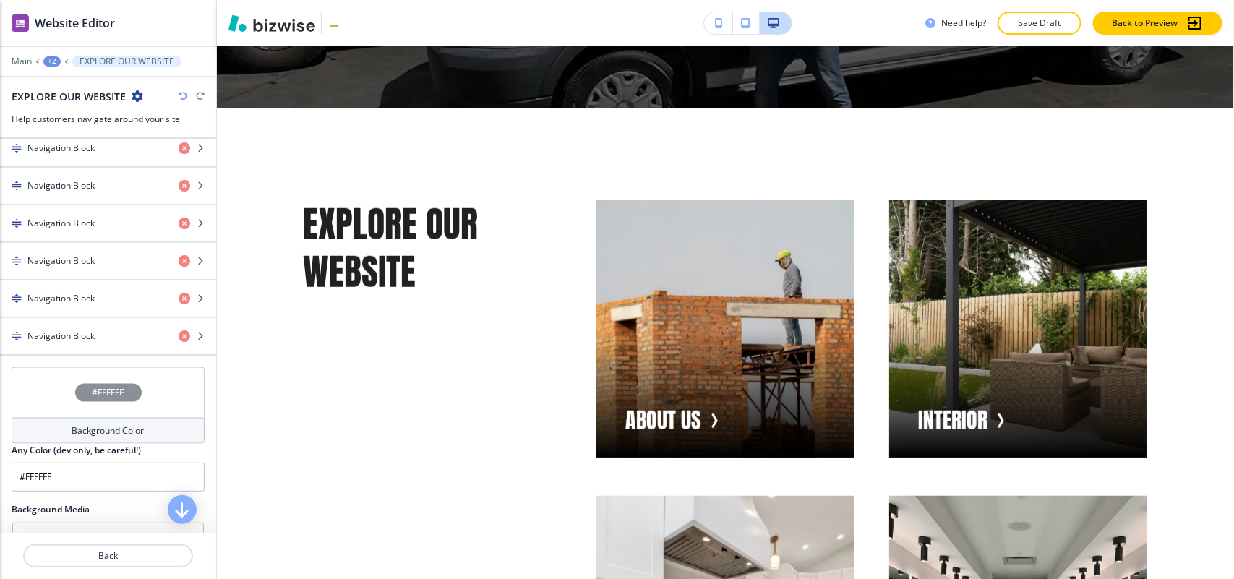
scroll to position [813, 0]
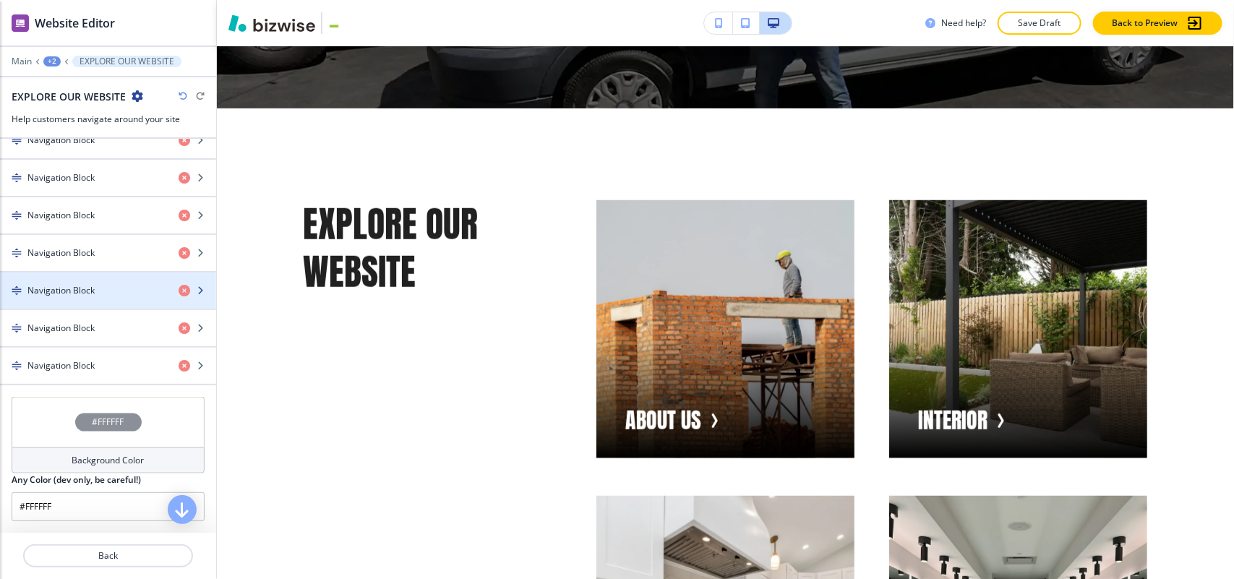
click at [56, 295] on h4 "Navigation Block" at bounding box center [60, 290] width 67 height 13
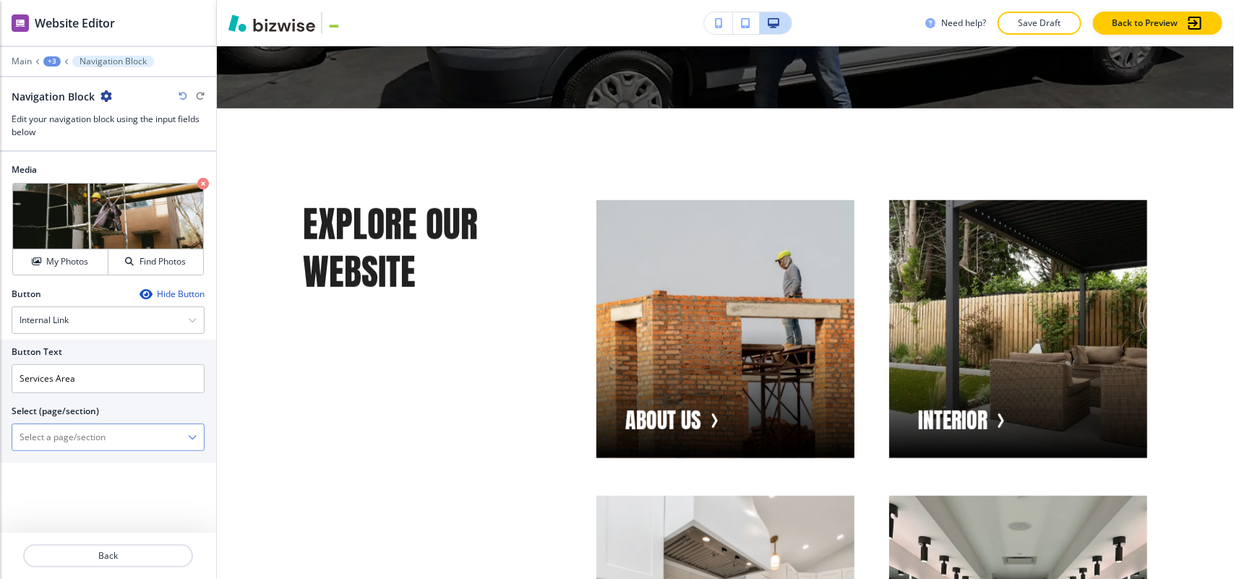
click at [84, 435] on \(page\/section\) "Manual Input" at bounding box center [100, 437] width 176 height 25
click at [81, 455] on div "Service Area" at bounding box center [108, 462] width 192 height 25
type \(page\/section\) "Service Area"
click at [119, 557] on p "Back" at bounding box center [108, 555] width 167 height 13
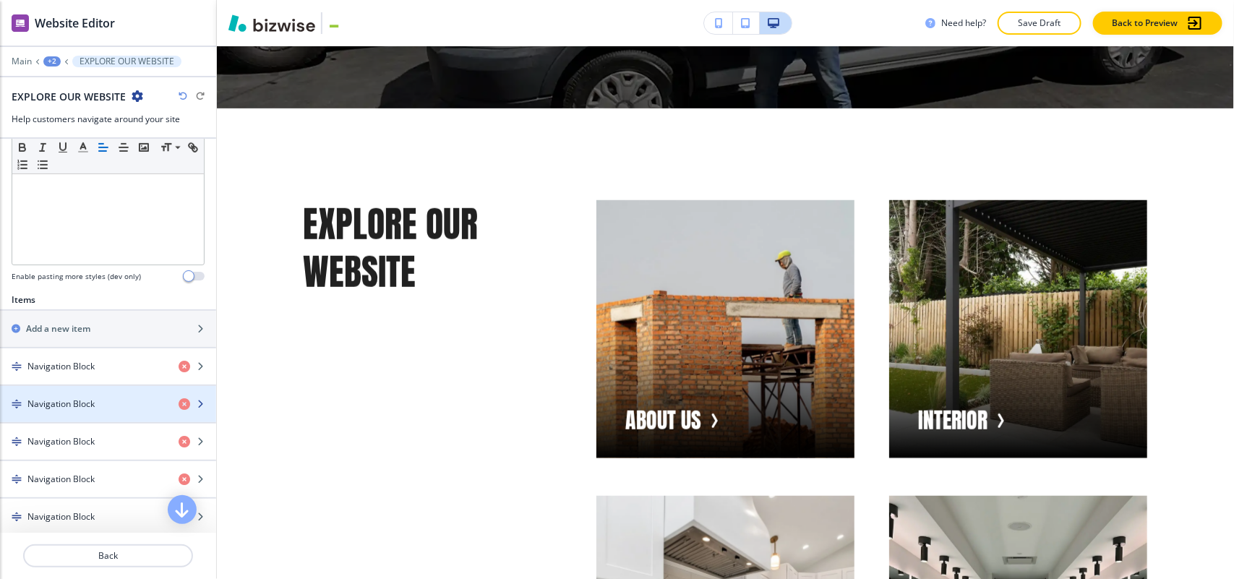
scroll to position [723, 0]
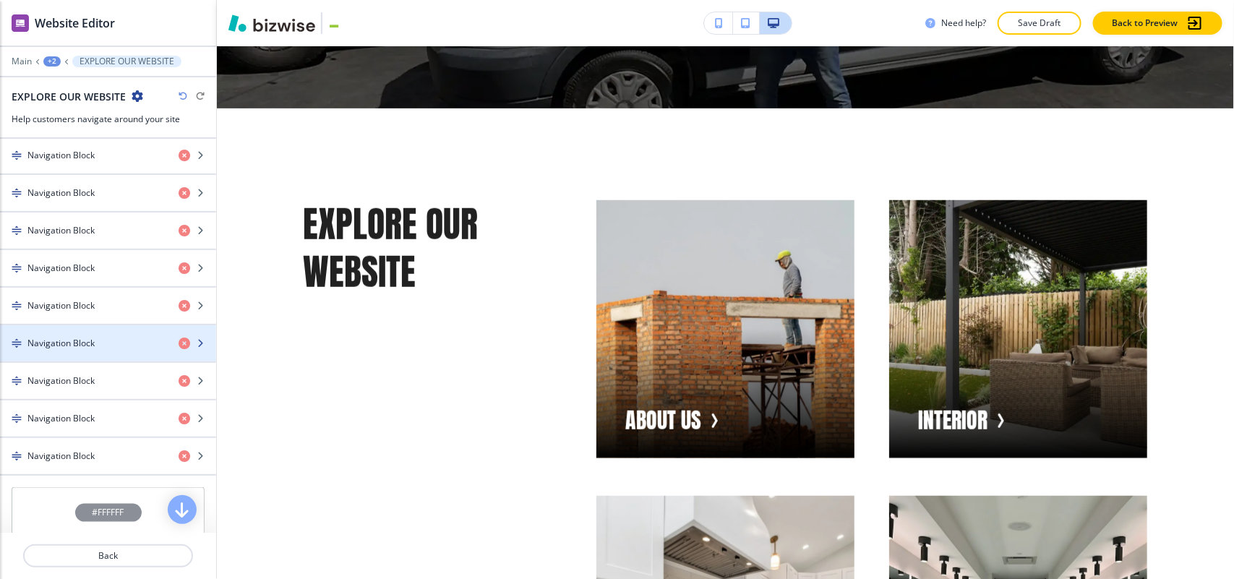
click at [85, 350] on h4 "Navigation Block" at bounding box center [60, 343] width 67 height 13
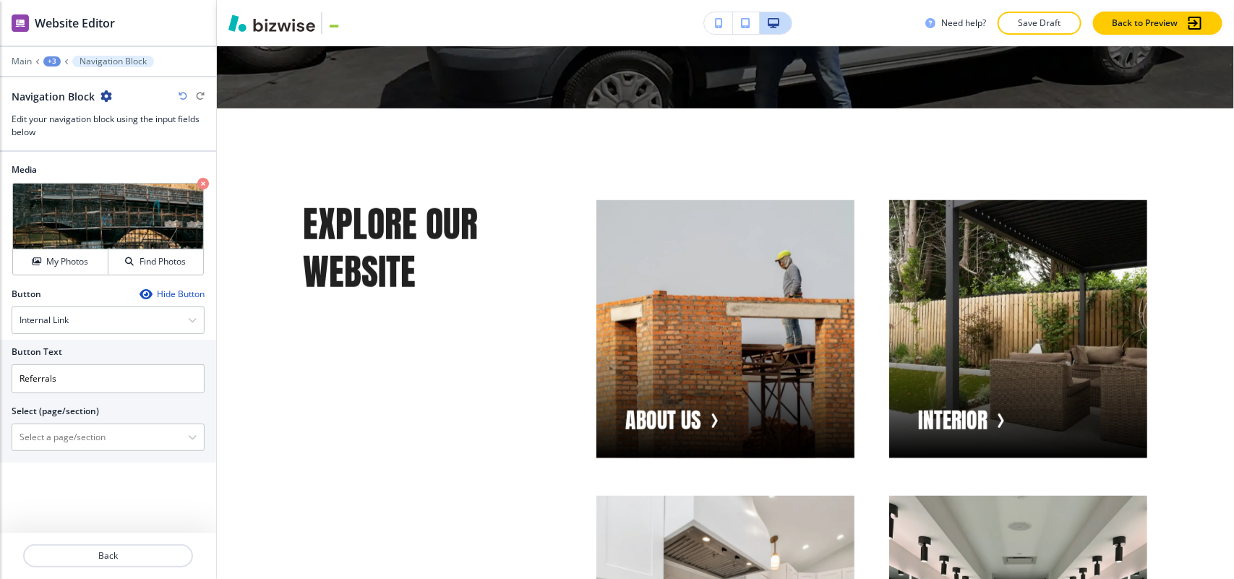
drag, startPoint x: 11, startPoint y: 155, endPoint x: 218, endPoint y: 463, distance: 370.3
click at [218, 463] on div "Cancel Copy Capture" at bounding box center [617, 301] width 1234 height 579
click at [116, 446] on \(page\/section\) "Manual Input" at bounding box center [100, 437] width 176 height 25
click at [38, 466] on h4 "Referrals" at bounding box center [108, 462] width 177 height 13
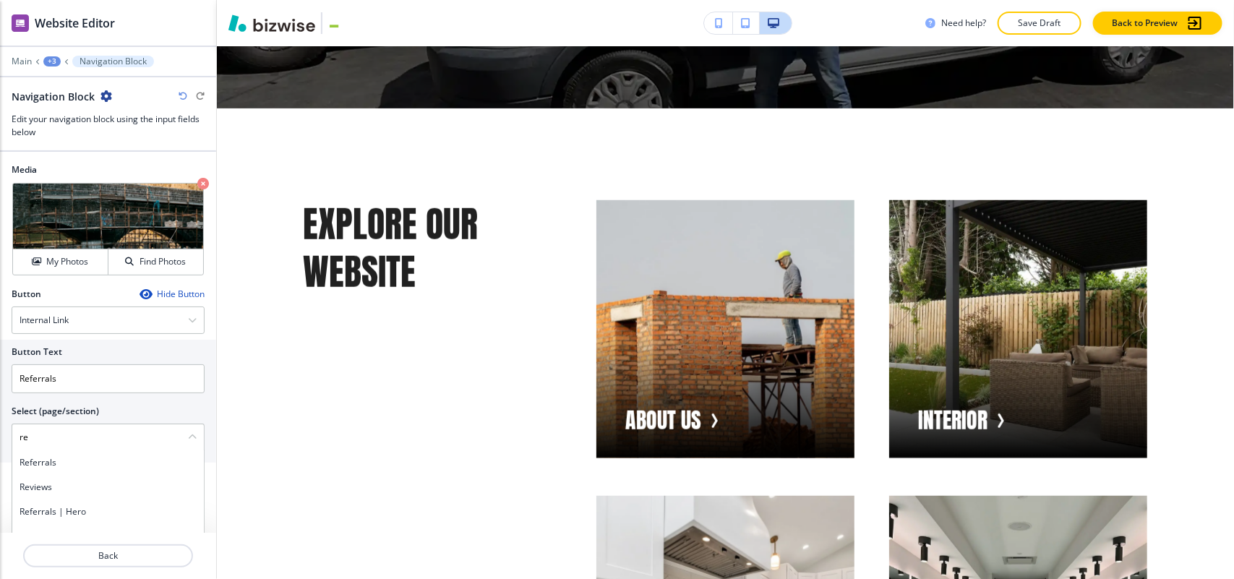
type \(page\/section\) "Referrals"
click at [120, 550] on p "Back" at bounding box center [108, 555] width 167 height 13
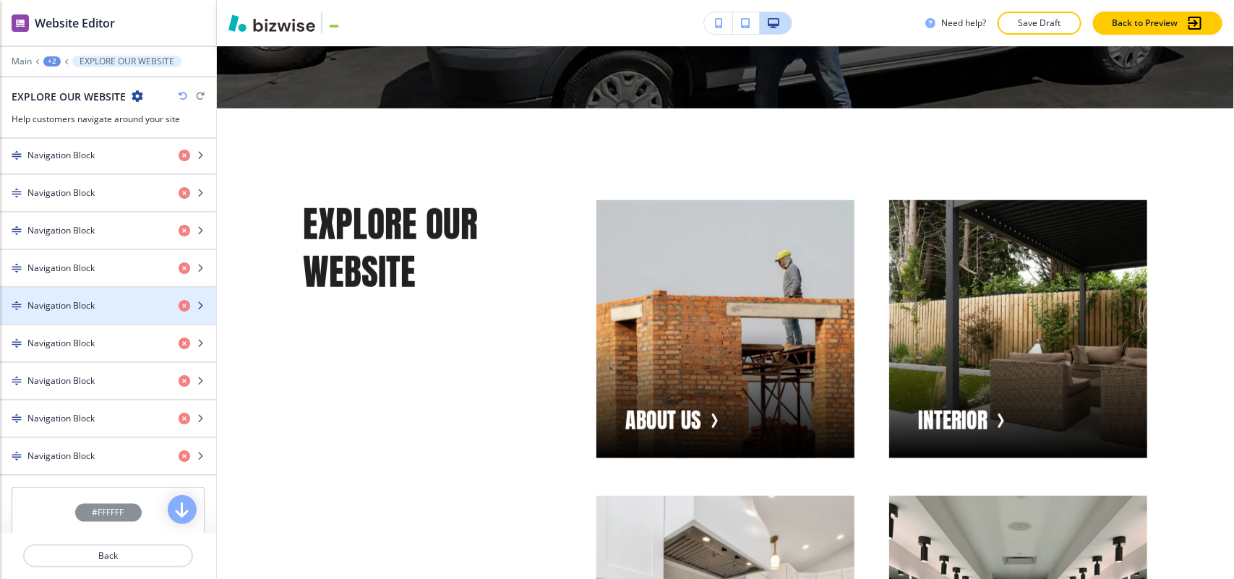
click at [70, 312] on h4 "Navigation Block" at bounding box center [60, 305] width 67 height 13
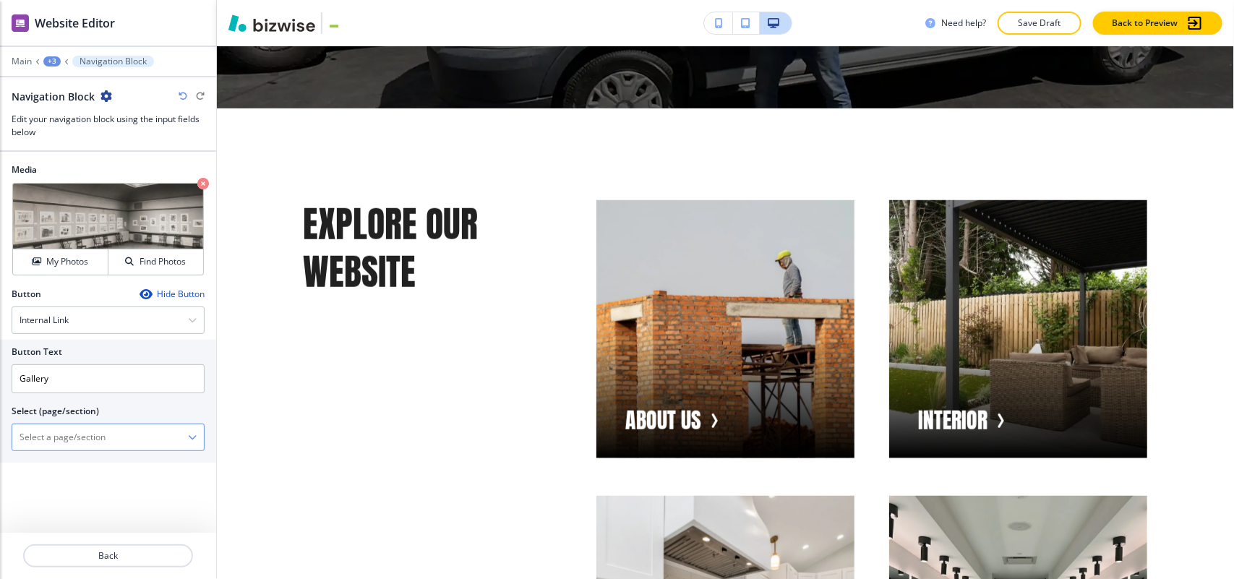
click at [77, 439] on \(page\/section\) "Manual Input" at bounding box center [100, 437] width 176 height 25
click at [62, 457] on div "Gallery" at bounding box center [108, 462] width 192 height 25
type \(page\/section\) "Gallery"
click at [106, 557] on p "Back" at bounding box center [108, 555] width 167 height 13
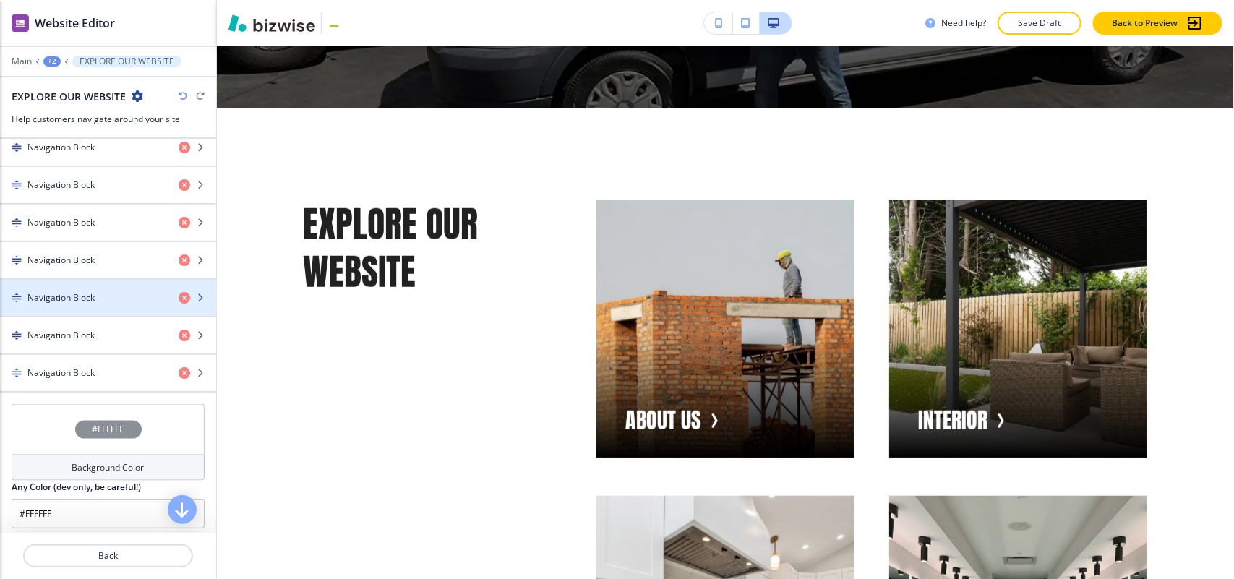
scroll to position [813, 0]
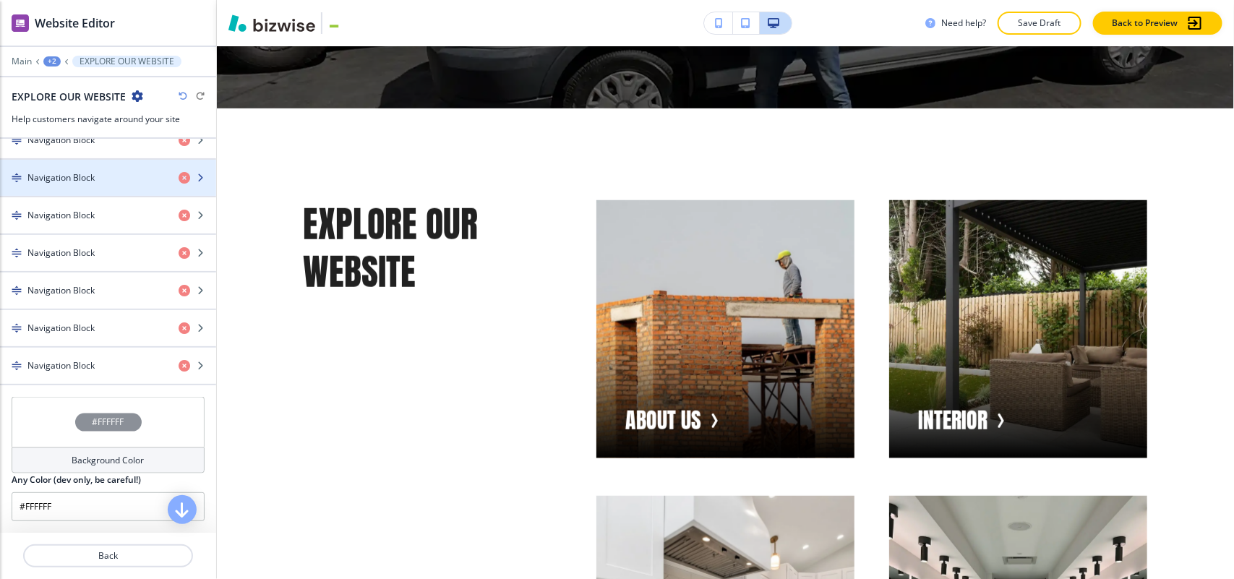
click at [70, 184] on h4 "Navigation Block" at bounding box center [60, 177] width 67 height 13
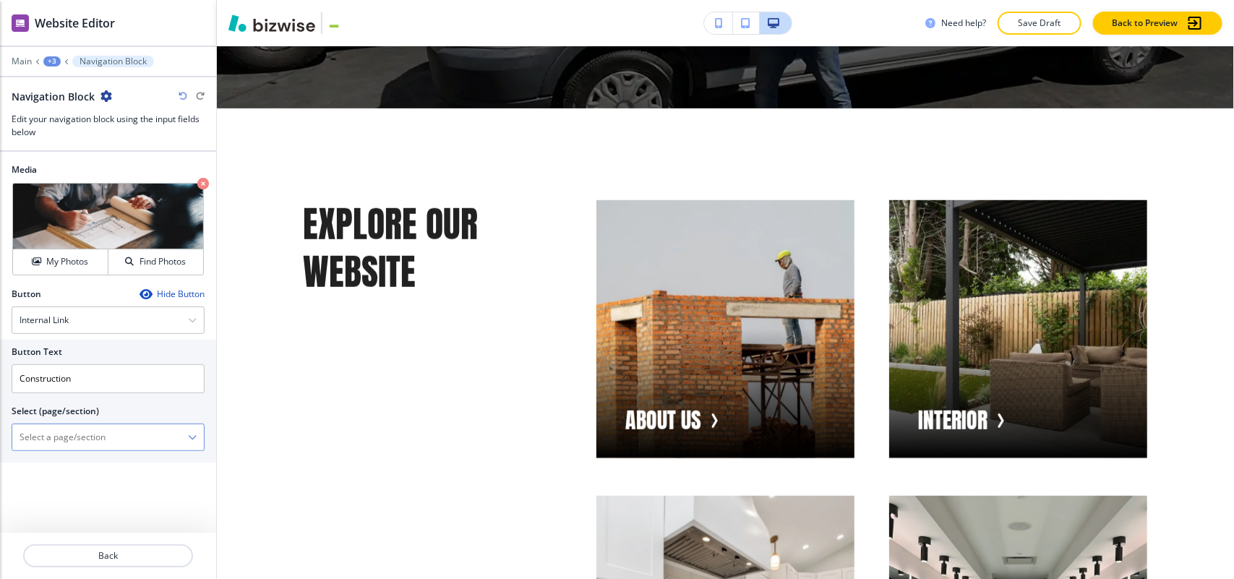
click at [112, 446] on \(page\/section\) "Manual Input" at bounding box center [100, 437] width 176 height 25
click at [62, 463] on h4 "Construction" at bounding box center [108, 462] width 177 height 13
type \(page\/section\) "Construction"
click at [102, 557] on p "Back" at bounding box center [108, 555] width 167 height 13
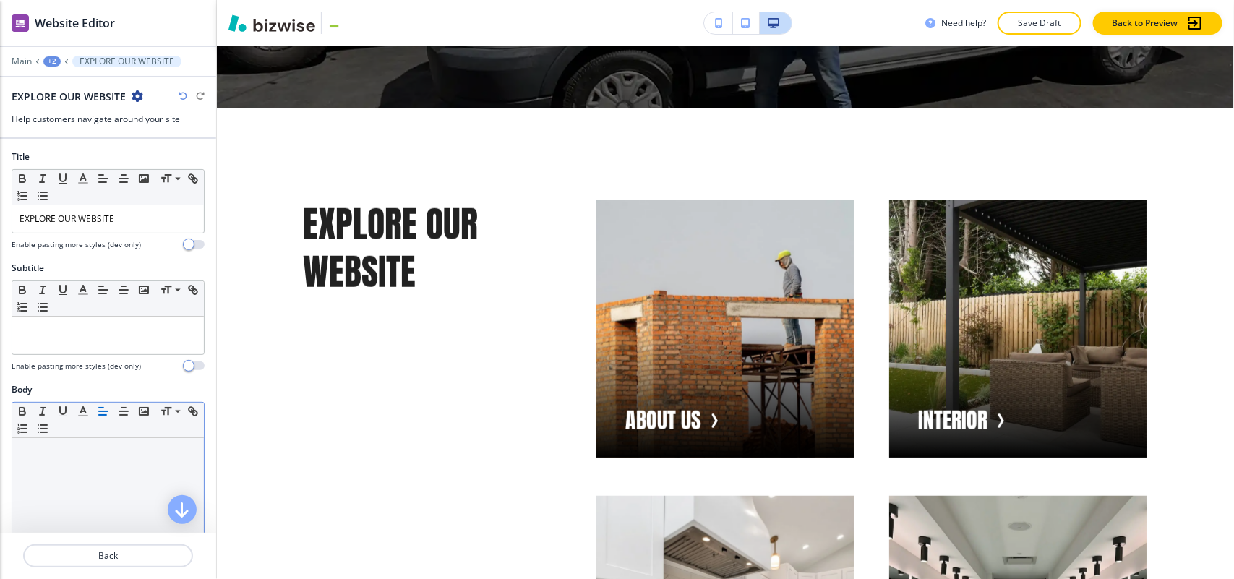
scroll to position [361, 0]
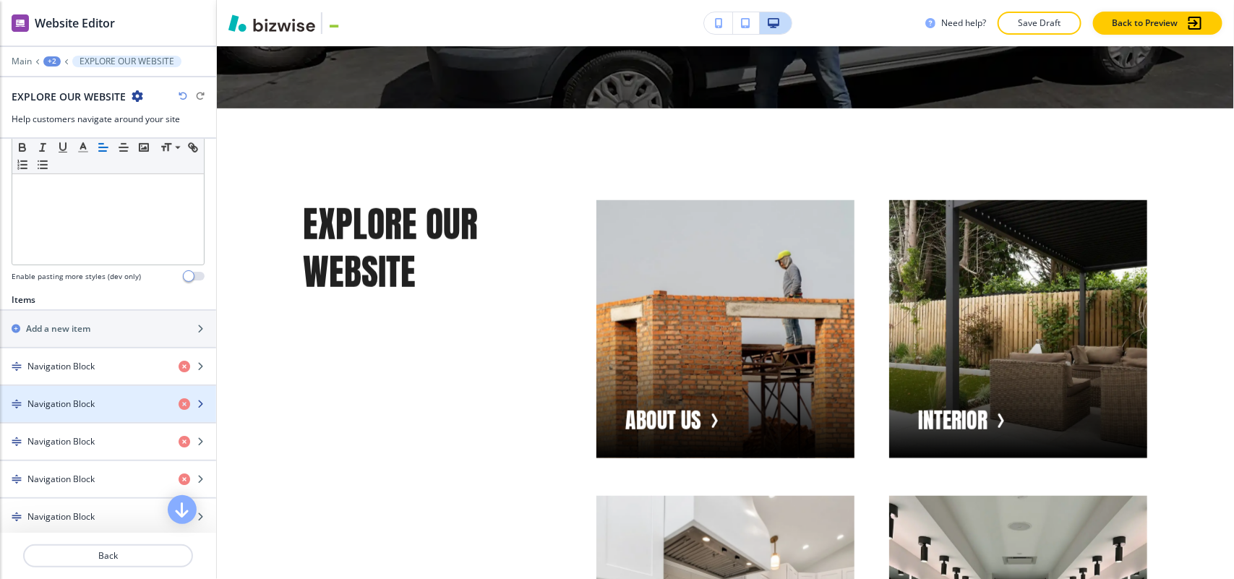
click at [85, 401] on h4 "Navigation Block" at bounding box center [60, 404] width 67 height 13
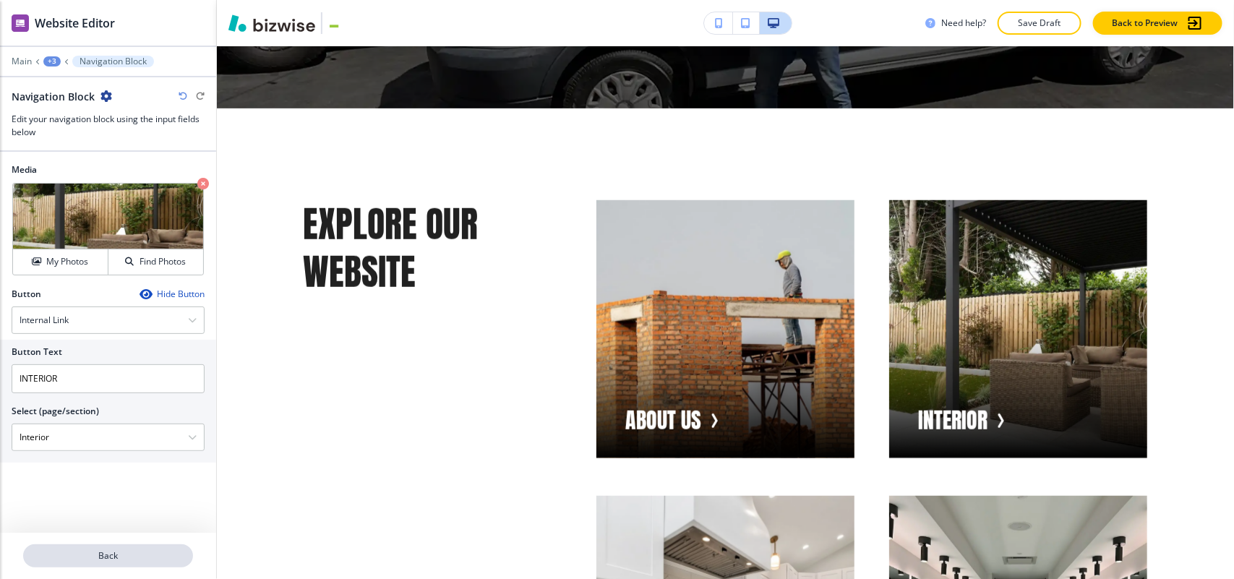
click at [94, 549] on p "Back" at bounding box center [108, 555] width 167 height 13
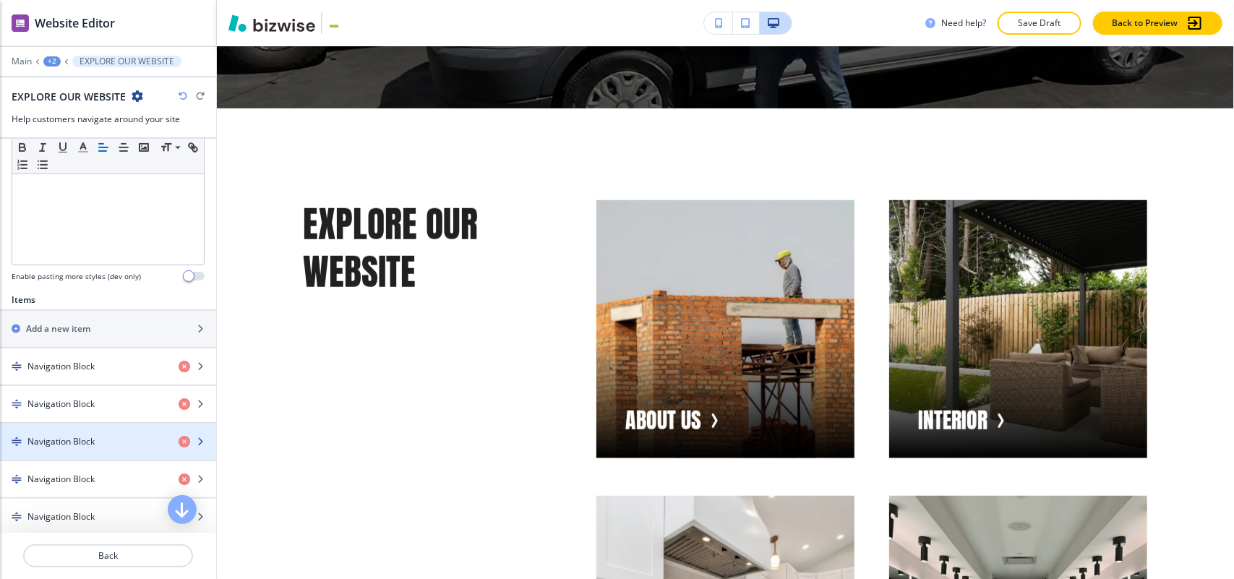
click at [87, 453] on div "button" at bounding box center [108, 454] width 216 height 12
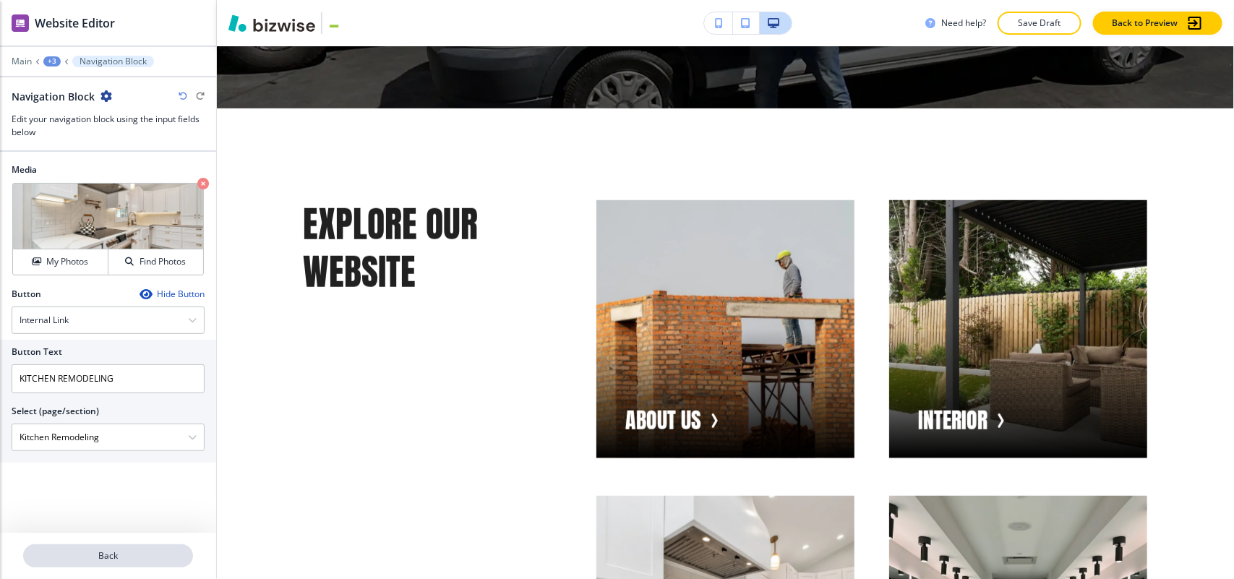
click at [111, 560] on p "Back" at bounding box center [108, 555] width 167 height 13
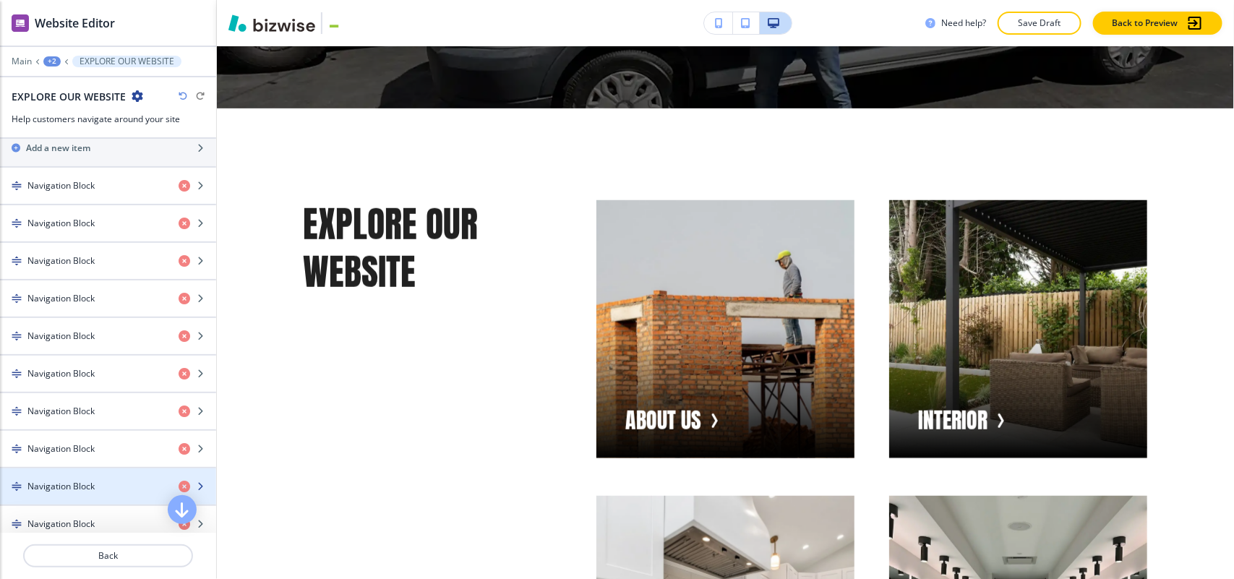
scroll to position [452, 0]
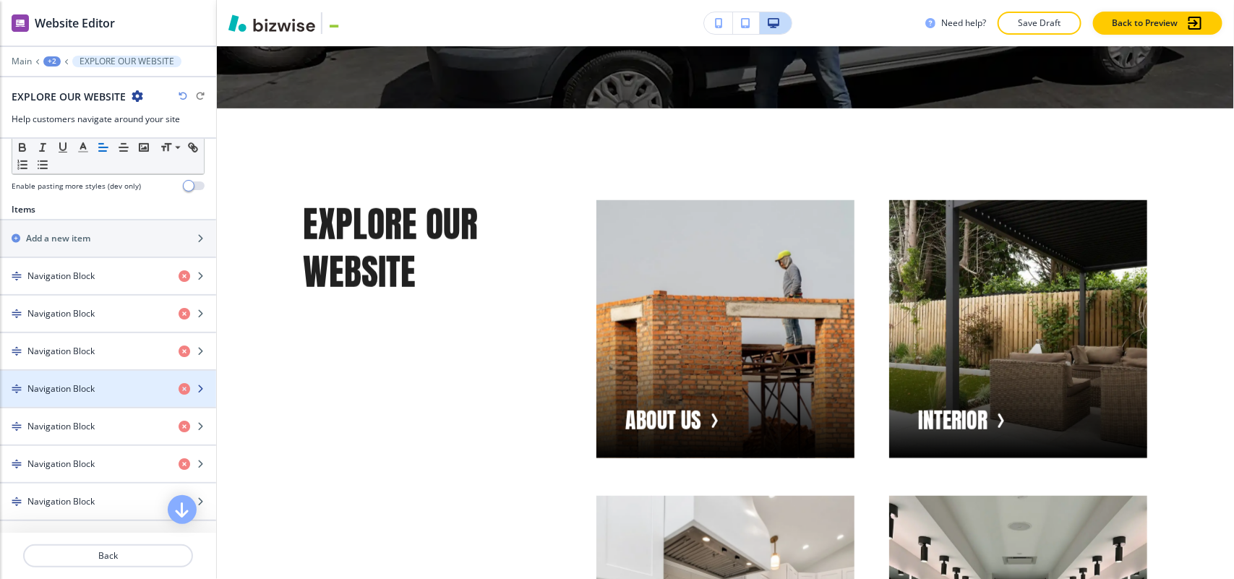
click at [63, 387] on h4 "Navigation Block" at bounding box center [60, 388] width 67 height 13
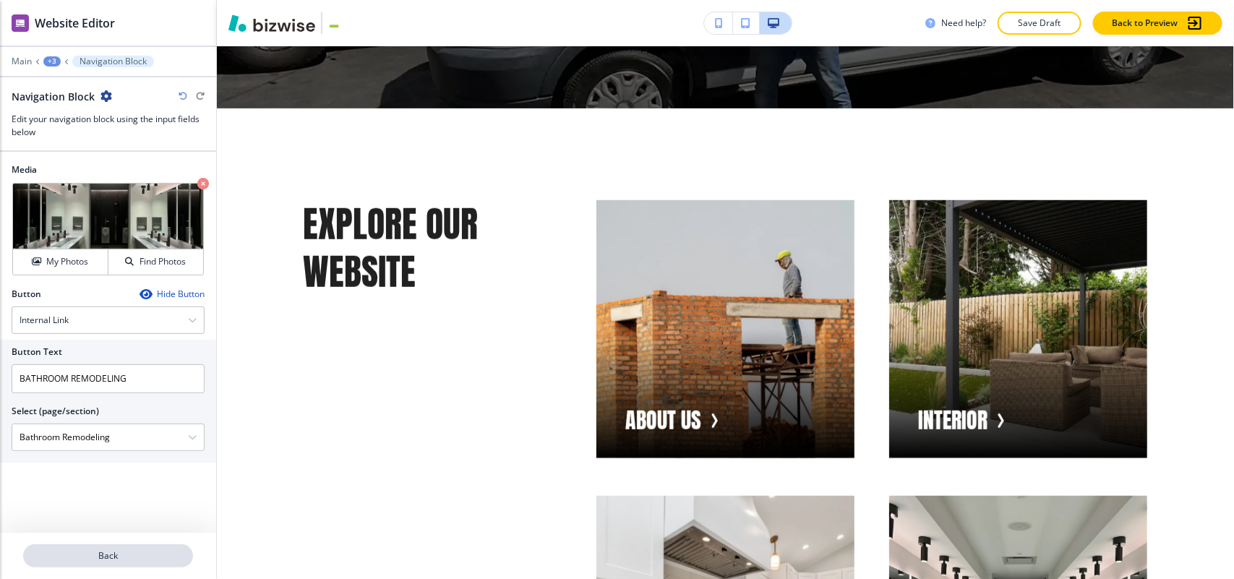
click at [95, 555] on p "Back" at bounding box center [108, 555] width 167 height 13
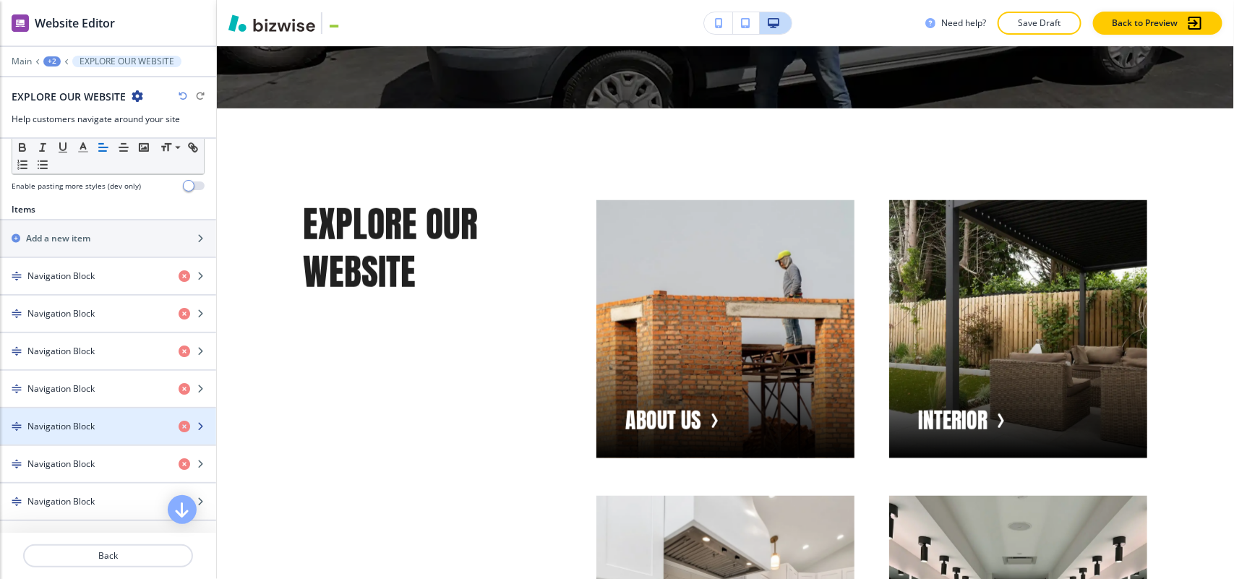
click at [66, 428] on h4 "Navigation Block" at bounding box center [60, 426] width 67 height 13
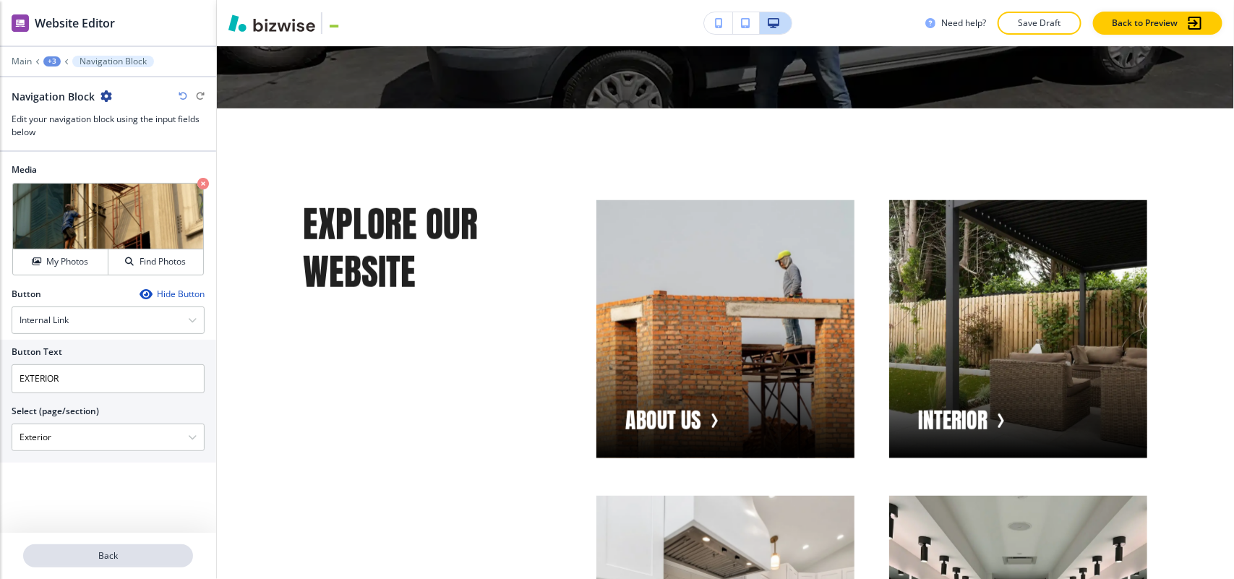
click at [112, 562] on button "Back" at bounding box center [108, 555] width 170 height 23
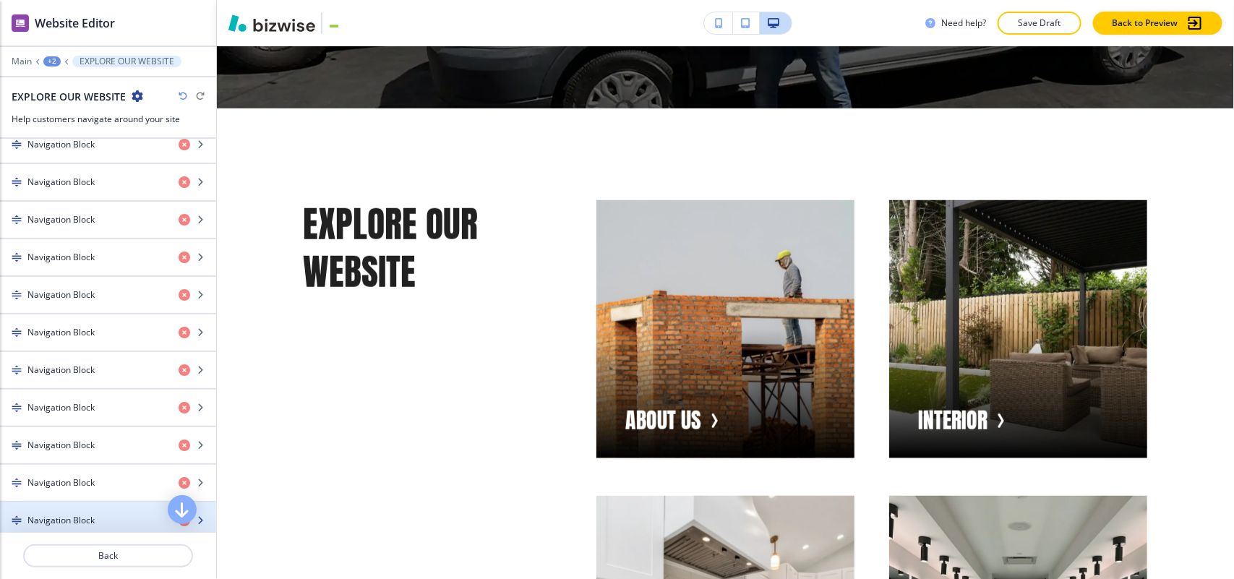
scroll to position [542, 0]
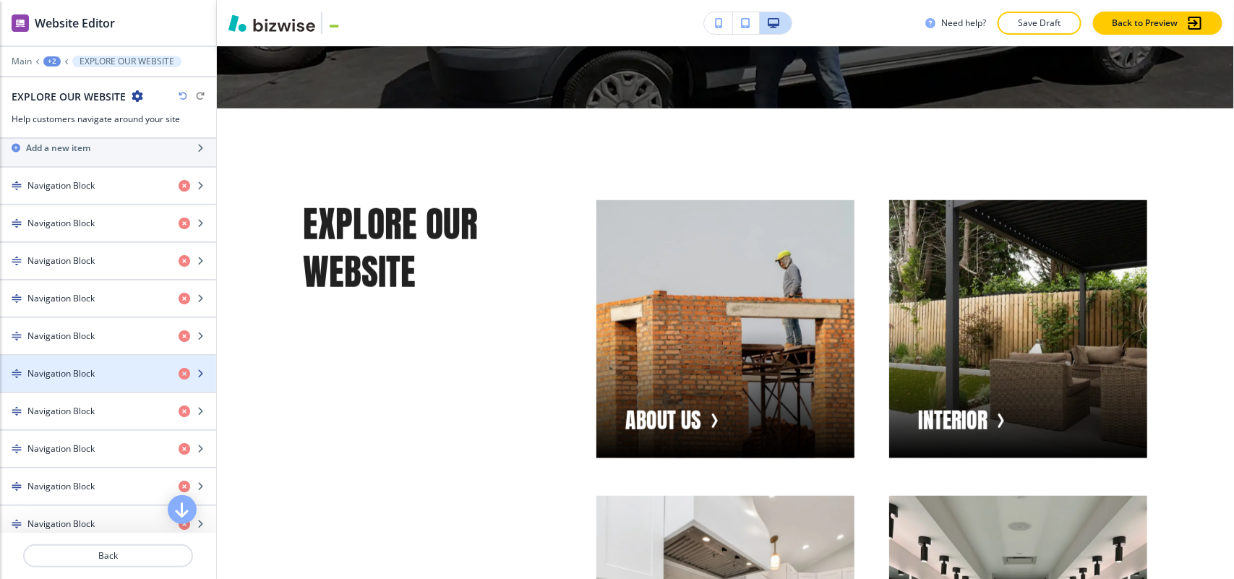
click at [81, 377] on h4 "Navigation Block" at bounding box center [60, 373] width 67 height 13
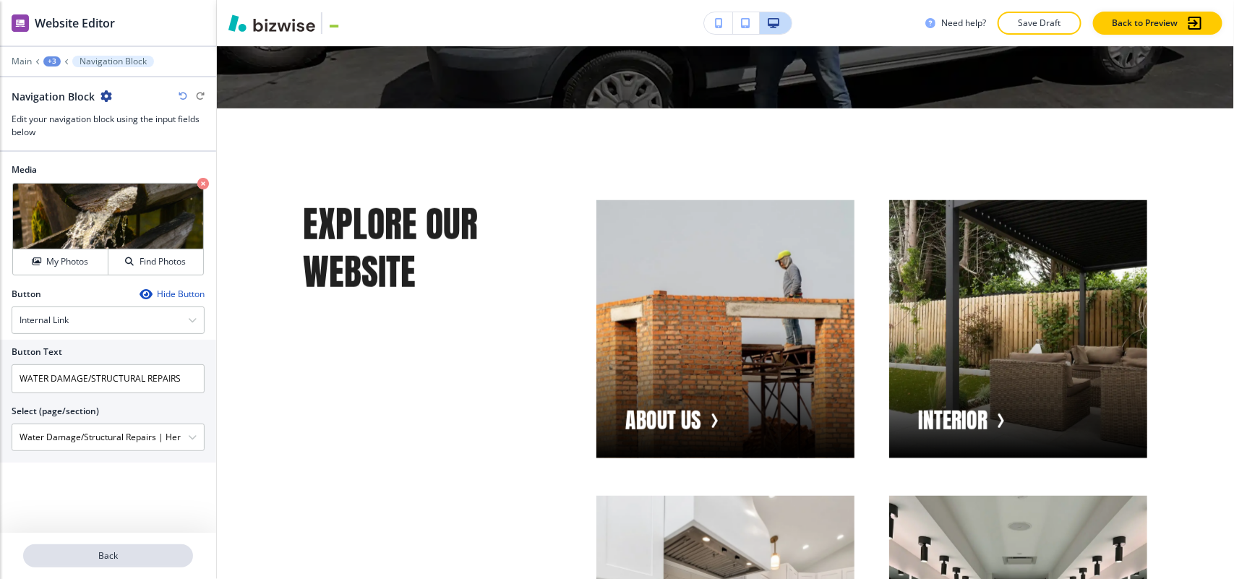
click at [98, 557] on p "Back" at bounding box center [108, 555] width 167 height 13
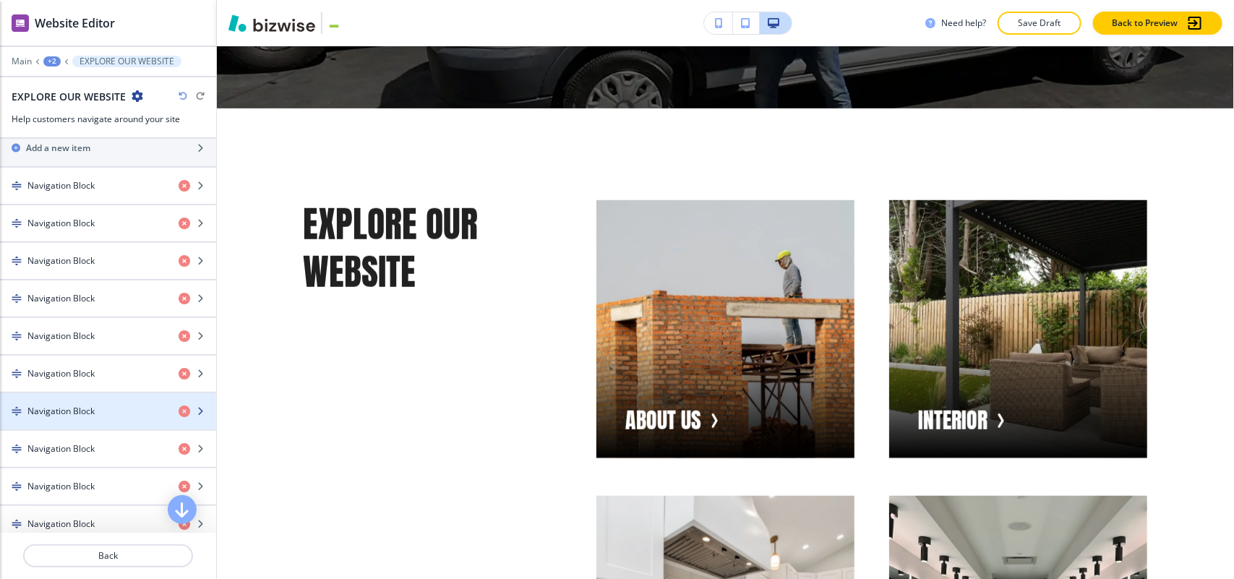
click at [74, 416] on h4 "Navigation Block" at bounding box center [60, 411] width 67 height 13
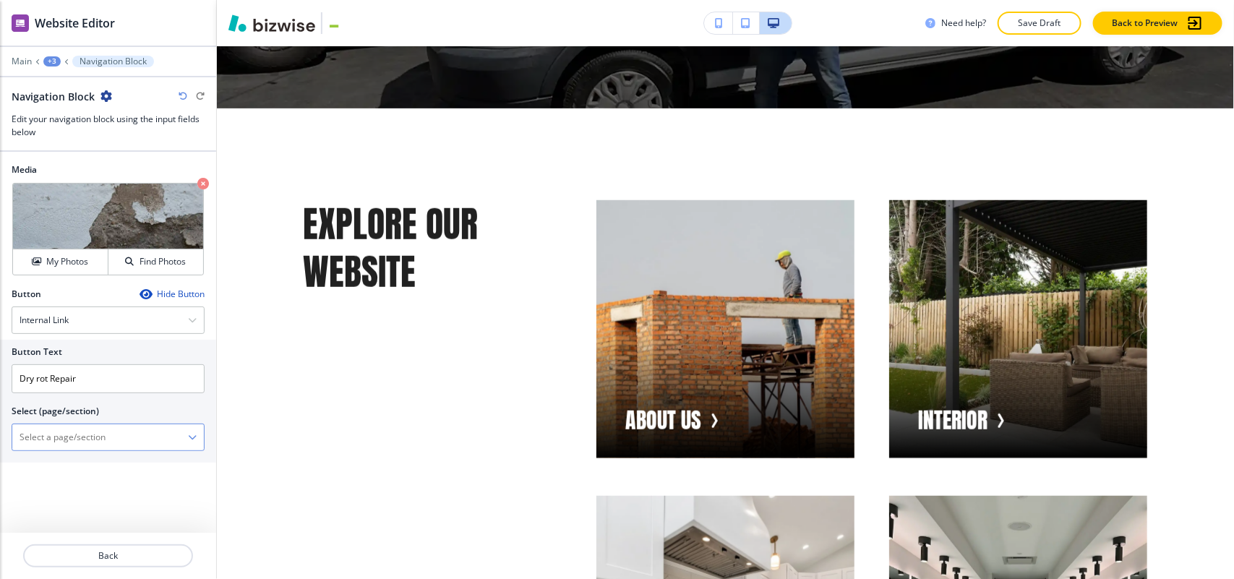
click at [85, 443] on \(page\/section\) "Manual Input" at bounding box center [100, 437] width 176 height 25
click at [74, 459] on h4 "Dry Rot Repair" at bounding box center [108, 462] width 177 height 13
type \(page\/section\) "Dry Rot Repair"
click at [77, 559] on p "Back" at bounding box center [108, 555] width 167 height 13
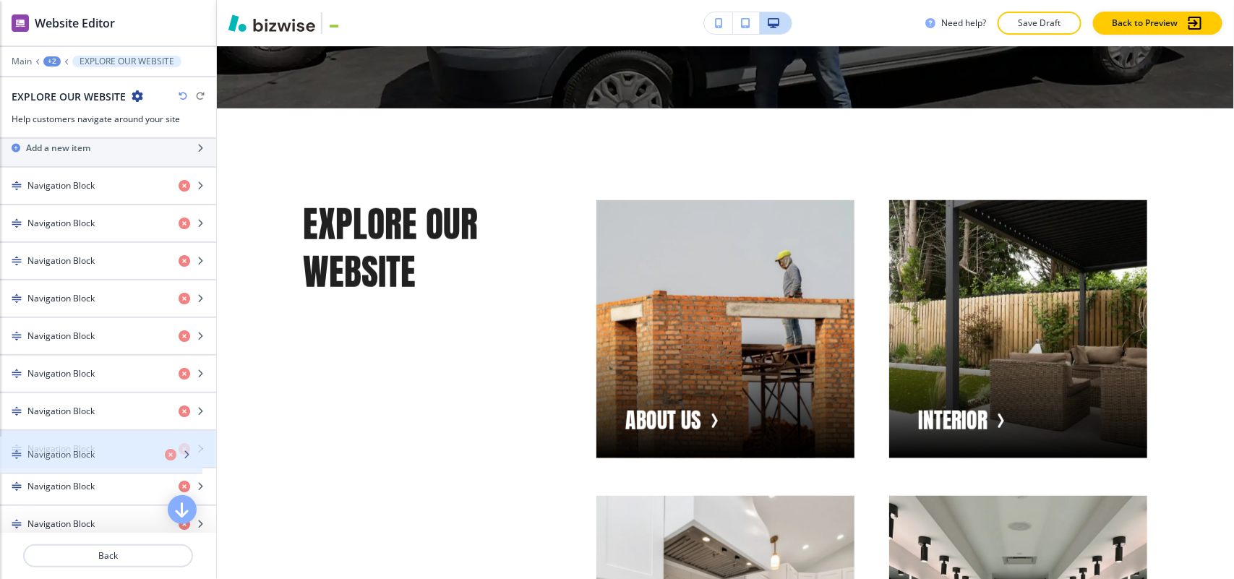
click at [80, 442] on div "button" at bounding box center [108, 437] width 216 height 12
click at [84, 442] on div "button" at bounding box center [108, 437] width 216 height 12
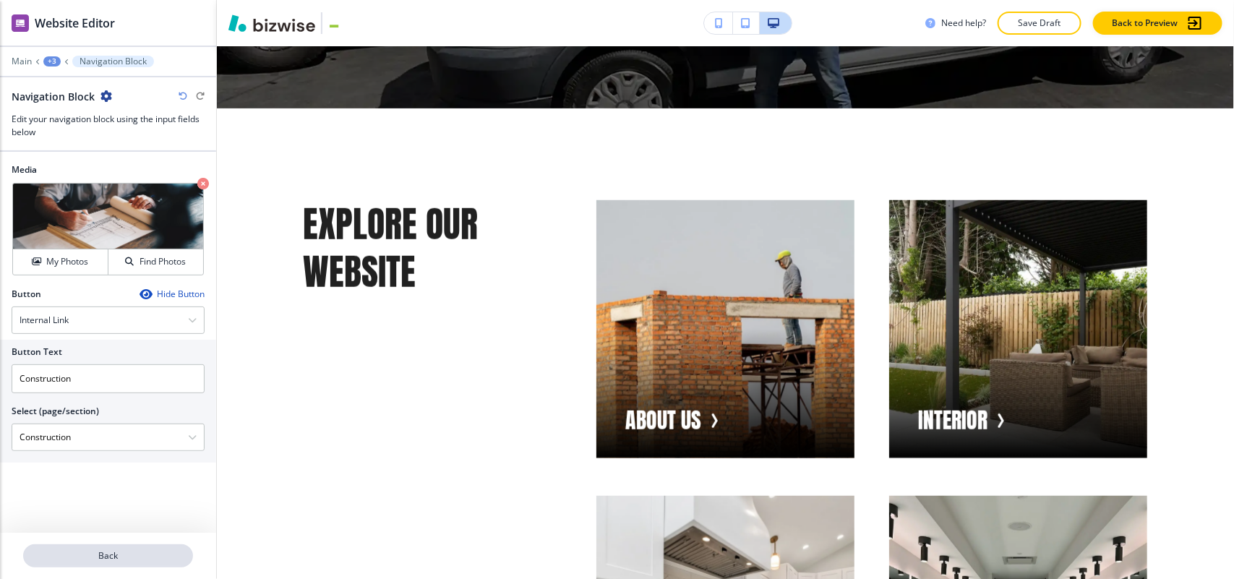
click at [106, 560] on p "Back" at bounding box center [108, 555] width 167 height 13
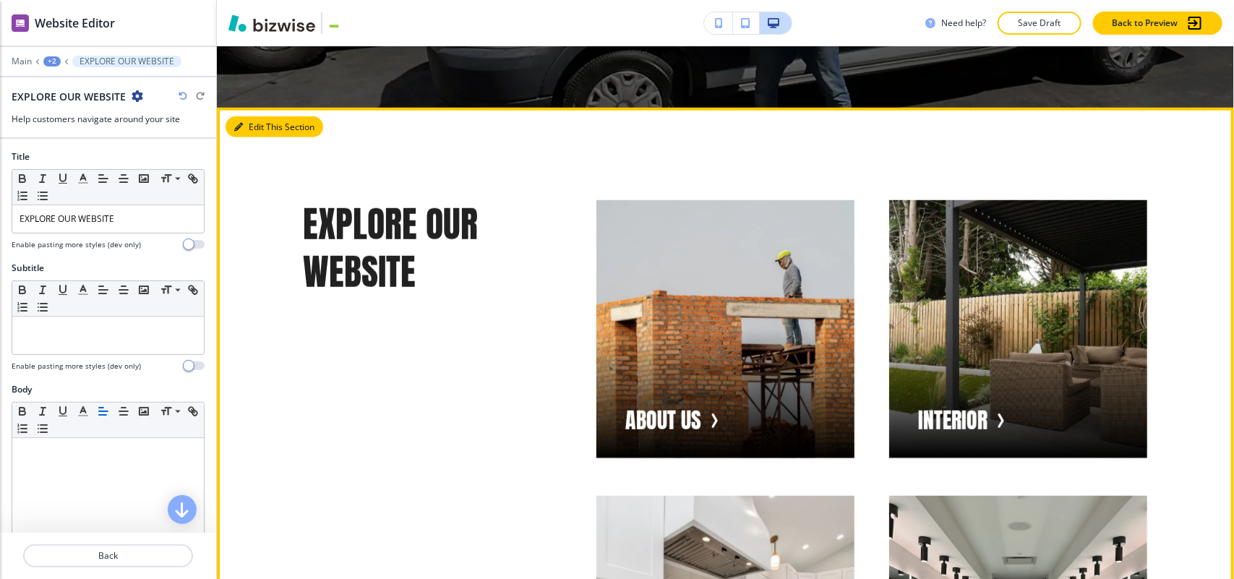
click at [244, 116] on button "Edit This Section" at bounding box center [275, 127] width 98 height 22
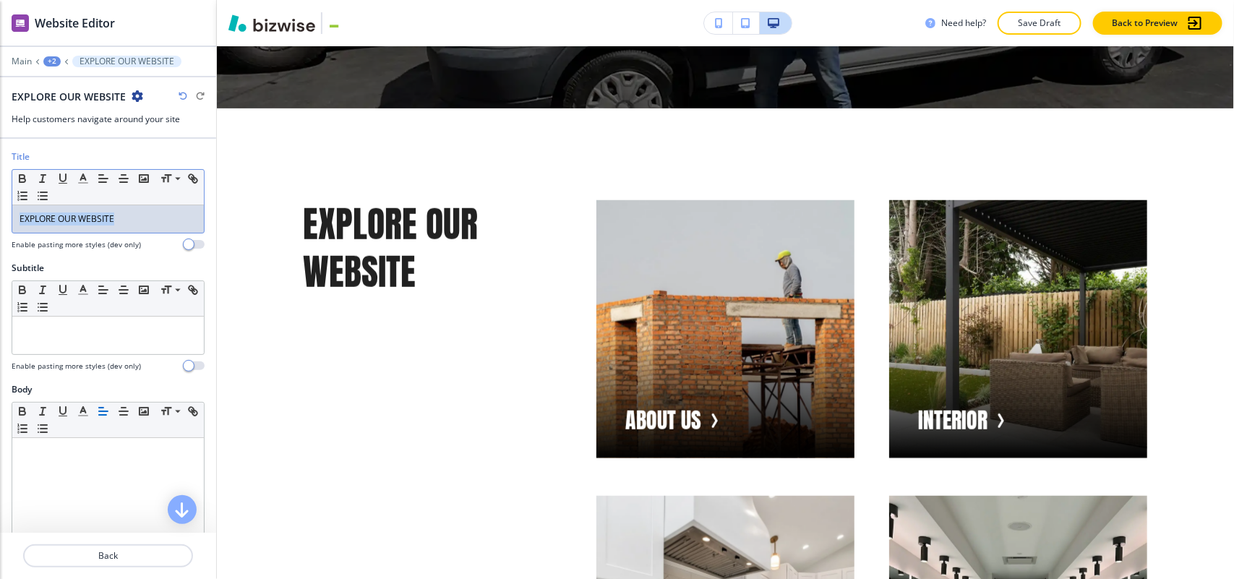
drag, startPoint x: 59, startPoint y: 223, endPoint x: 14, endPoint y: 207, distance: 47.6
click at [0, 210] on div "Title Small Normal Large Huge EXPLORE OUR WEBSITE Enable pasting more styles (d…" at bounding box center [108, 205] width 216 height 111
click at [87, 182] on icon "button" at bounding box center [83, 178] width 13 height 13
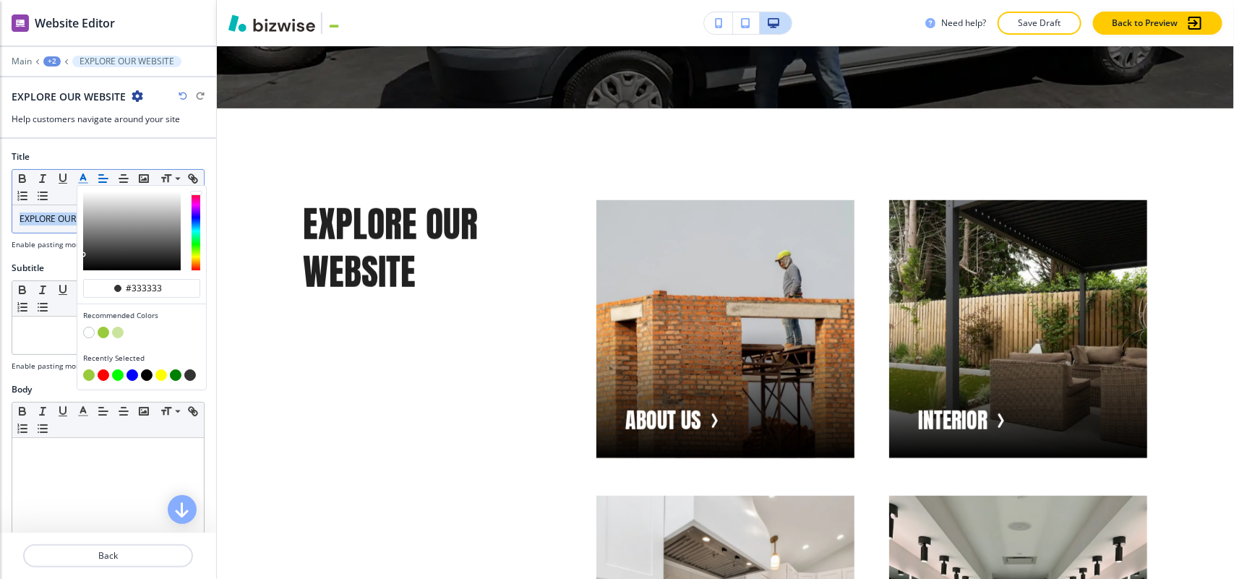
click at [106, 334] on button "button" at bounding box center [104, 333] width 12 height 12
type input "#98ca3b"
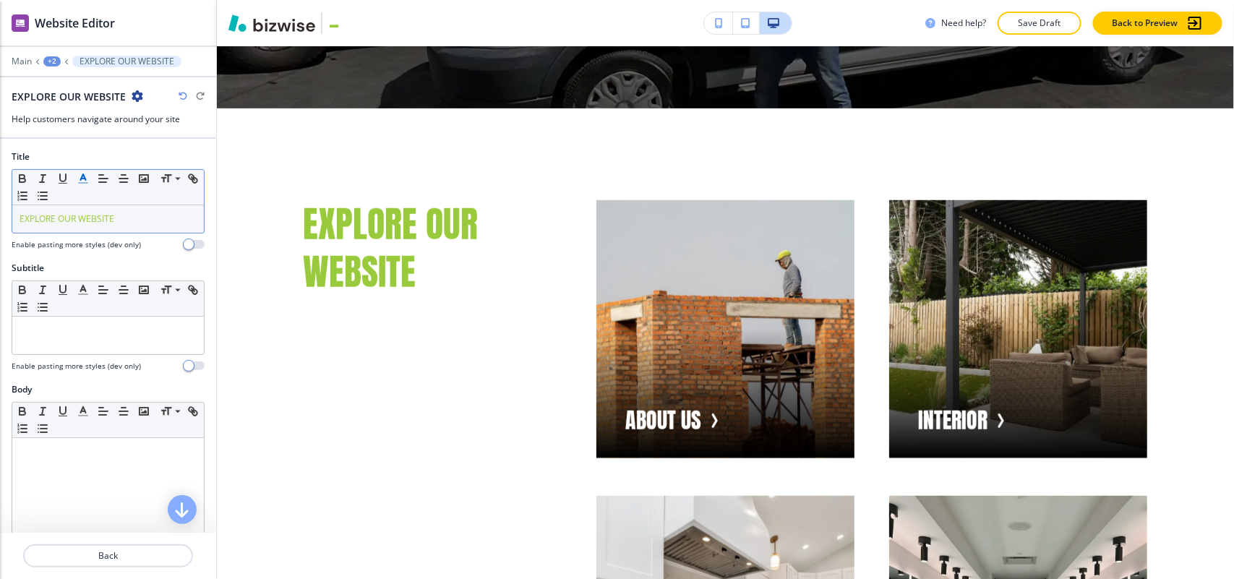
drag, startPoint x: 222, startPoint y: 66, endPoint x: 1143, endPoint y: 424, distance: 988.1
click at [1143, 424] on div "Cancel Copy Capture" at bounding box center [617, 301] width 1234 height 579
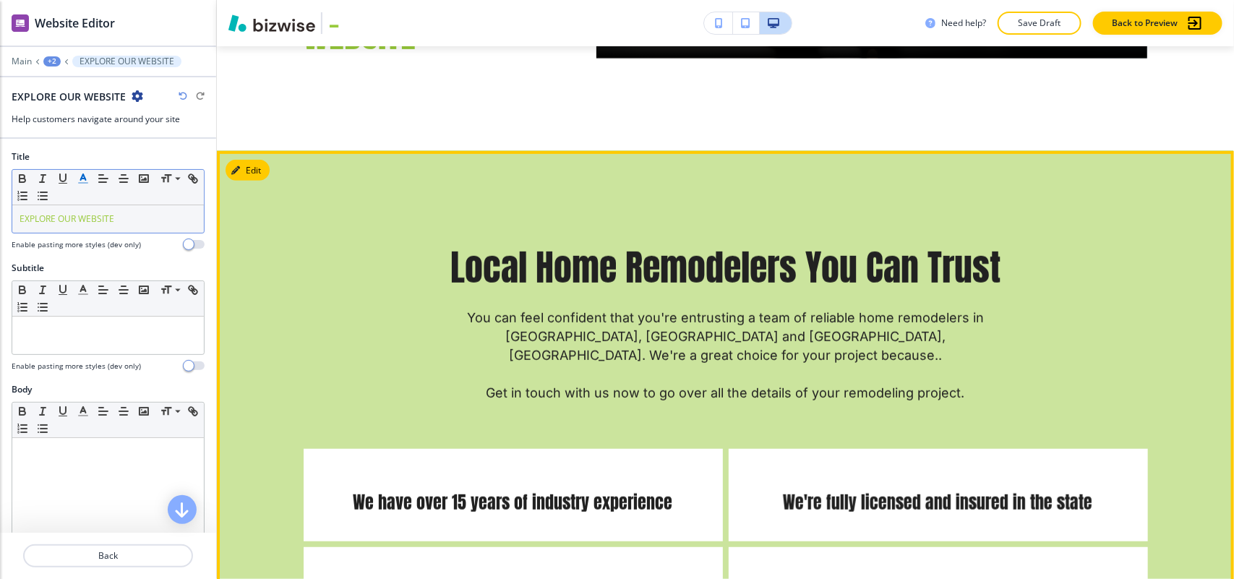
scroll to position [5249, 0]
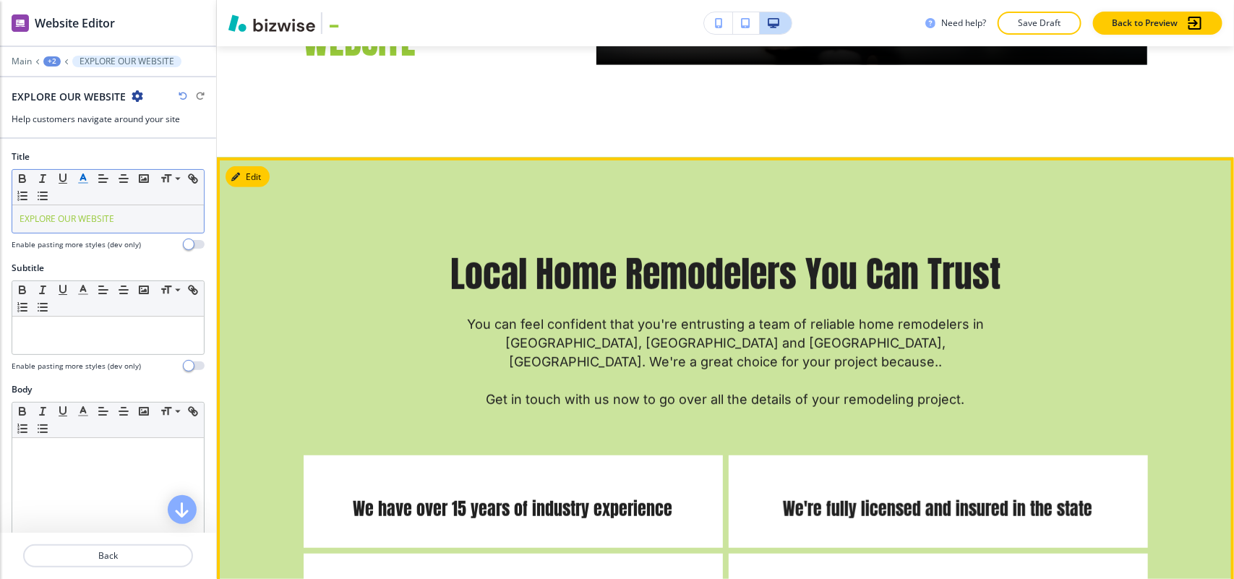
click at [575, 496] on span "We have over 15 years of industry experience" at bounding box center [512, 509] width 319 height 26
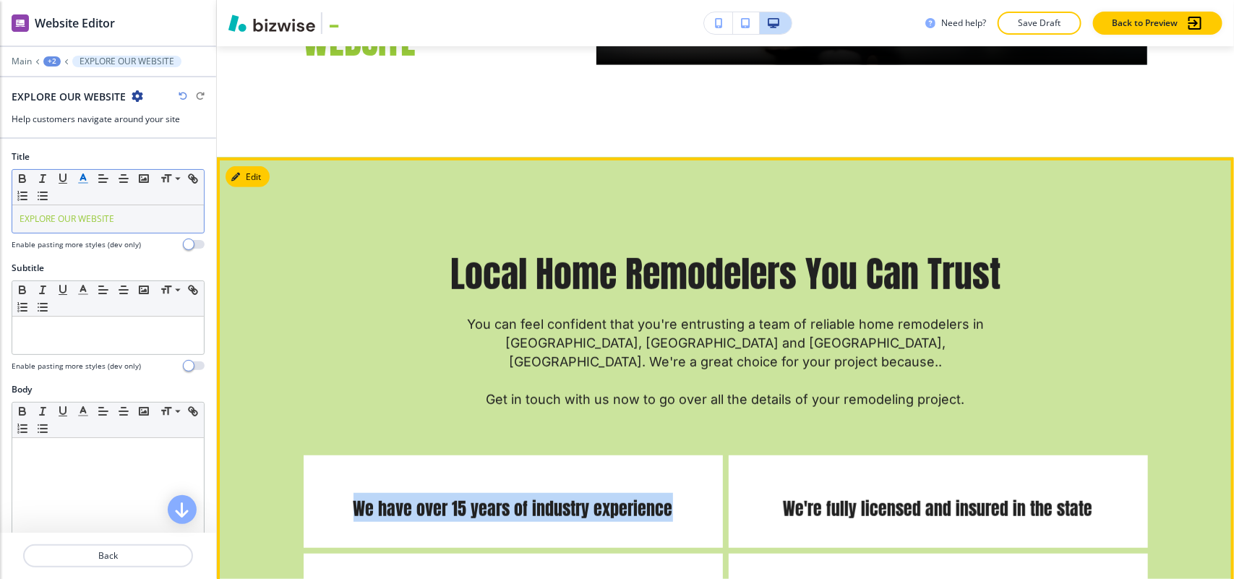
click at [575, 496] on span "We have over 15 years of industry experience" at bounding box center [512, 509] width 319 height 26
click at [233, 166] on button "Edit" at bounding box center [248, 177] width 44 height 22
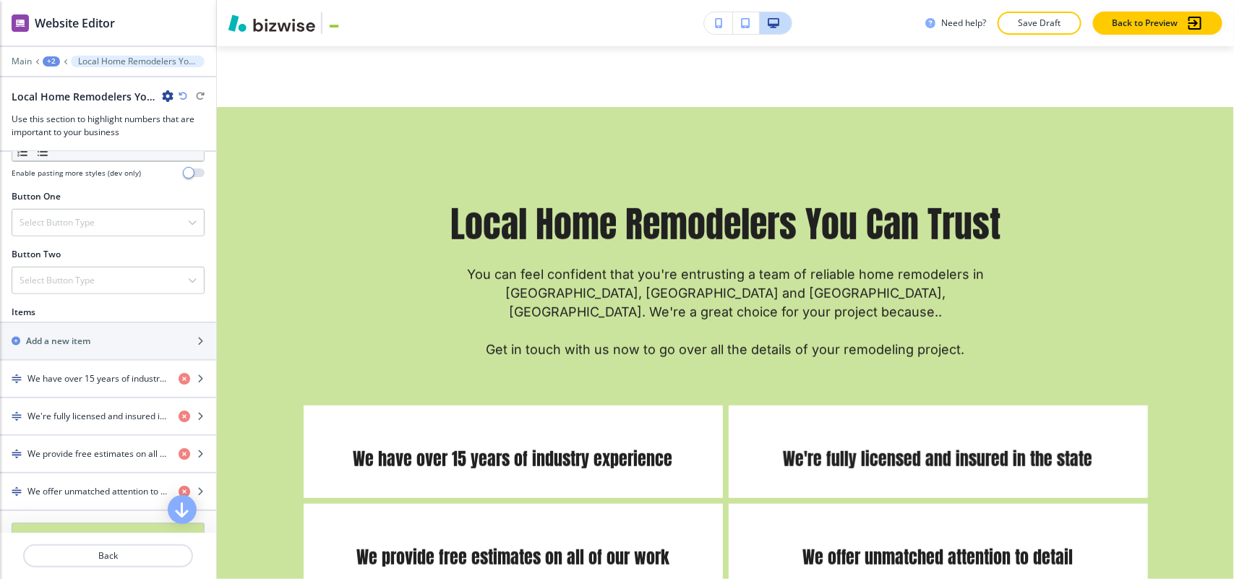
scroll to position [723, 0]
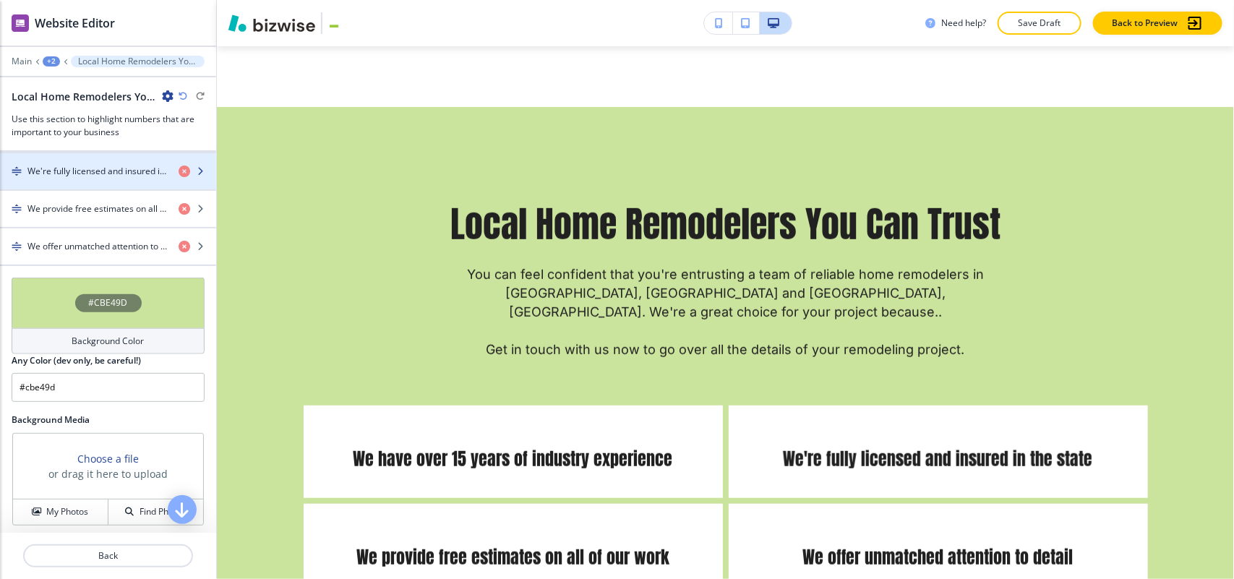
click at [74, 173] on h4 "We're fully licensed and insured in the state" at bounding box center [96, 171] width 139 height 13
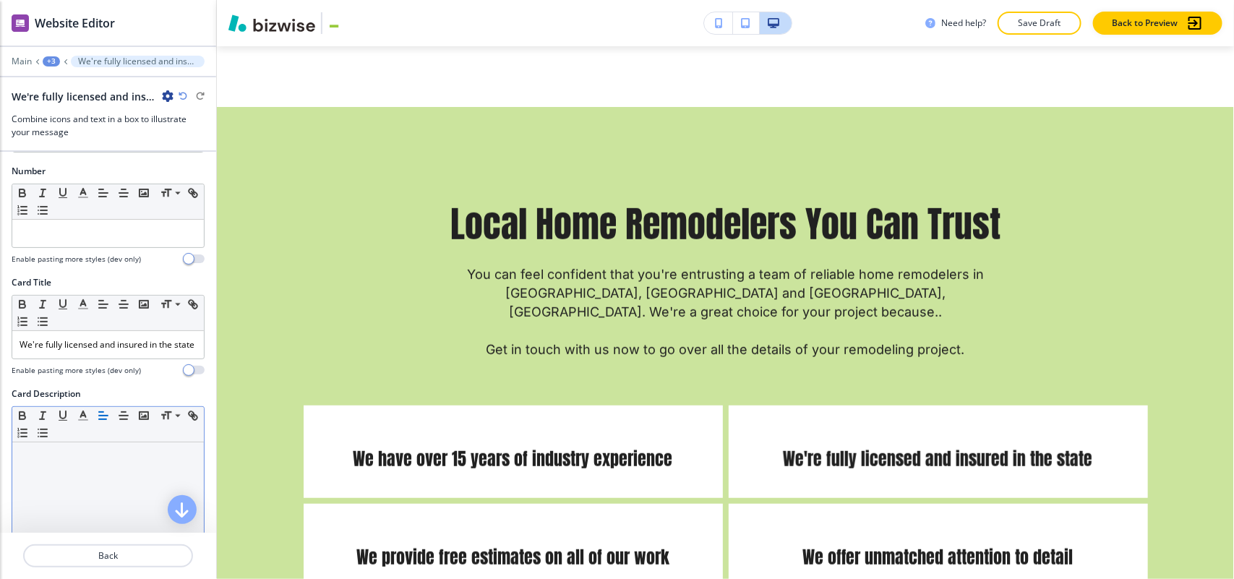
scroll to position [181, 0]
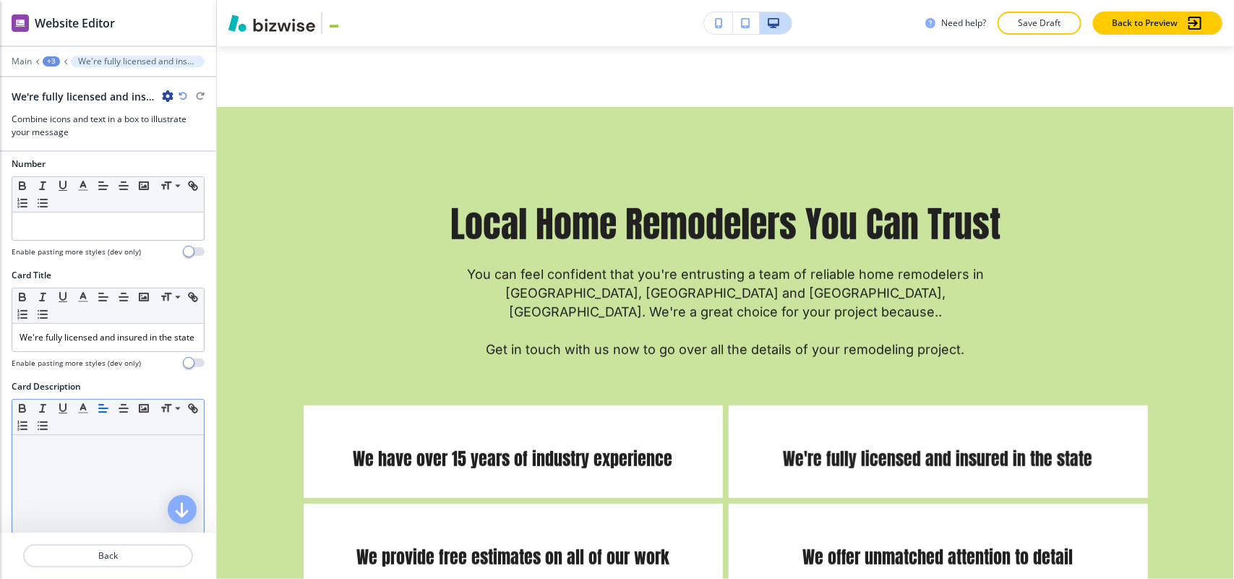
click at [88, 503] on div at bounding box center [108, 529] width 192 height 188
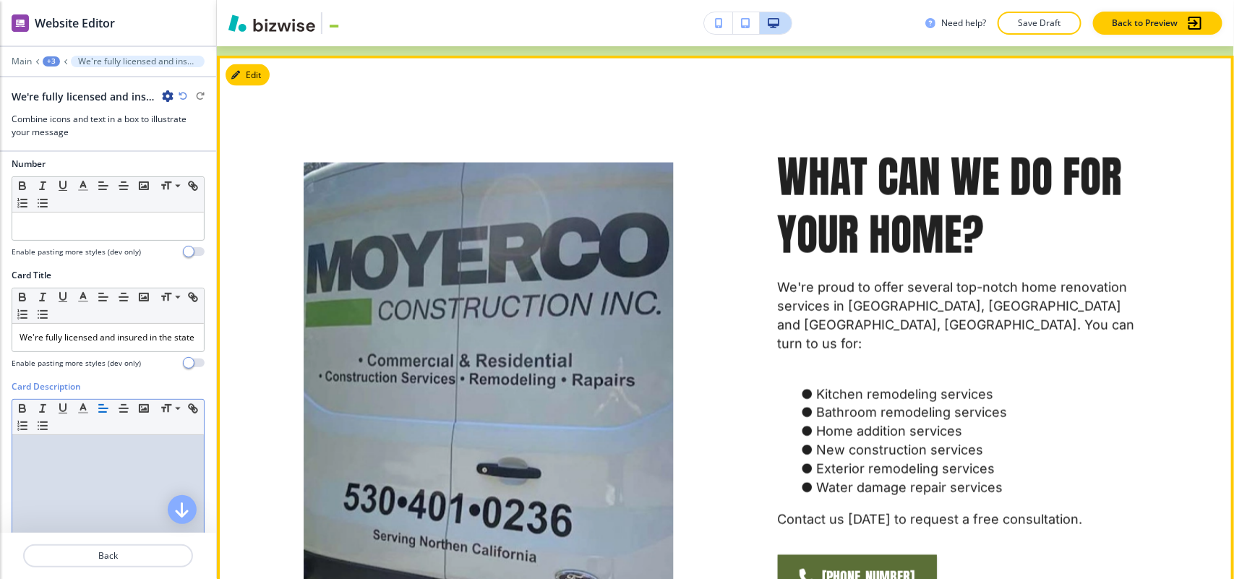
scroll to position [5841, 0]
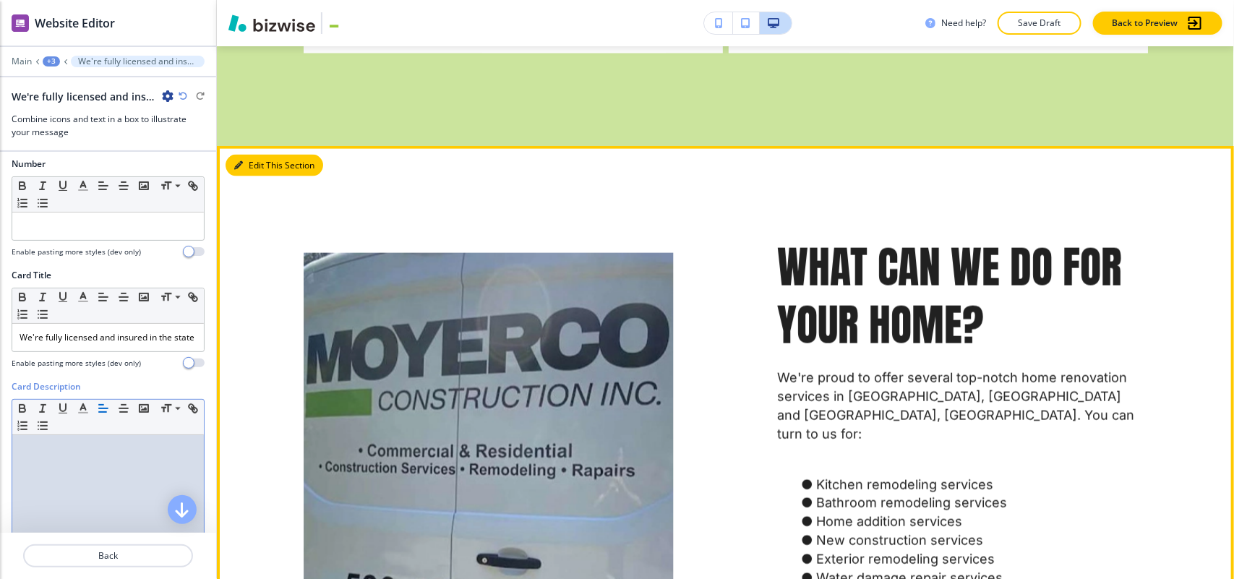
click at [254, 155] on button "Edit This Section" at bounding box center [275, 166] width 98 height 22
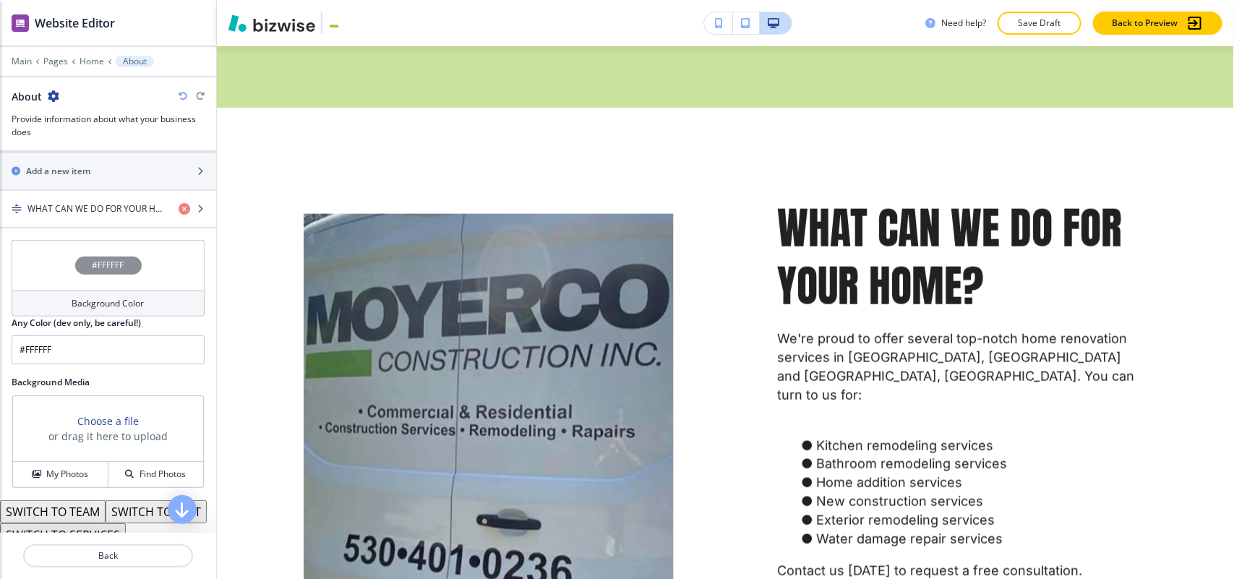
scroll to position [542, 0]
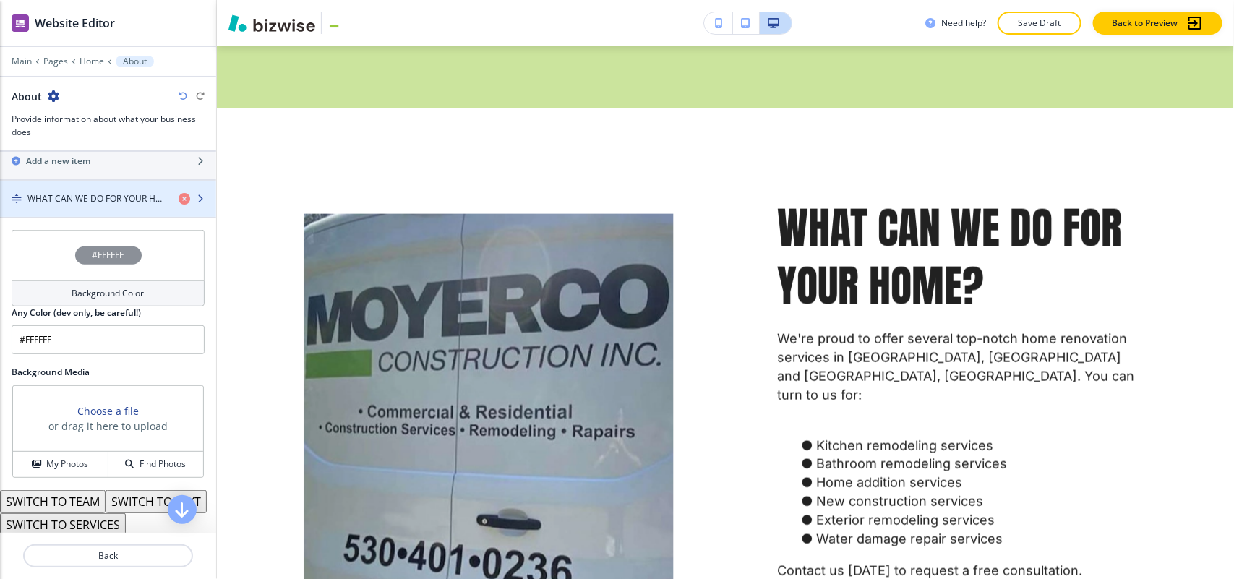
click at [76, 197] on h4 "WHAT CAN WE DO FOR YOUR HOME?" at bounding box center [96, 198] width 139 height 13
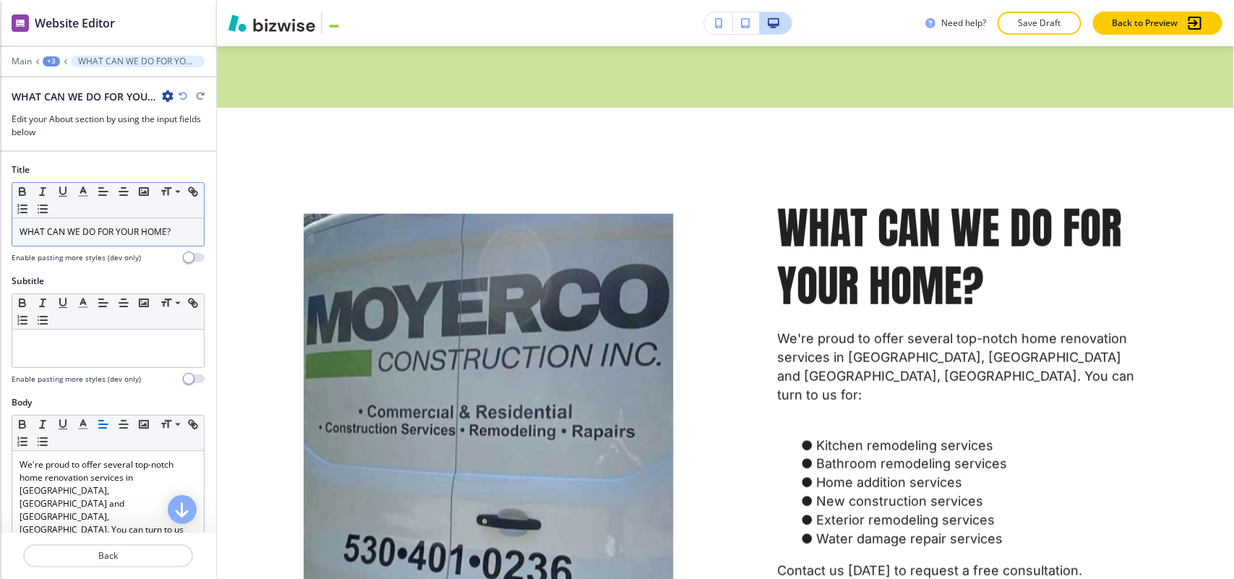
scroll to position [5903, 0]
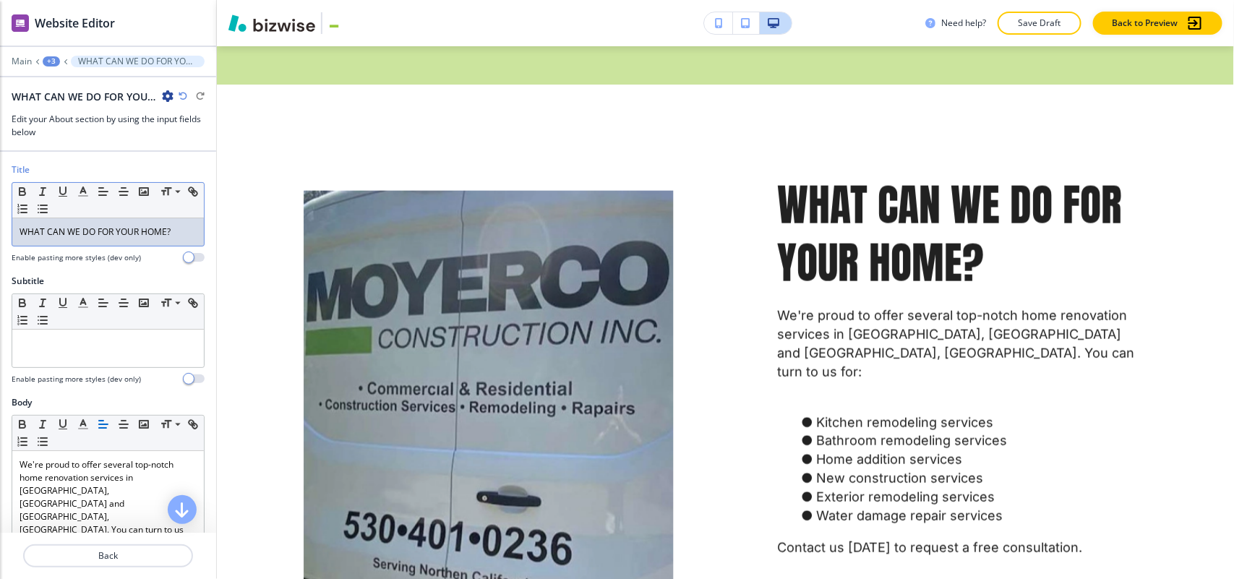
click at [143, 228] on p "WHAT CAN WE DO FOR YOUR HOME?" at bounding box center [108, 232] width 177 height 13
click at [80, 186] on icon "button" at bounding box center [83, 191] width 13 height 13
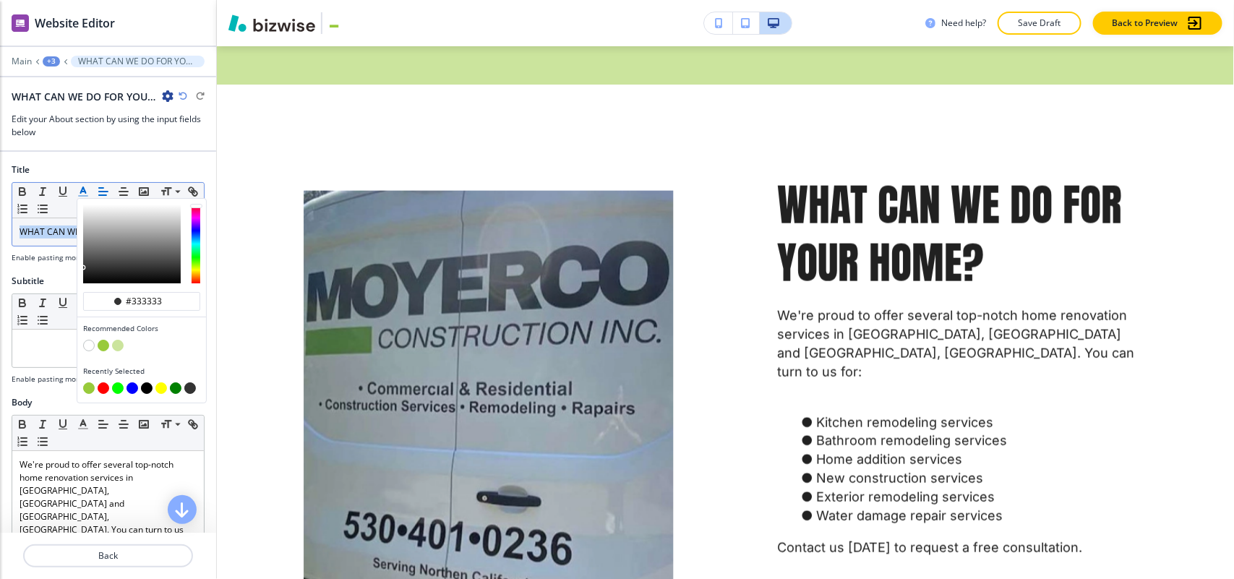
click at [102, 348] on button "button" at bounding box center [104, 346] width 12 height 12
type input "#98ca3b"
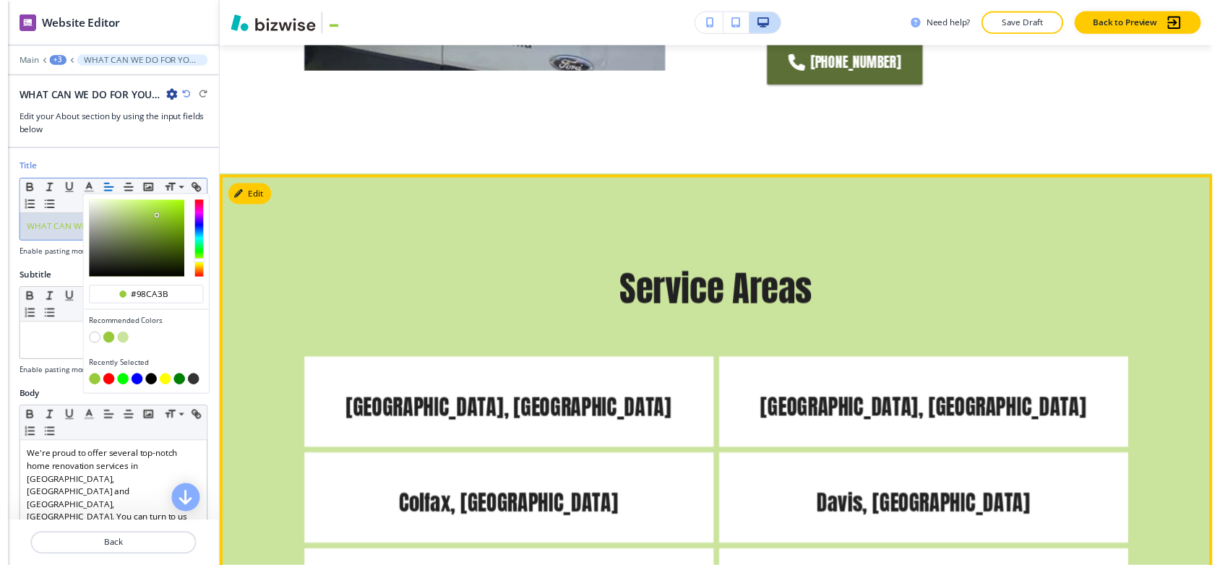
scroll to position [6535, 0]
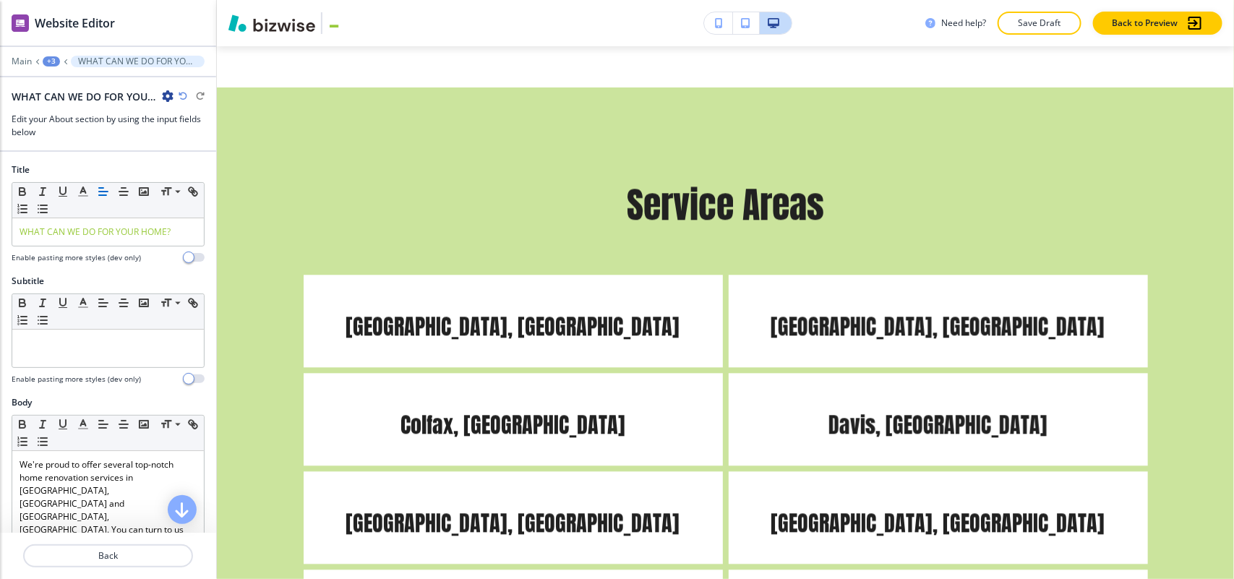
drag, startPoint x: 243, startPoint y: 65, endPoint x: 1198, endPoint y: 564, distance: 1077.5
click at [1198, 564] on div "Cancel Copy Capture" at bounding box center [617, 301] width 1234 height 579
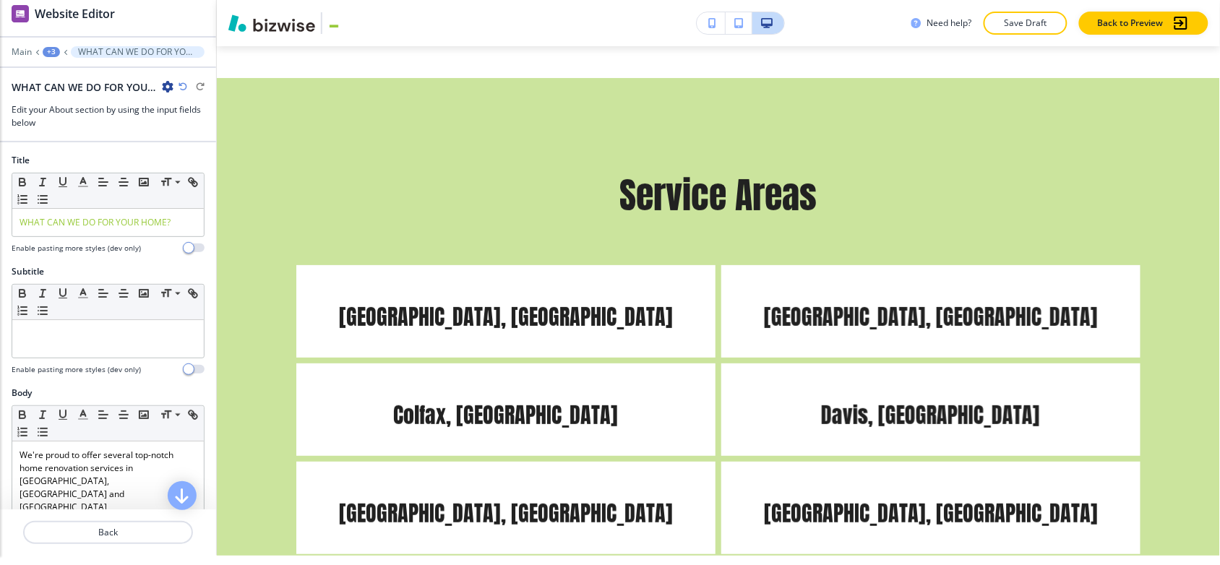
scroll to position [38, 0]
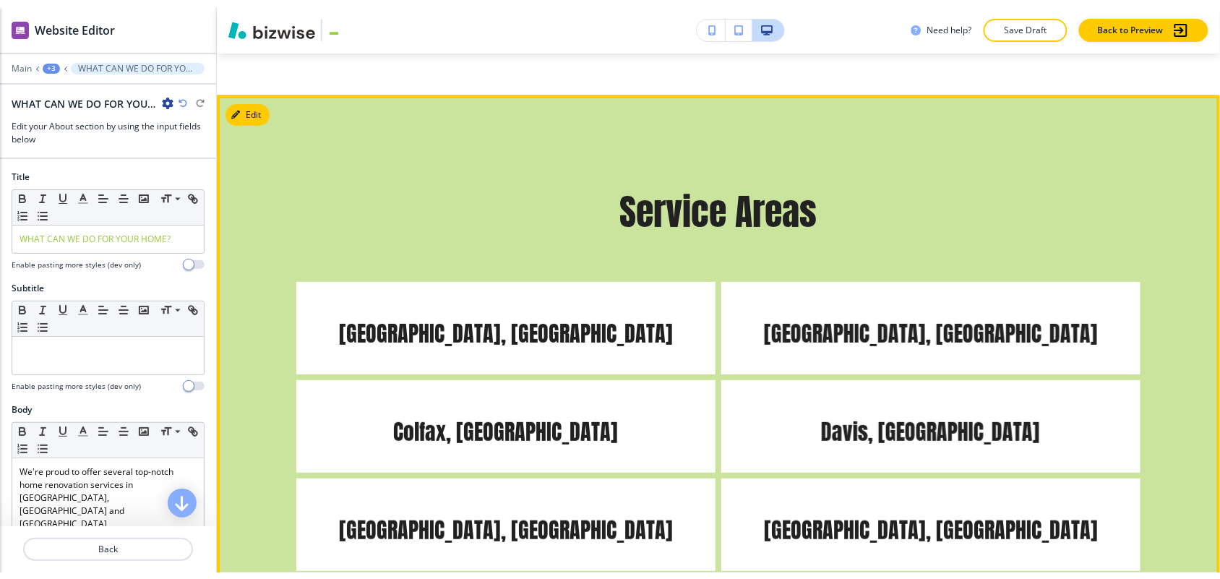
scroll to position [13, 0]
